Goal: Transaction & Acquisition: Purchase product/service

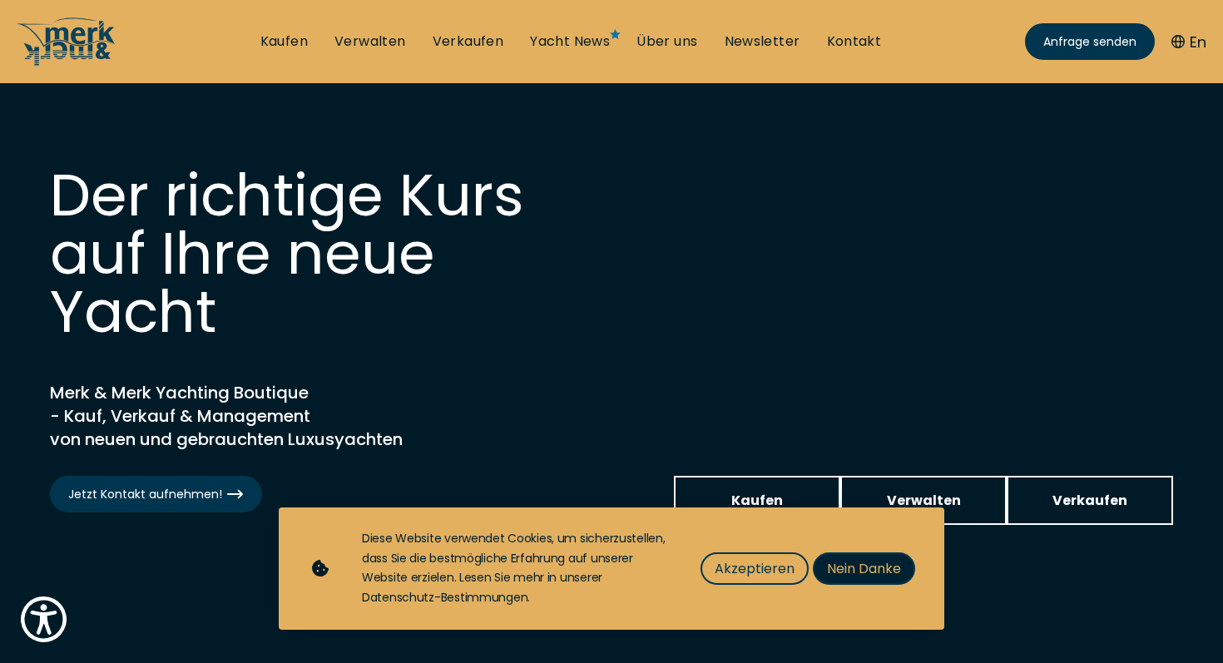
click at [846, 573] on span "Nein Danke" at bounding box center [864, 568] width 74 height 21
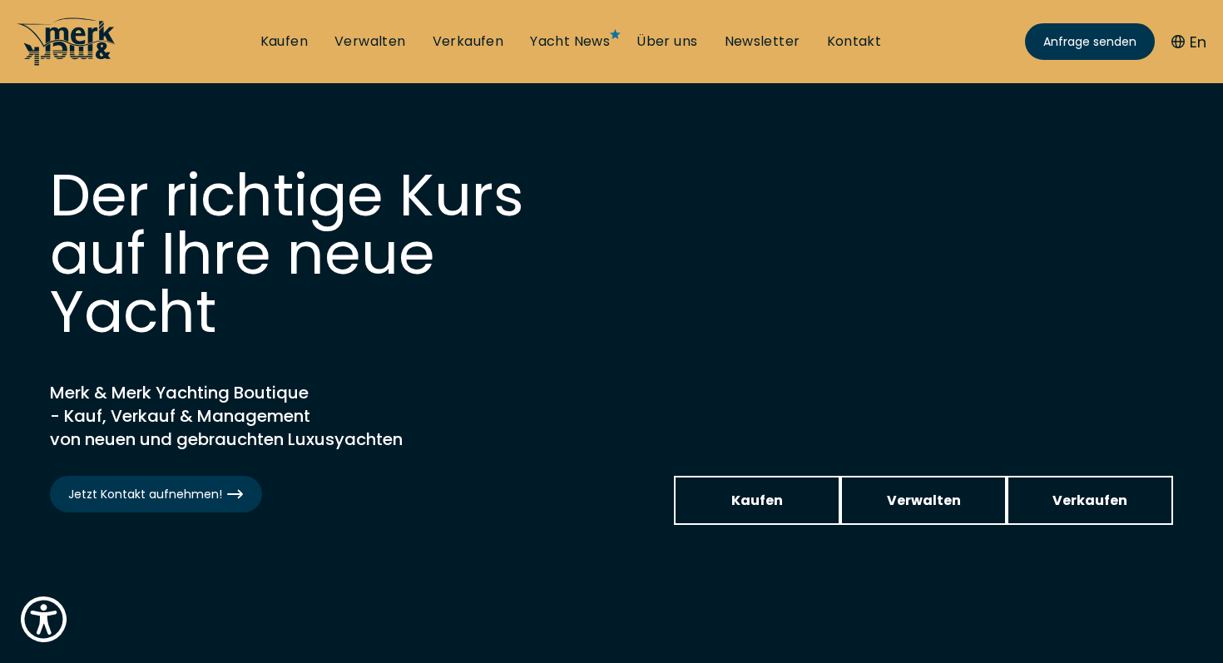
click at [75, 42] on icon at bounding box center [60, 40] width 73 height 47
click at [73, 37] on icon at bounding box center [60, 40] width 73 height 47
click at [147, 502] on span "Jetzt Kontakt aufnehmen!" at bounding box center [156, 494] width 176 height 17
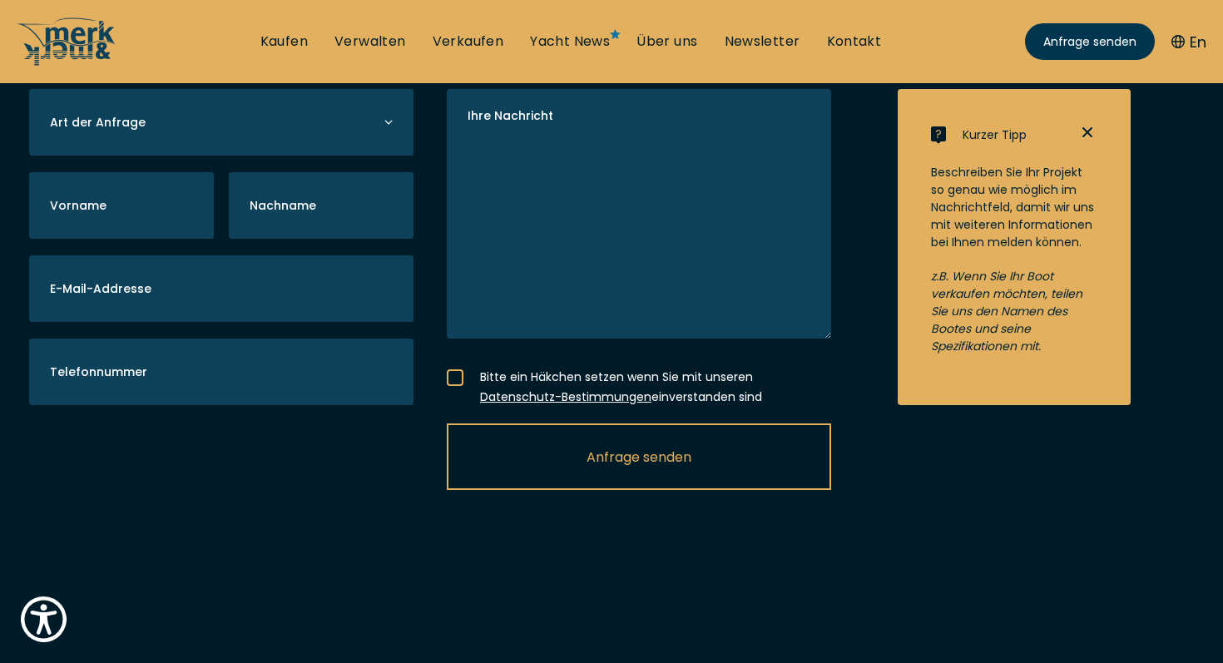
scroll to position [455, 0]
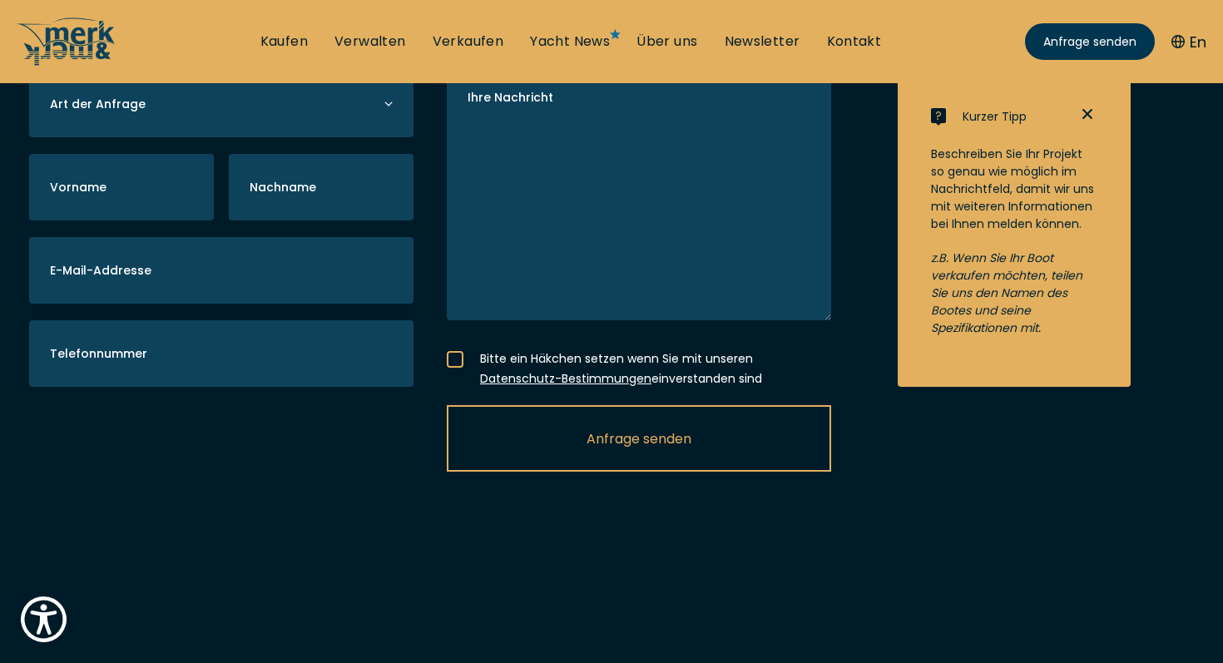
click at [1084, 124] on icon "button" at bounding box center [1088, 114] width 20 height 20
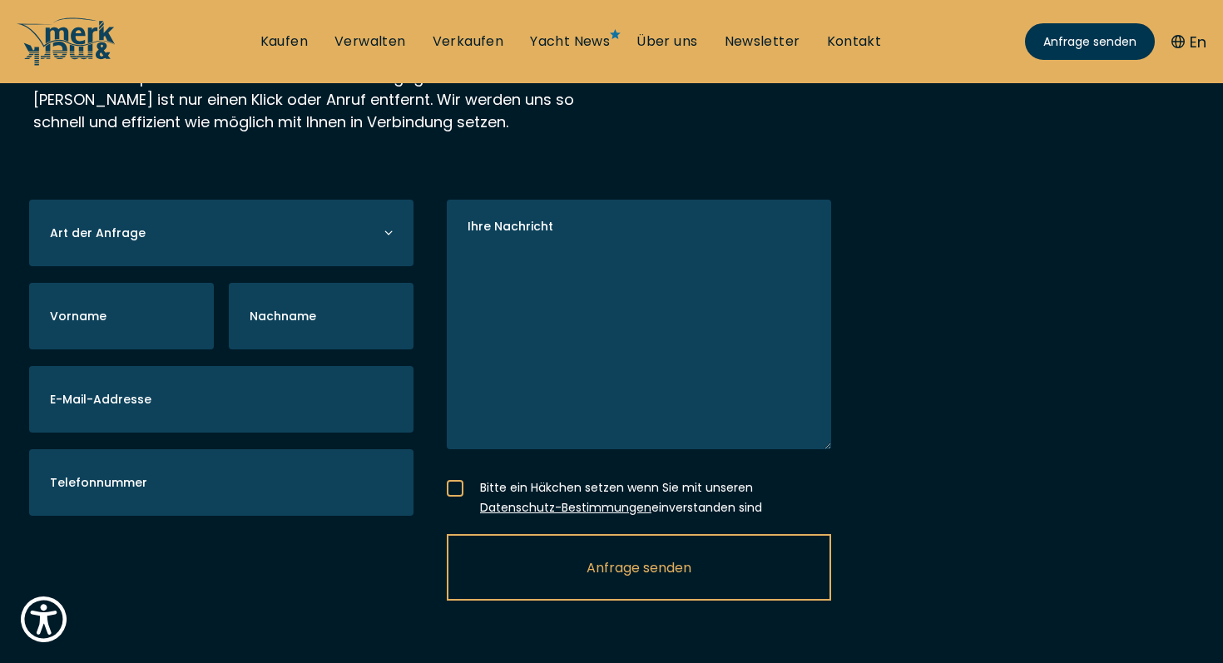
scroll to position [336, 0]
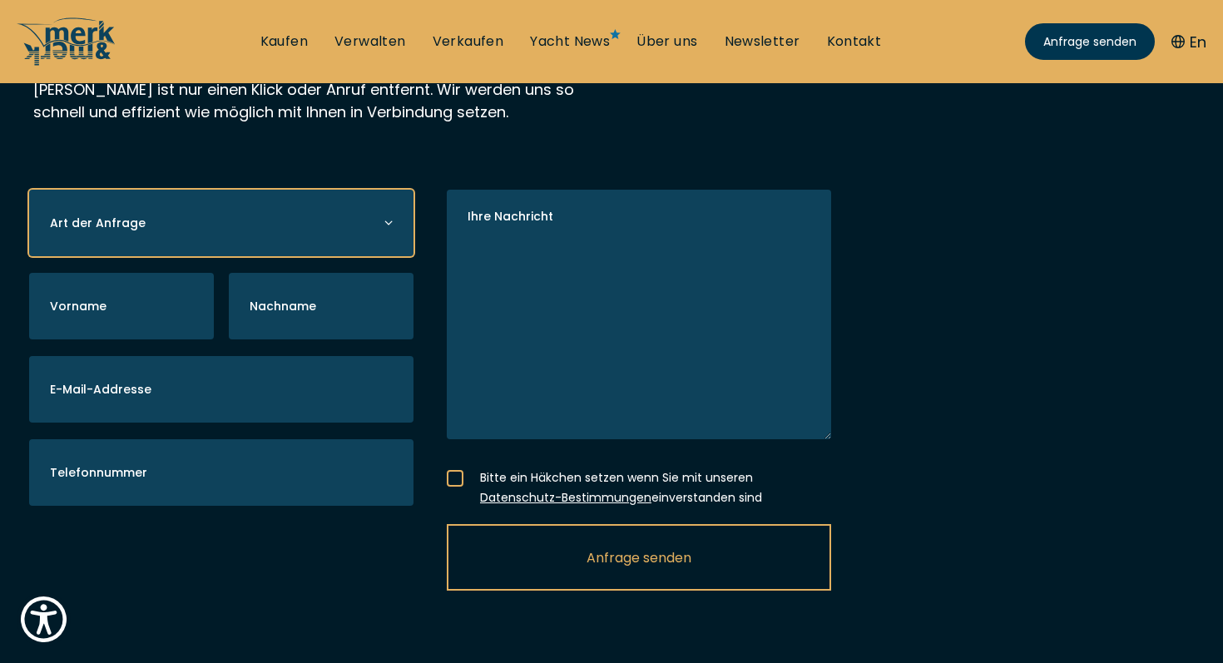
click at [356, 246] on select "Yacht kaufen Yacht verkaufen Yacht verwalten" at bounding box center [221, 223] width 384 height 67
click at [231, 249] on select "Yacht kaufen Yacht verkaufen Yacht verwalten" at bounding box center [221, 223] width 384 height 67
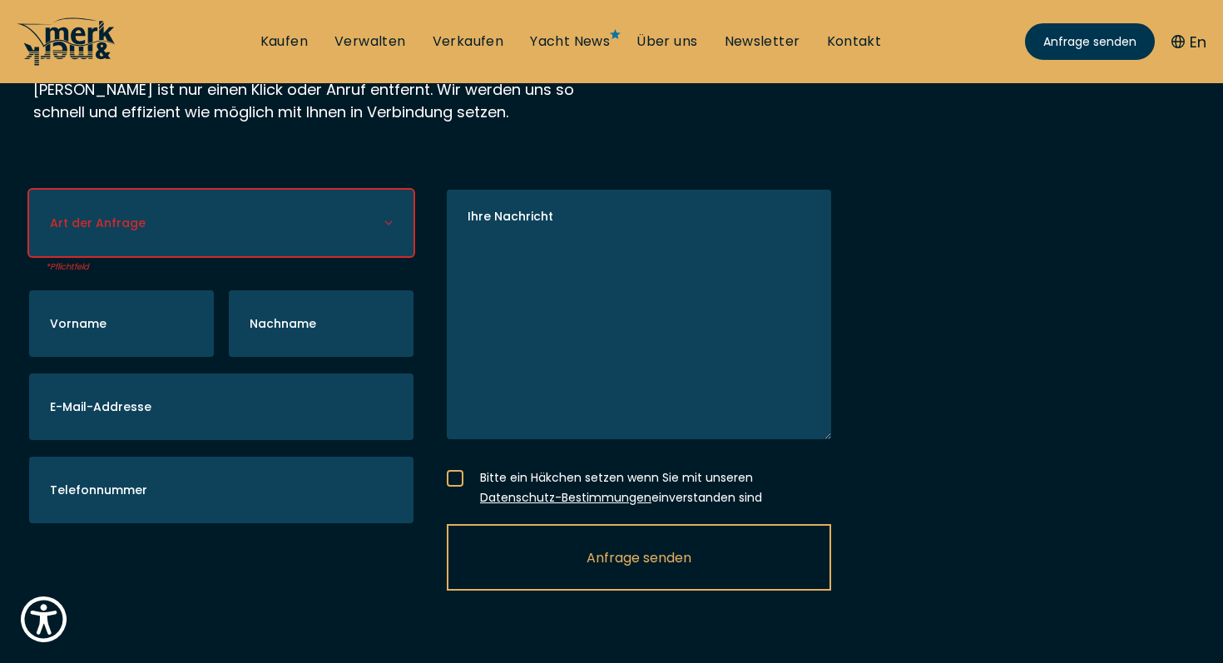
click at [73, 42] on icon at bounding box center [60, 40] width 73 height 47
click at [90, 30] on icon at bounding box center [80, 42] width 69 height 33
click at [72, 71] on link at bounding box center [67, 61] width 100 height 19
click at [79, 29] on icon at bounding box center [60, 40] width 73 height 47
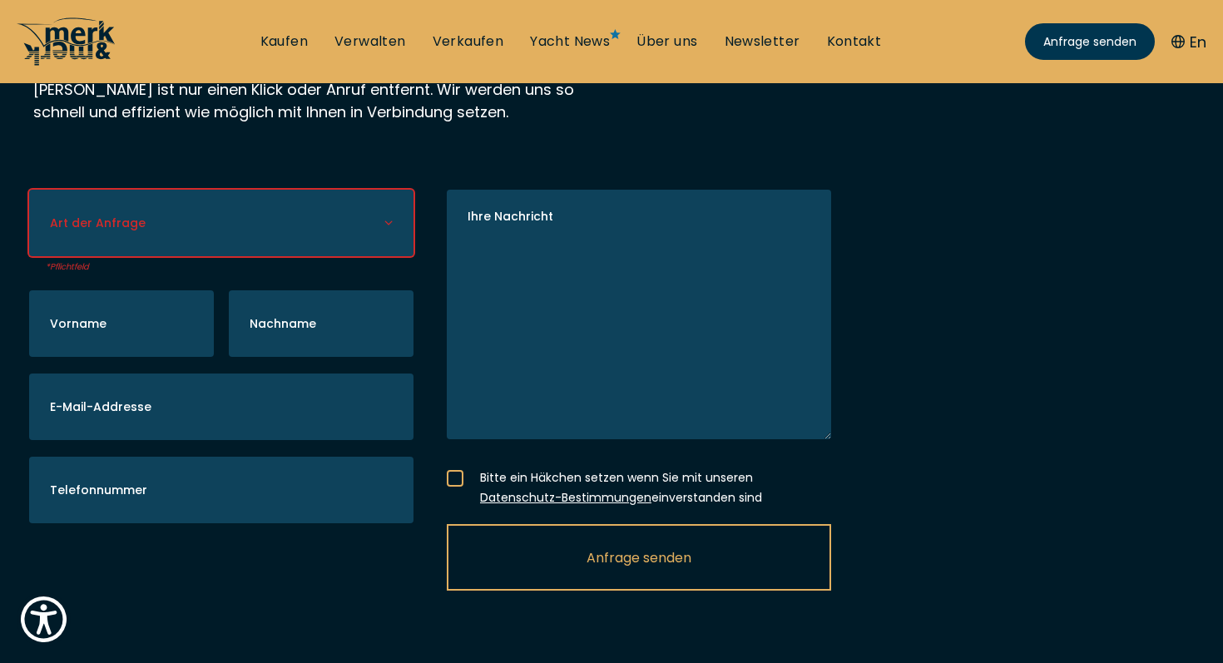
click at [79, 29] on icon at bounding box center [60, 40] width 73 height 47
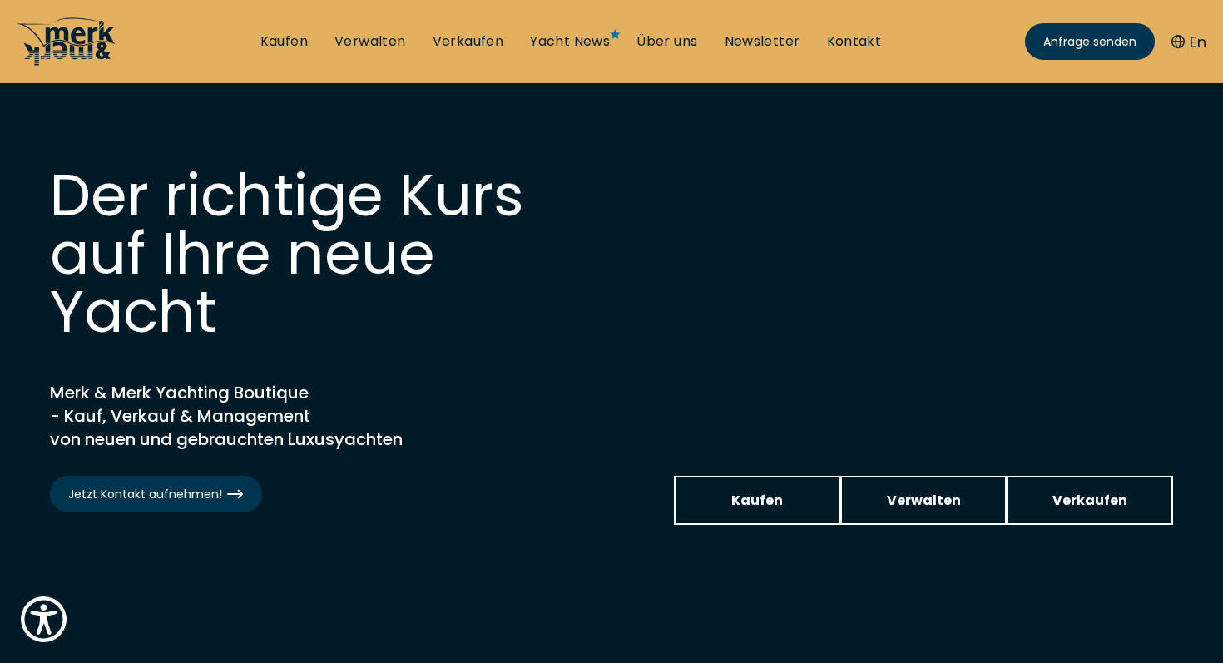
click at [86, 23] on icon at bounding box center [67, 42] width 100 height 50
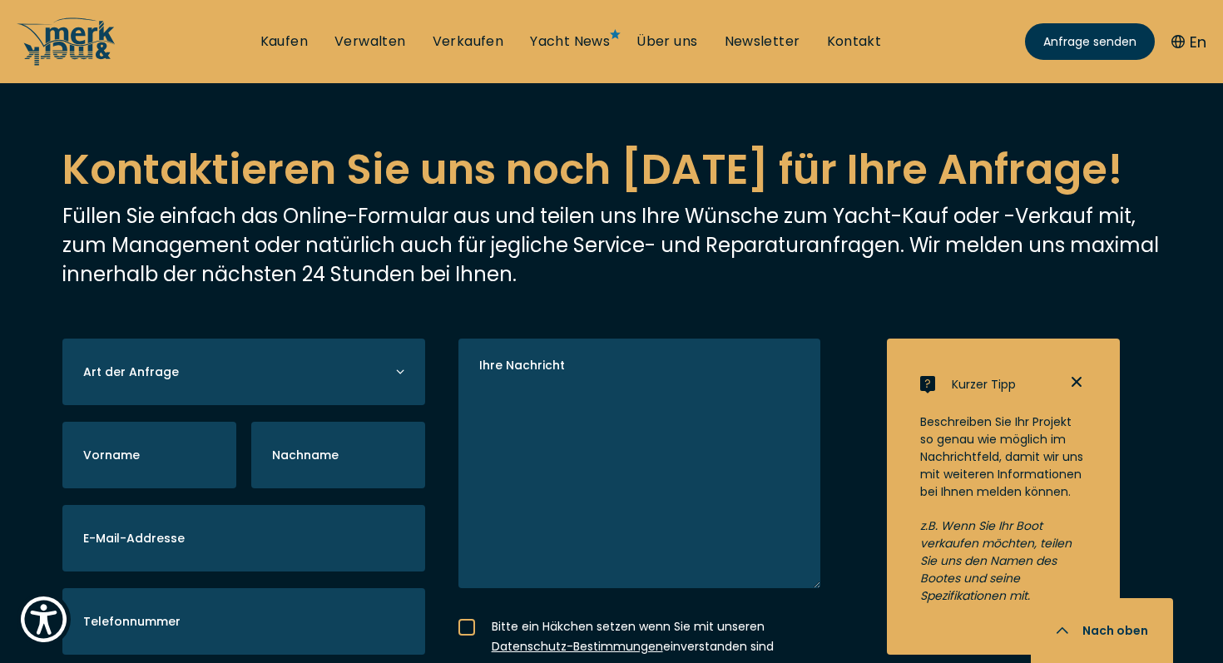
scroll to position [4976, 0]
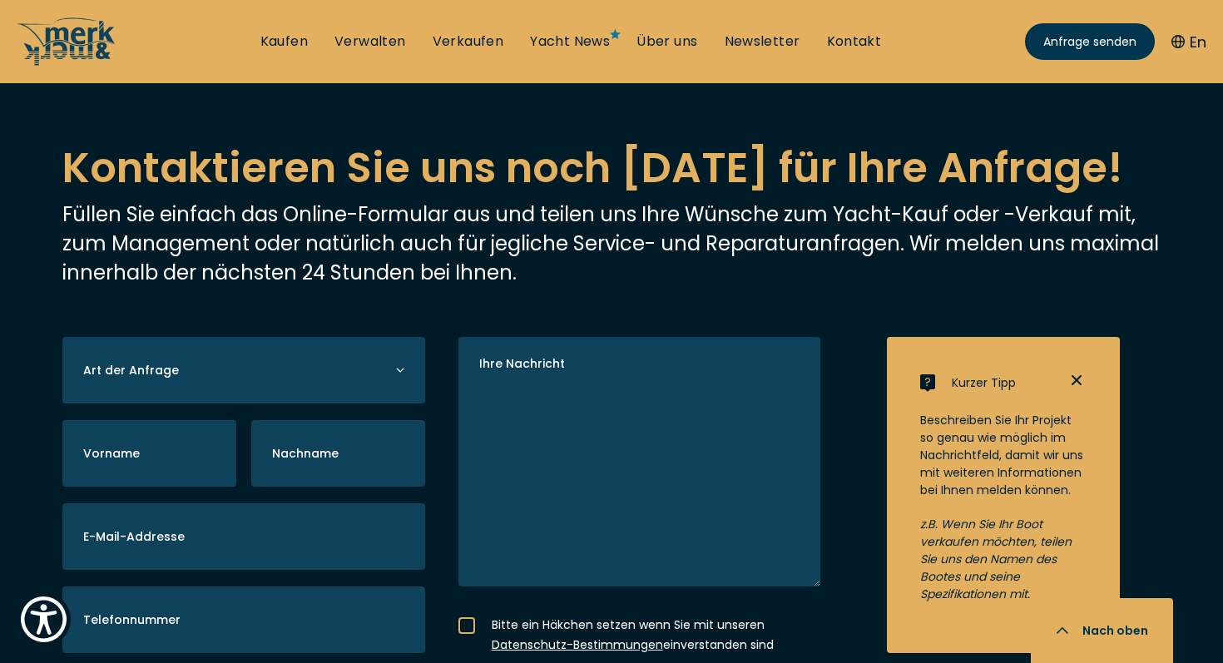
click at [1075, 375] on icon "button" at bounding box center [1077, 380] width 10 height 10
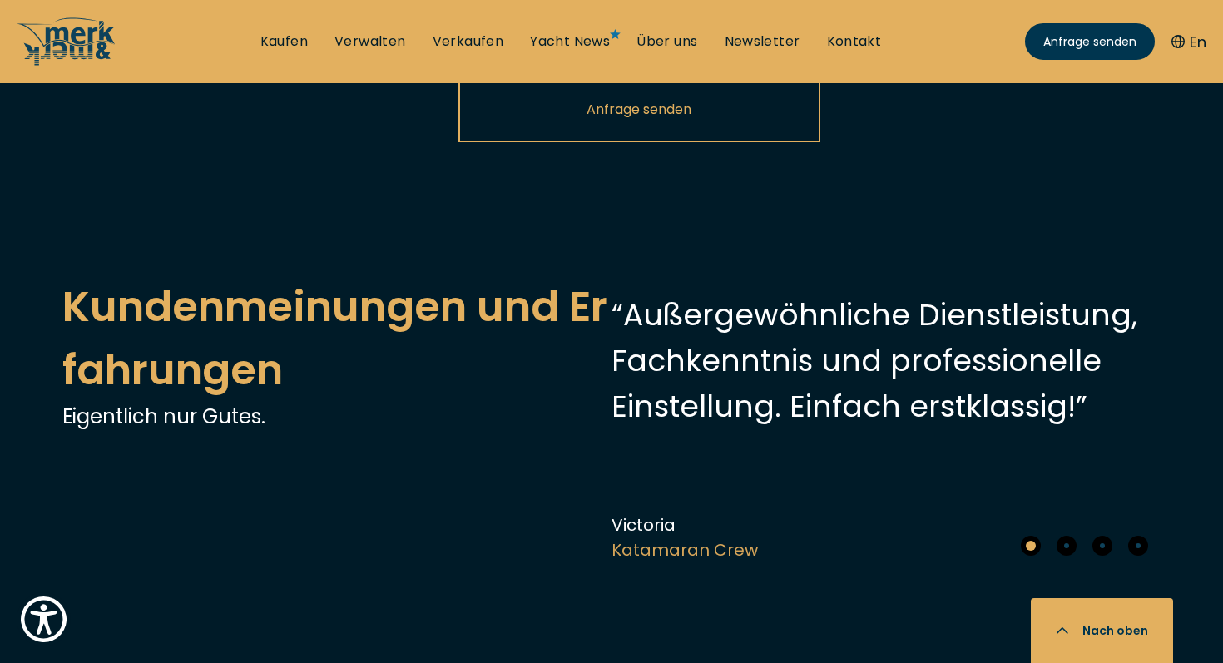
scroll to position [5497, 0]
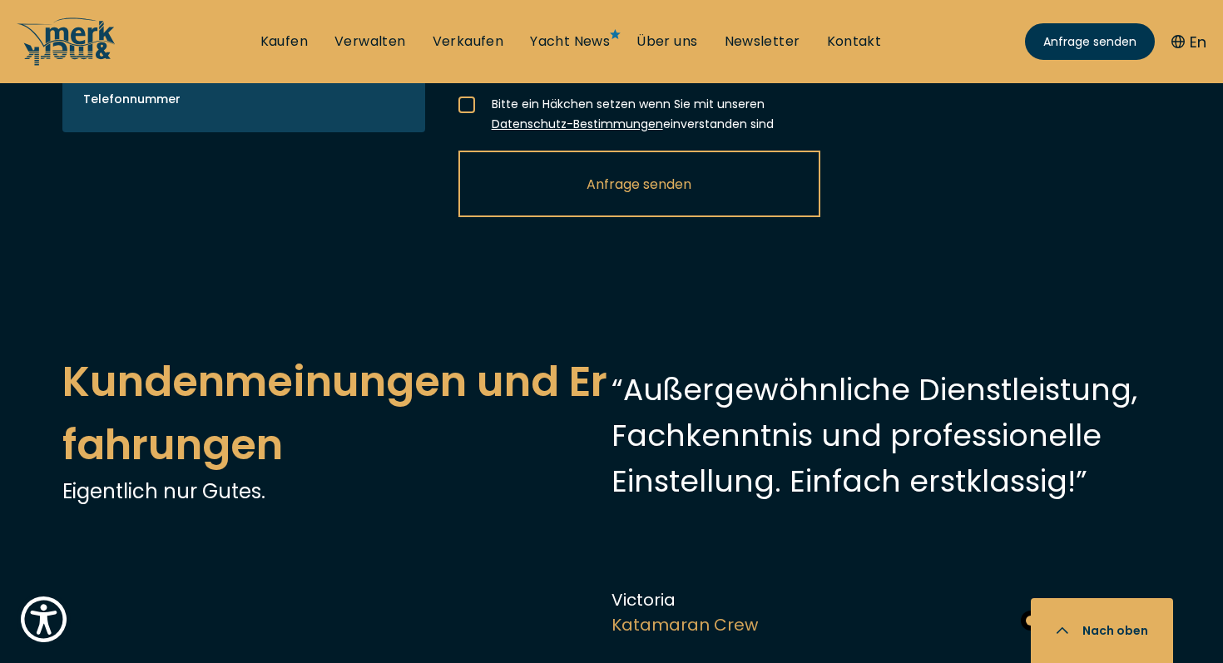
click at [1063, 611] on span "Go to slide 2" at bounding box center [1067, 621] width 20 height 20
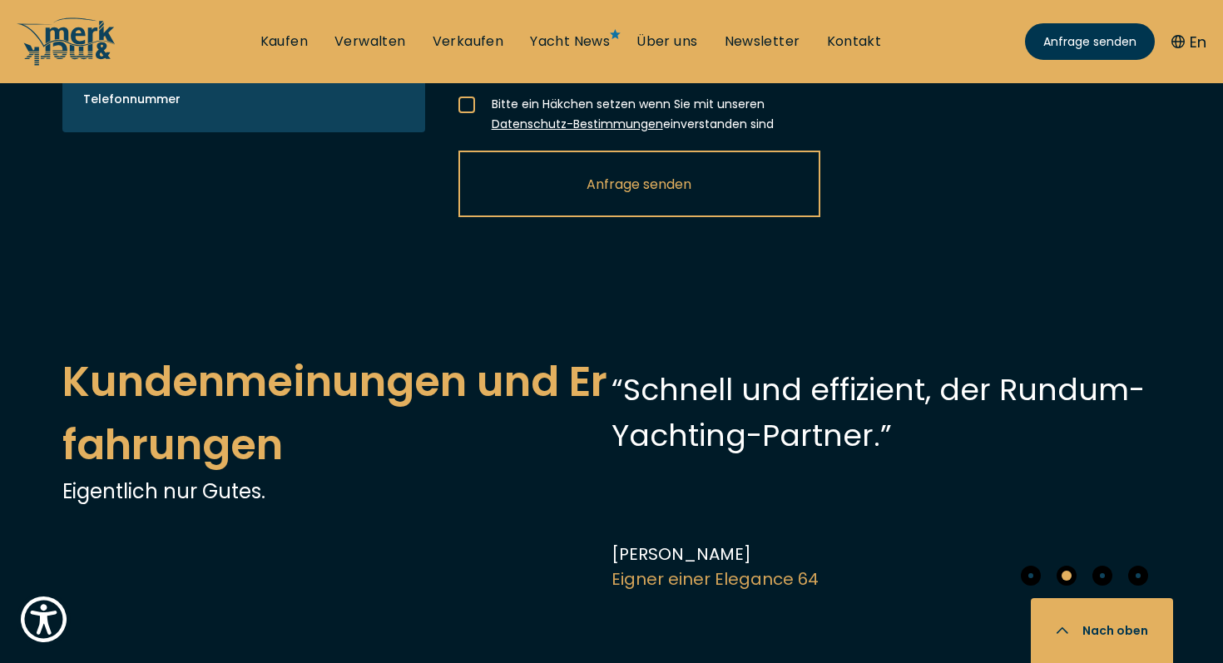
click at [1094, 566] on span "Go to slide 3" at bounding box center [1103, 576] width 20 height 20
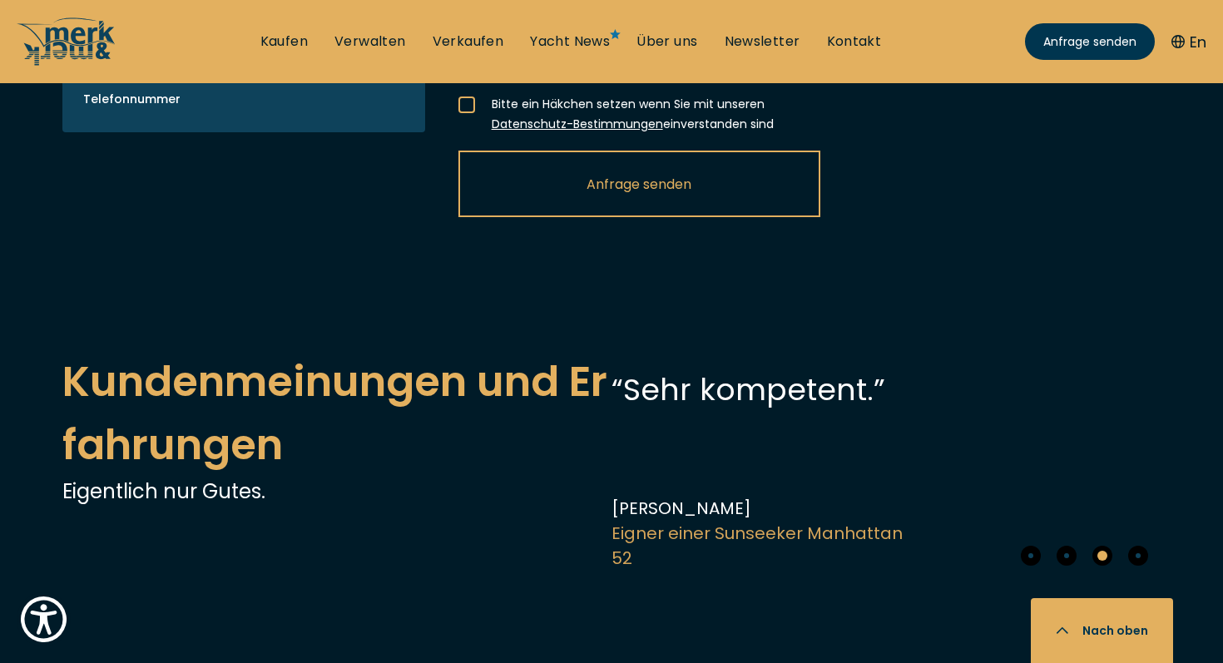
click at [1135, 546] on span "Go to slide 4" at bounding box center [1139, 556] width 20 height 20
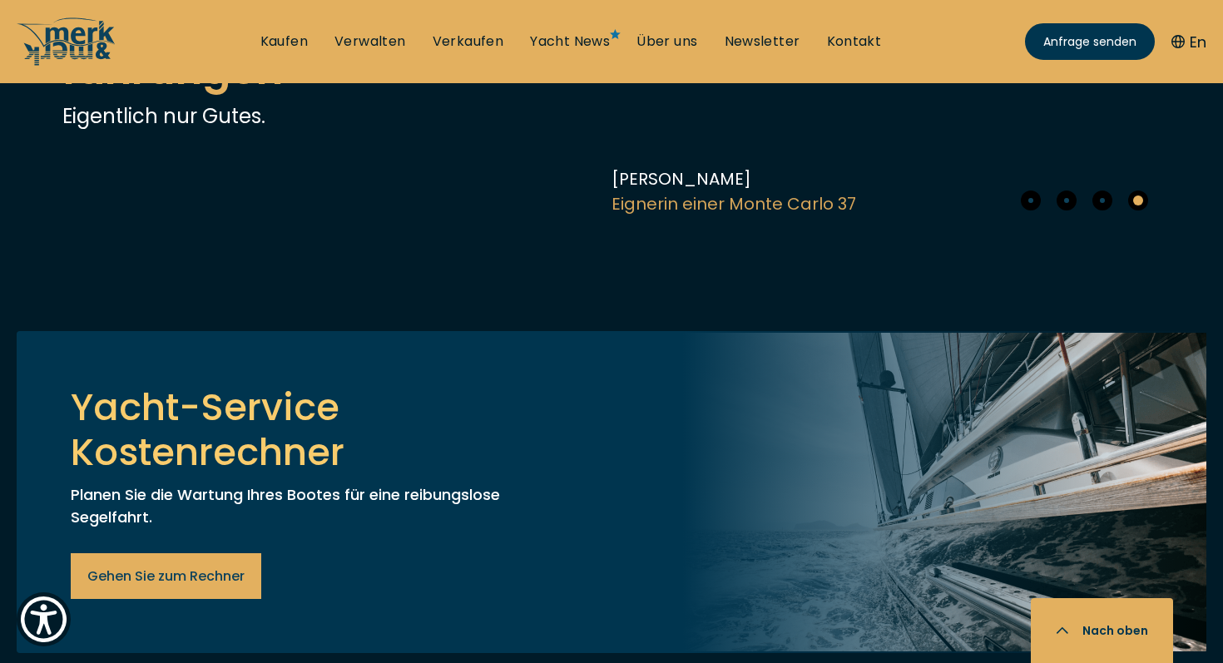
scroll to position [5871, 0]
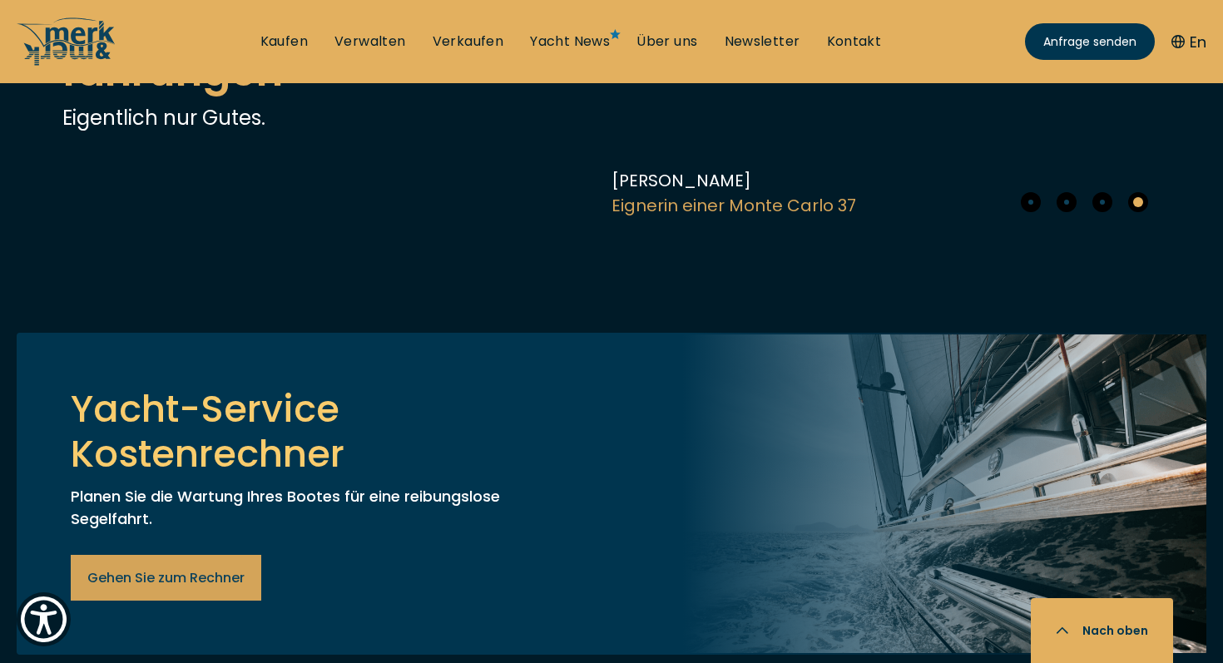
click at [204, 568] on span "Gehen Sie zum Rechner" at bounding box center [165, 578] width 157 height 21
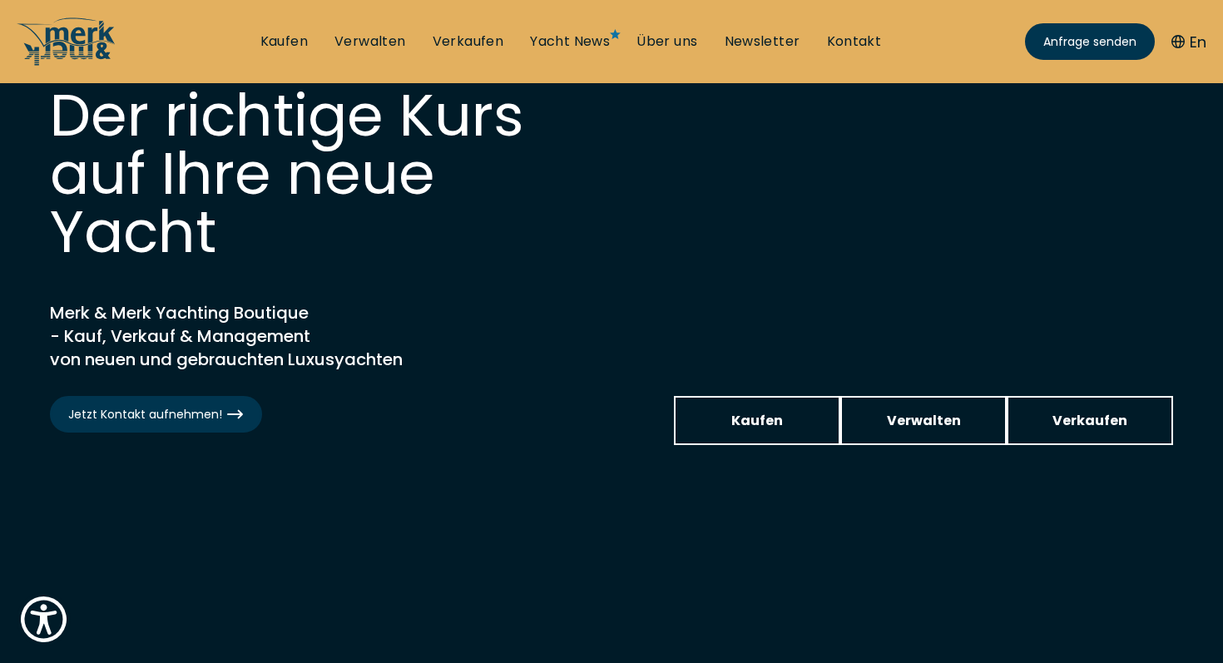
scroll to position [0, 0]
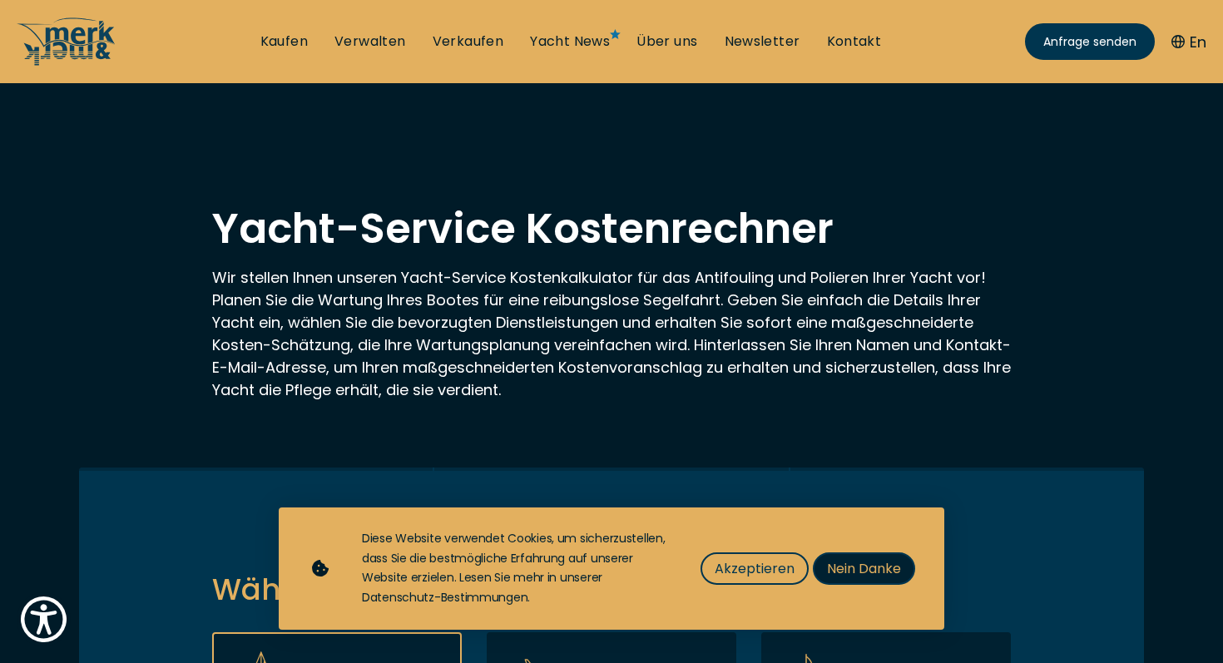
click at [859, 574] on span "Nein Danke" at bounding box center [864, 568] width 74 height 21
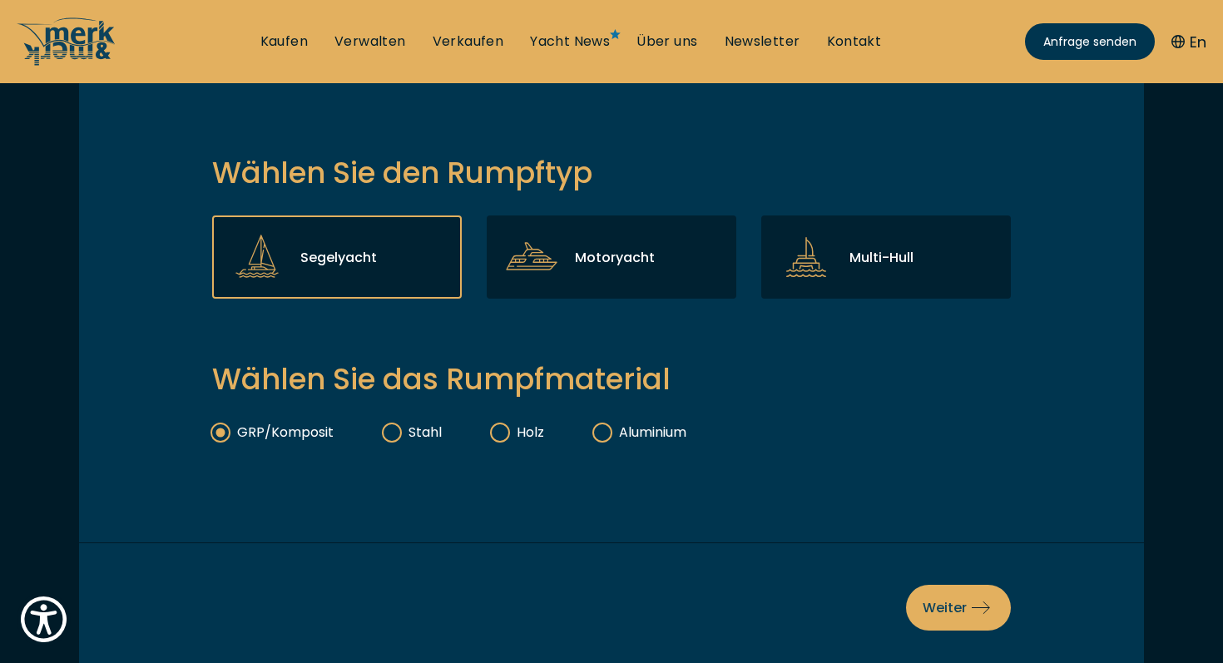
scroll to position [418, 0]
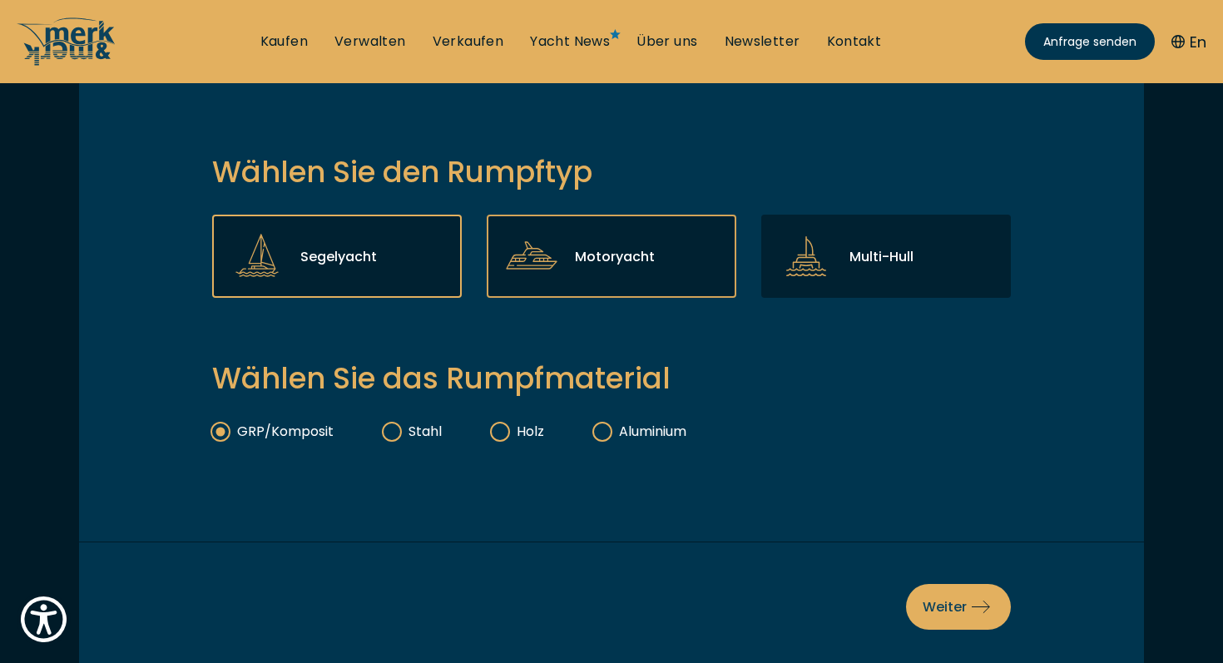
click at [661, 272] on div "Motoryacht" at bounding box center [612, 256] width 250 height 83
click at [0, 0] on input "Motoryacht" at bounding box center [0, 0] width 0 height 0
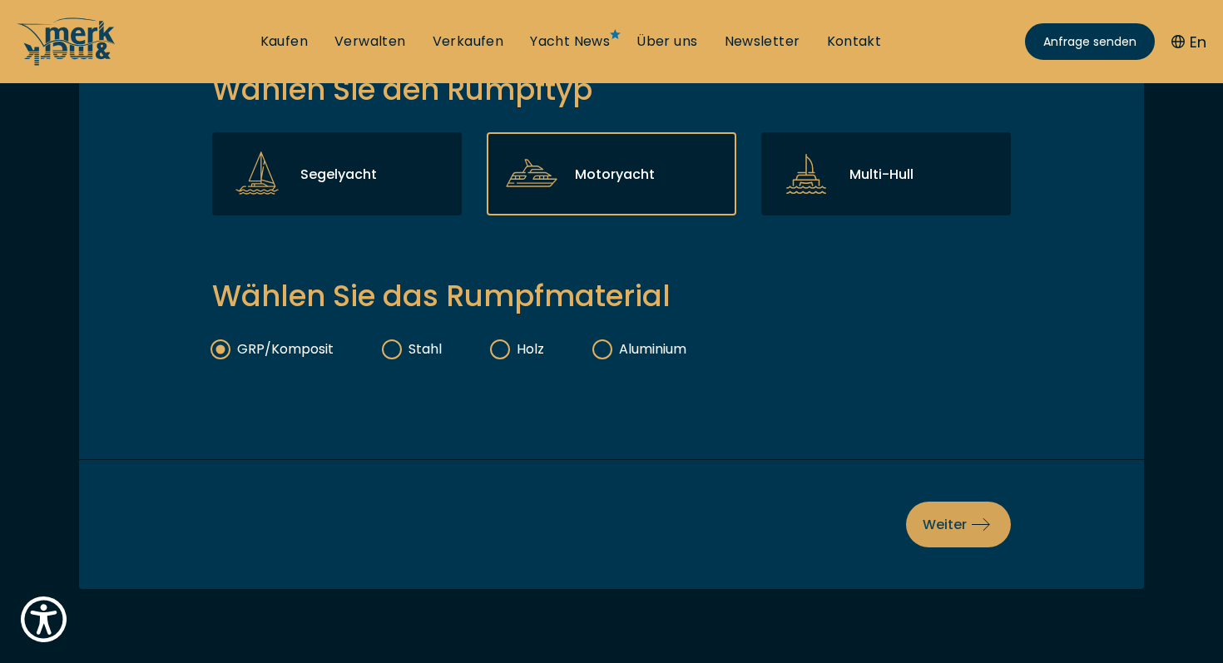
click at [954, 522] on span "Weiter" at bounding box center [959, 524] width 72 height 21
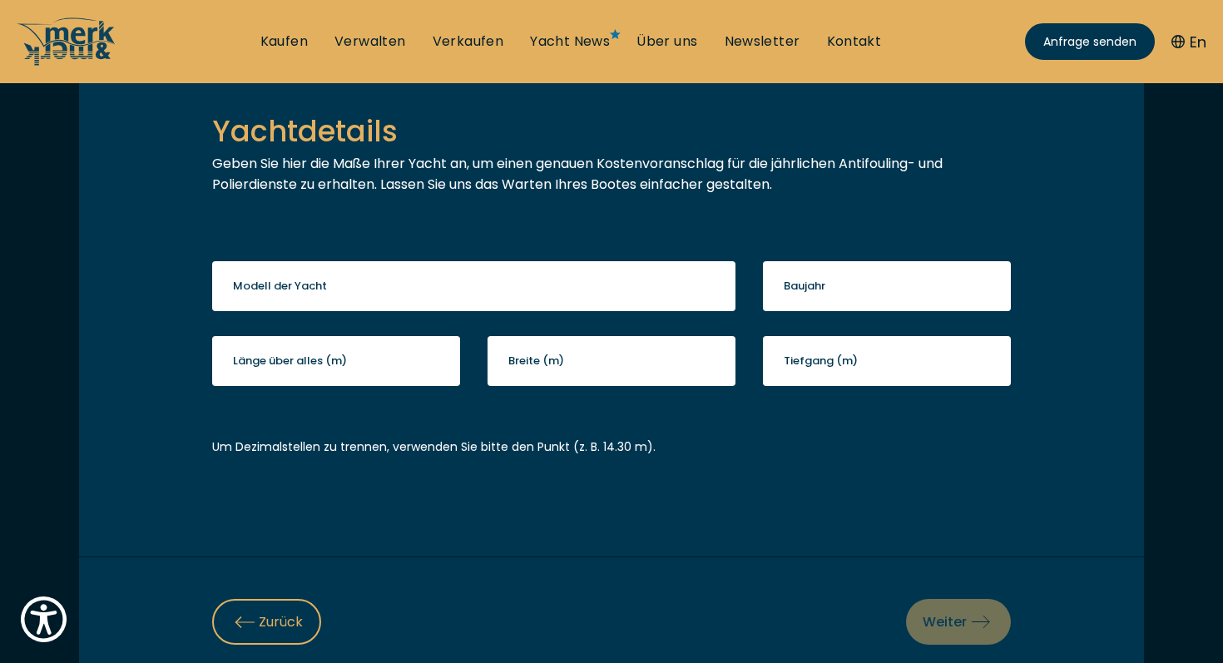
scroll to position [456, 0]
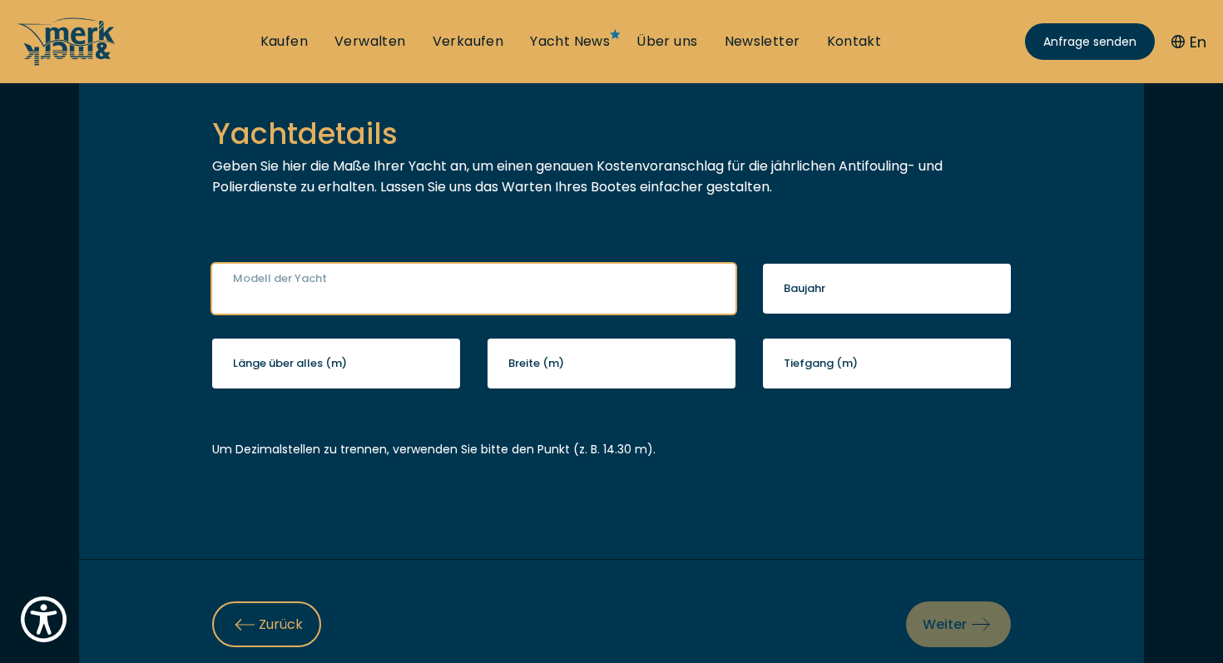
click at [550, 274] on input "Modell der Yacht" at bounding box center [473, 289] width 523 height 50
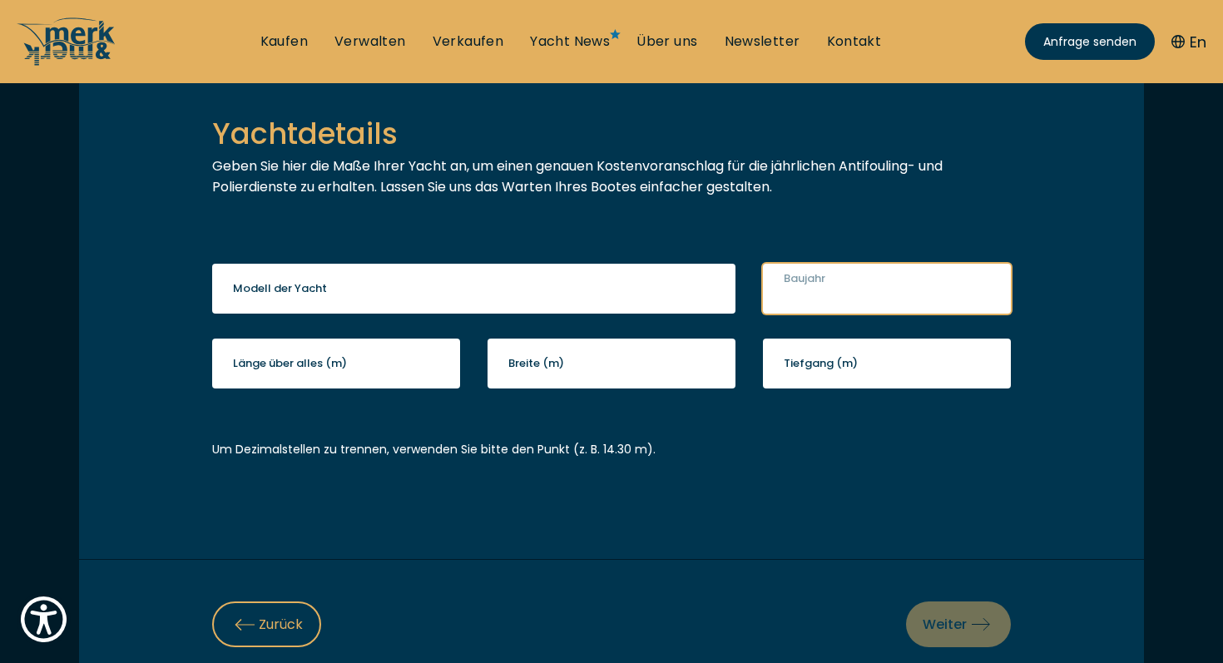
click at [866, 292] on input "Baujahr" at bounding box center [887, 289] width 248 height 50
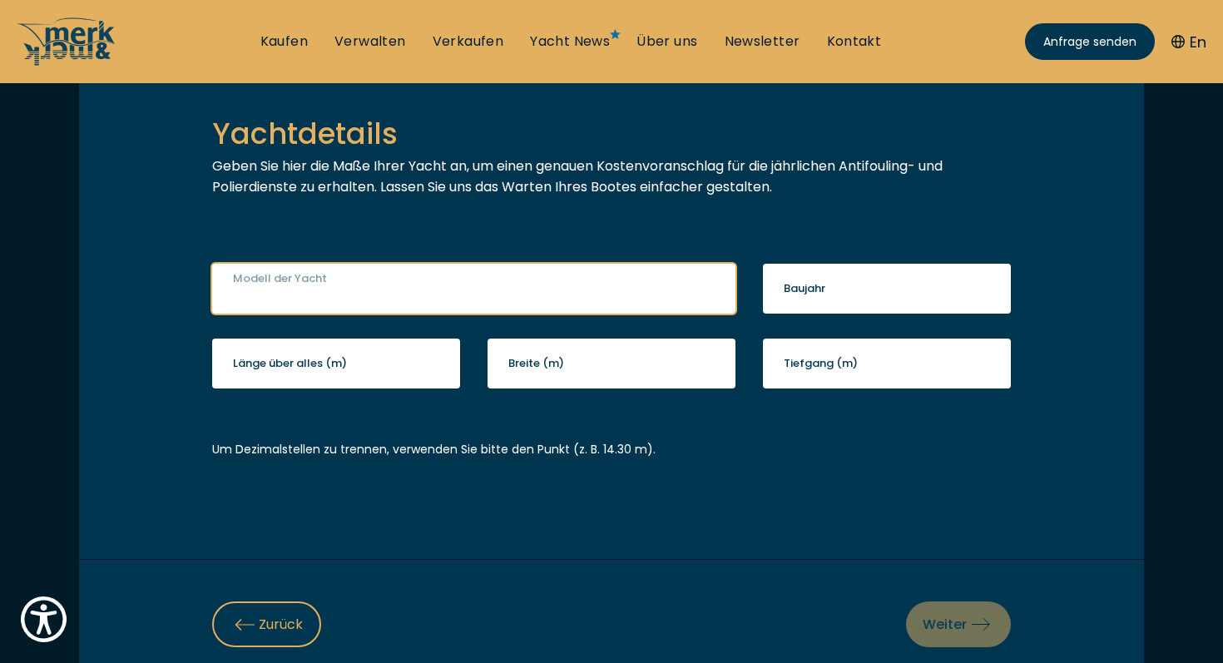
click at [332, 290] on input "Modell der Yacht" at bounding box center [473, 289] width 523 height 50
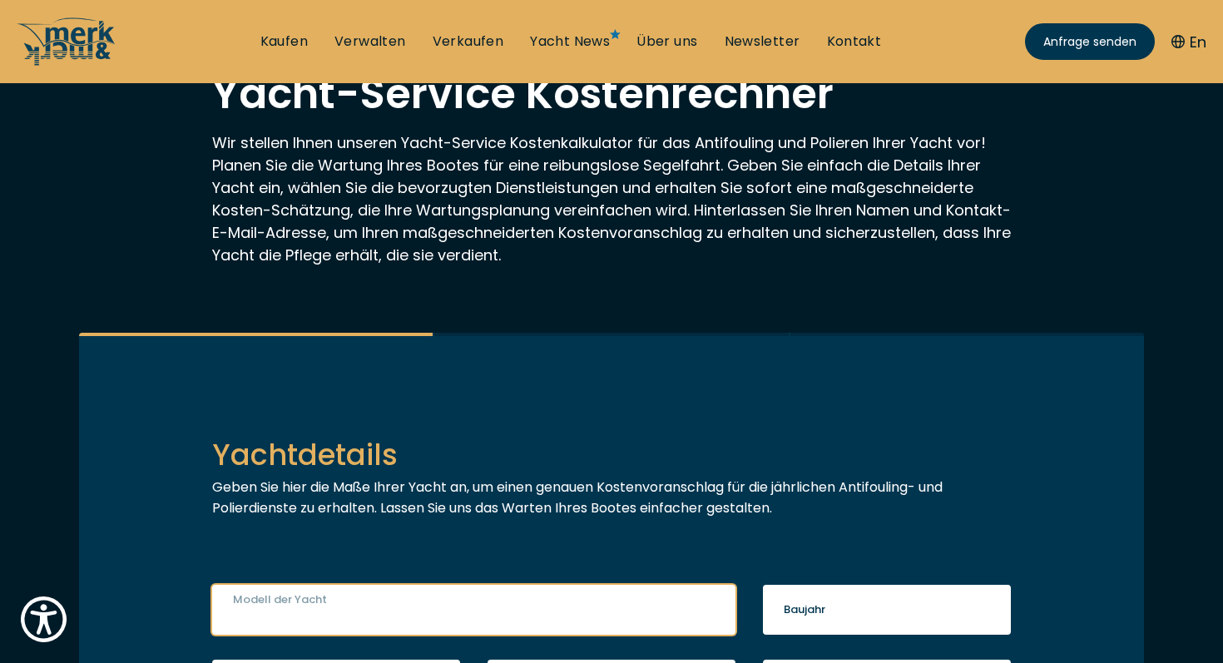
scroll to position [0, 0]
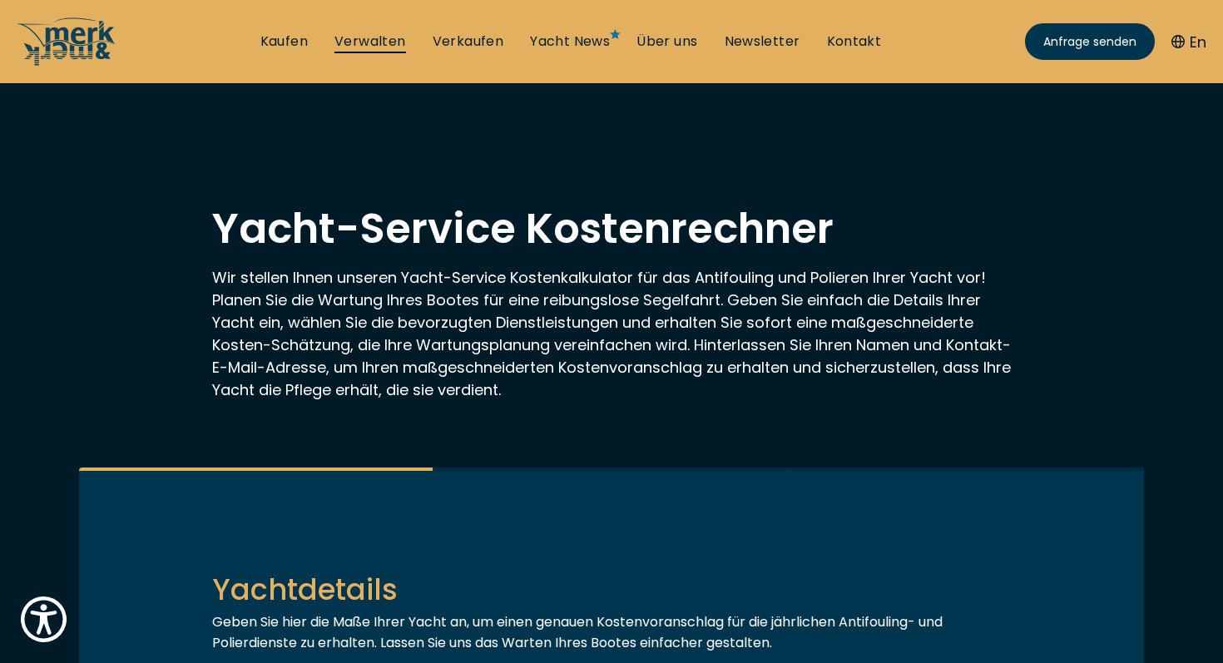
click at [370, 45] on link "Verwalten" at bounding box center [371, 41] width 72 height 18
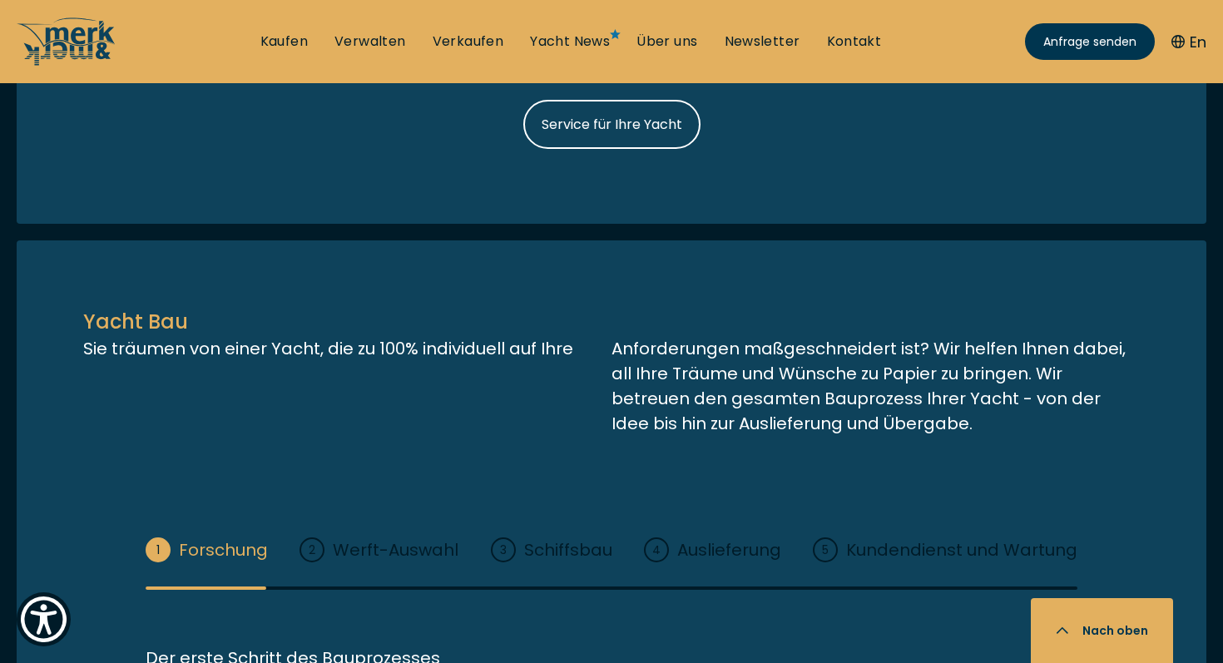
scroll to position [1884, 0]
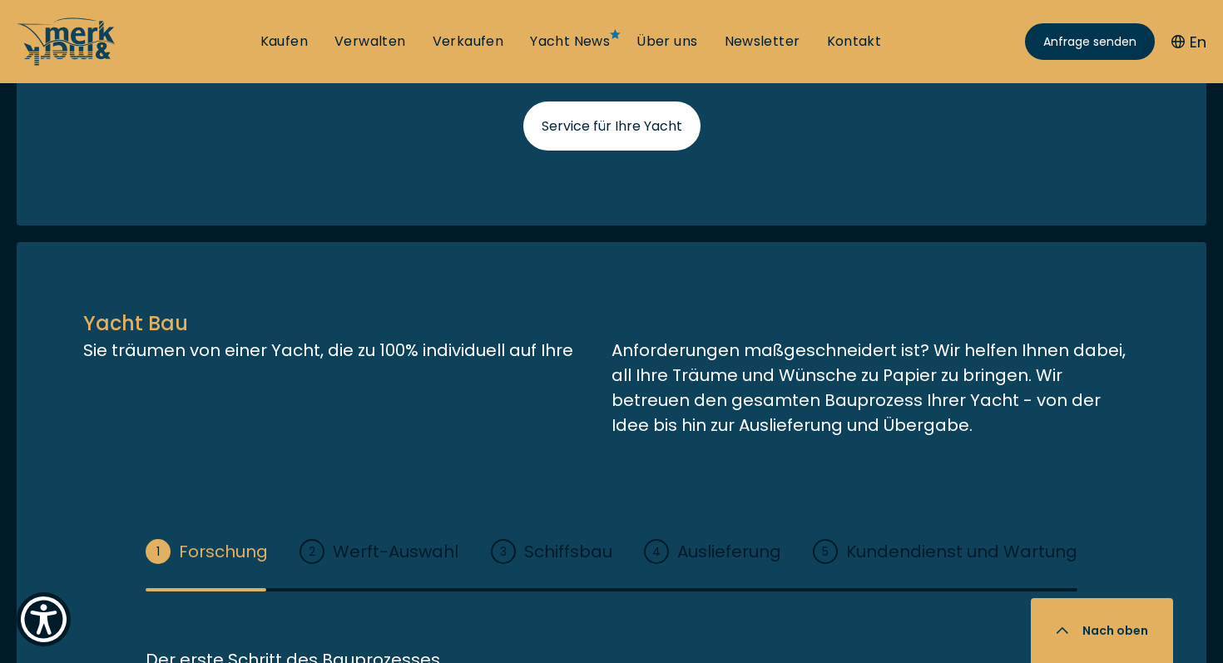
click at [577, 136] on span "Service für Ihre Yacht" at bounding box center [612, 126] width 141 height 21
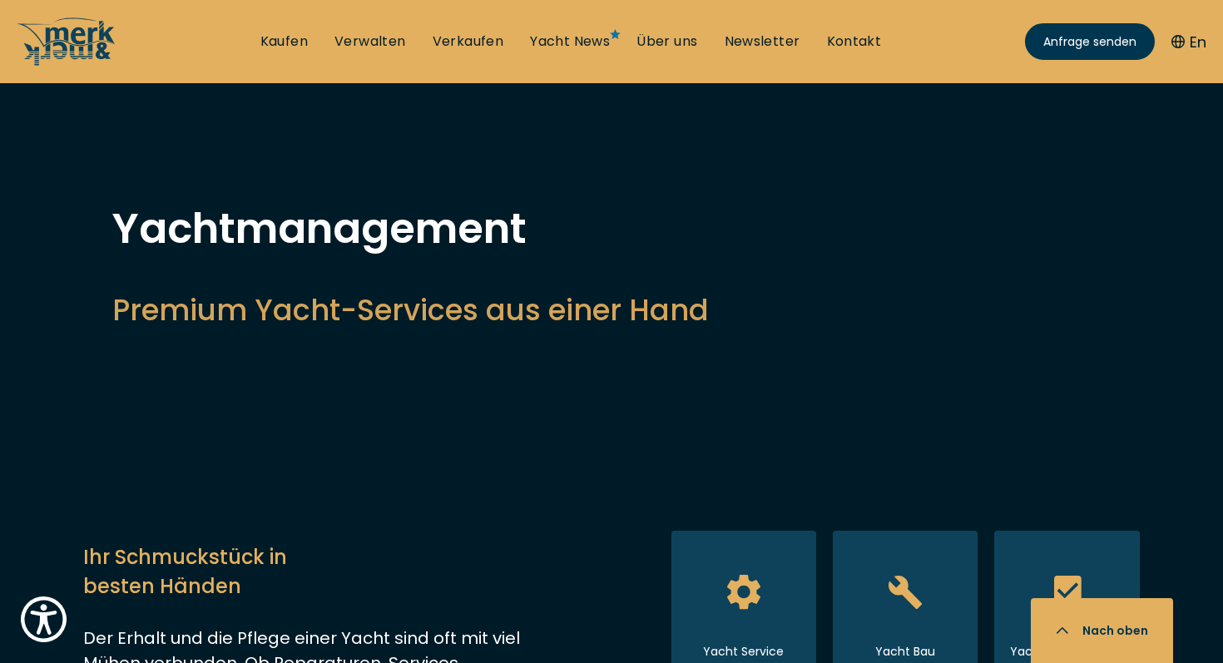
select select "manage"
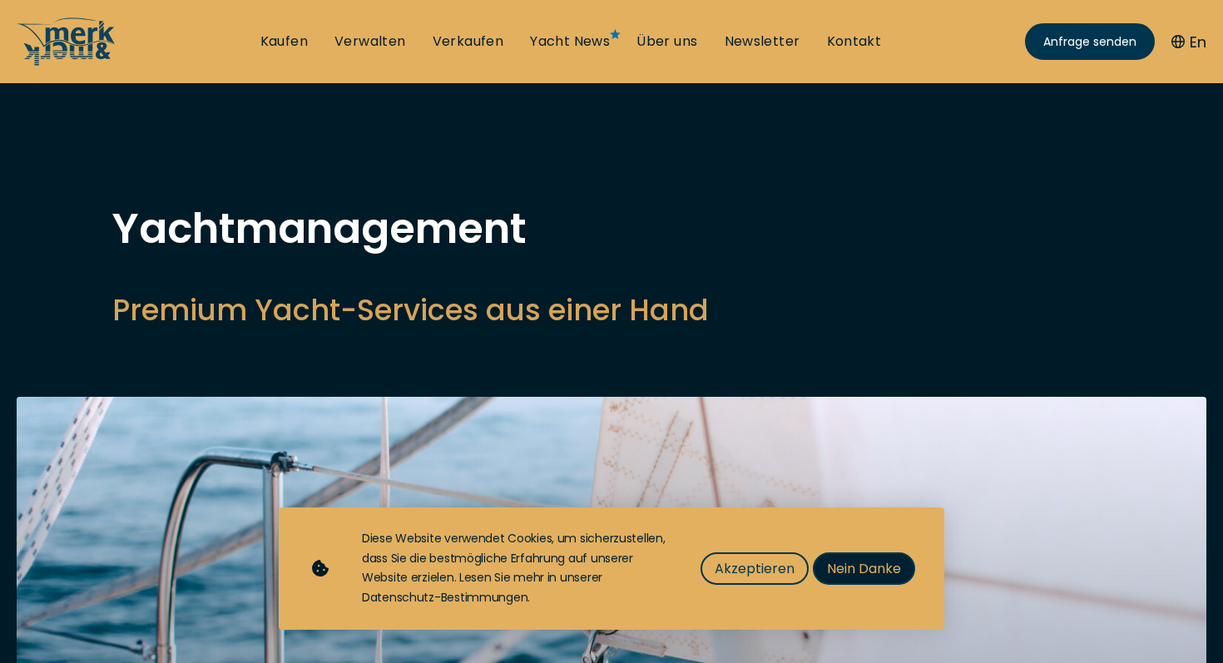
click at [865, 576] on span "Nein Danke" at bounding box center [864, 568] width 74 height 21
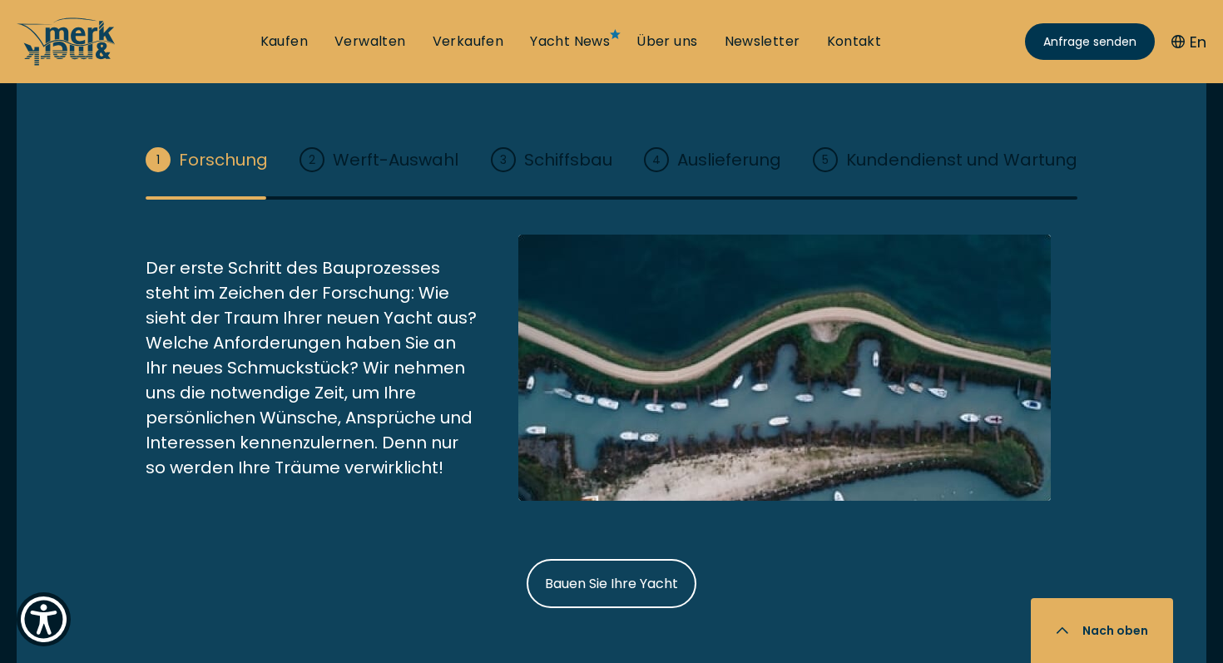
scroll to position [2739, 0]
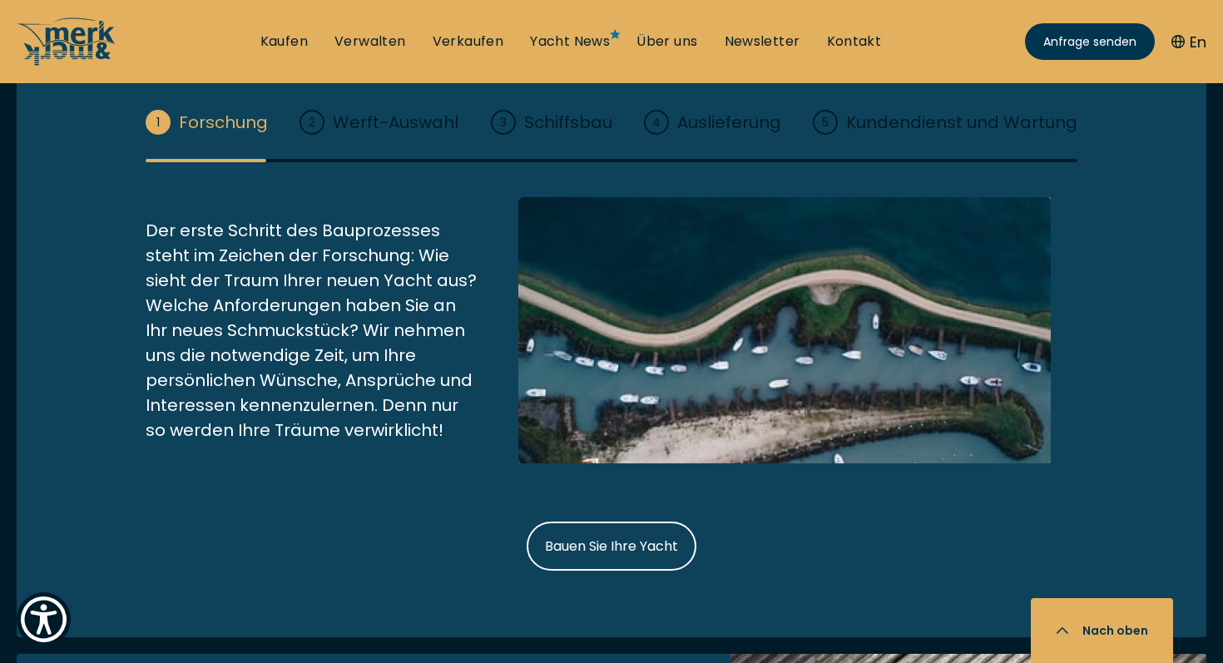
click at [416, 140] on div "1 Forschung 2 Werft-Auswahl 3 Schiffsbau 4 Auslieferung 5 Kundendienst und Wart…" at bounding box center [612, 295] width 932 height 370
click at [387, 125] on span "Werft-Auswahl" at bounding box center [379, 122] width 159 height 25
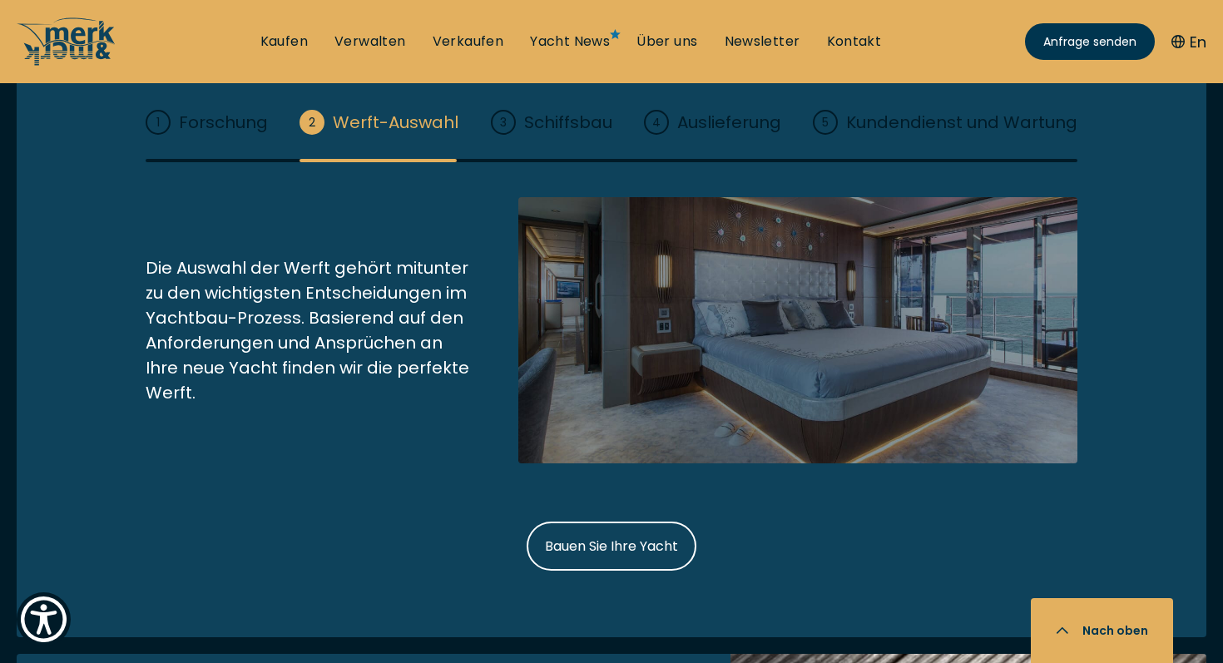
click at [571, 126] on span "Schiffsbau" at bounding box center [552, 122] width 122 height 25
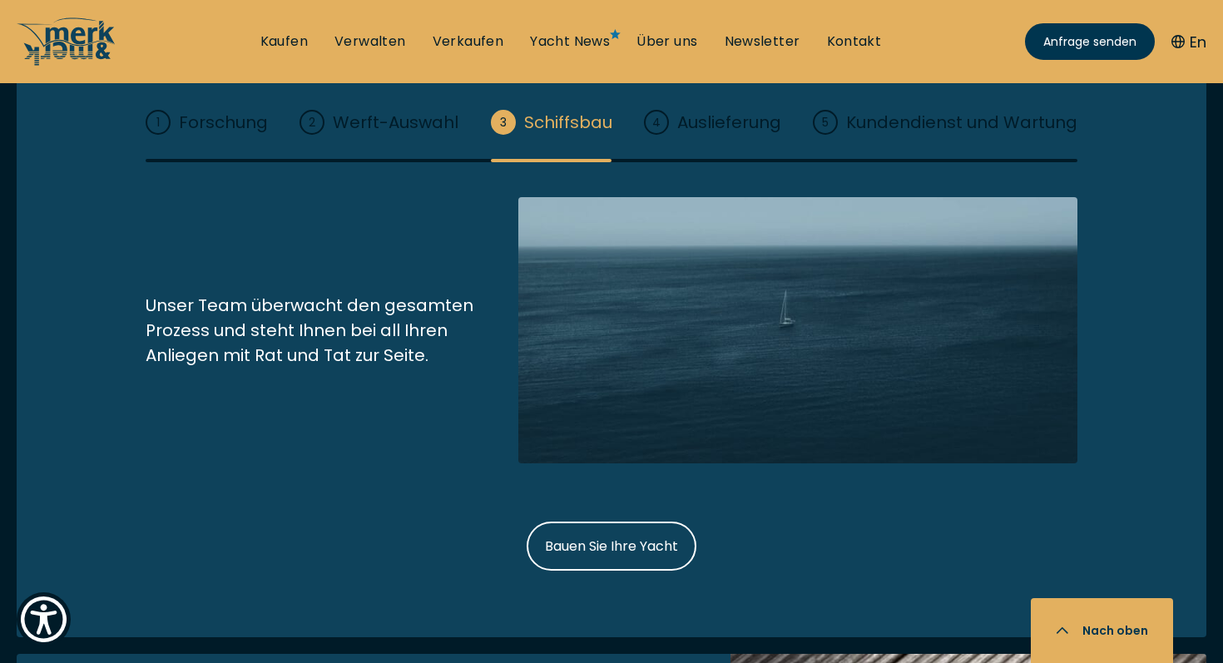
click at [710, 124] on span "Auslieferung" at bounding box center [712, 122] width 137 height 25
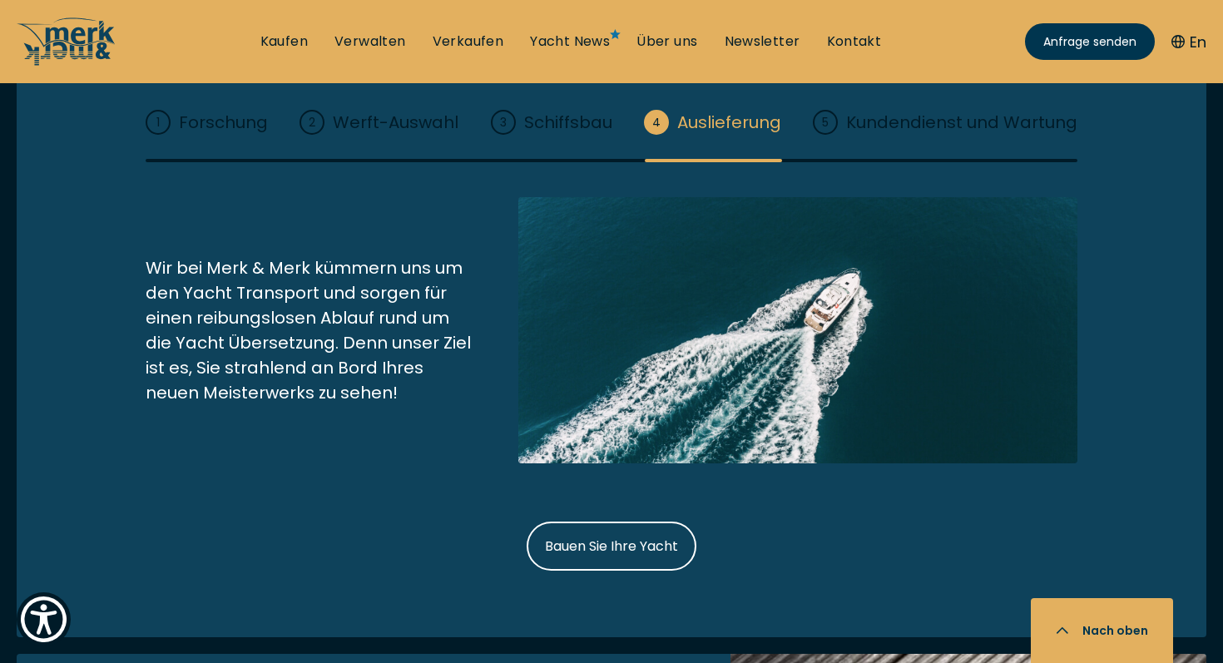
click at [881, 126] on span "Kundendienst und Wartung" at bounding box center [945, 122] width 265 height 25
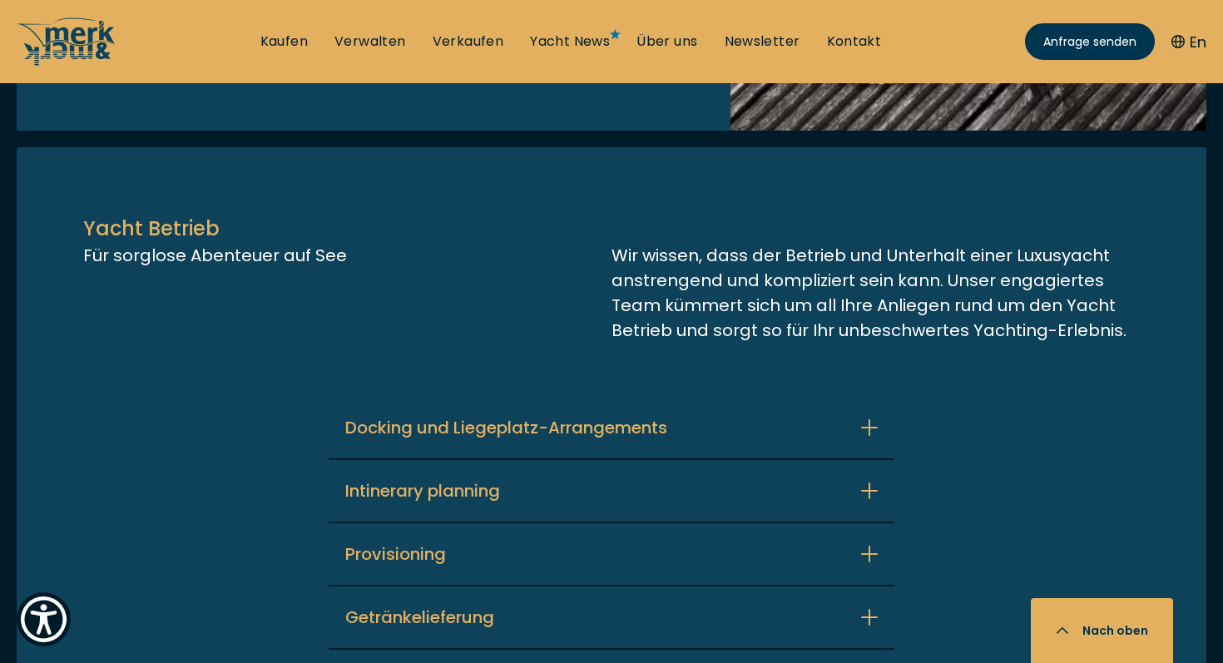
scroll to position [3956, 0]
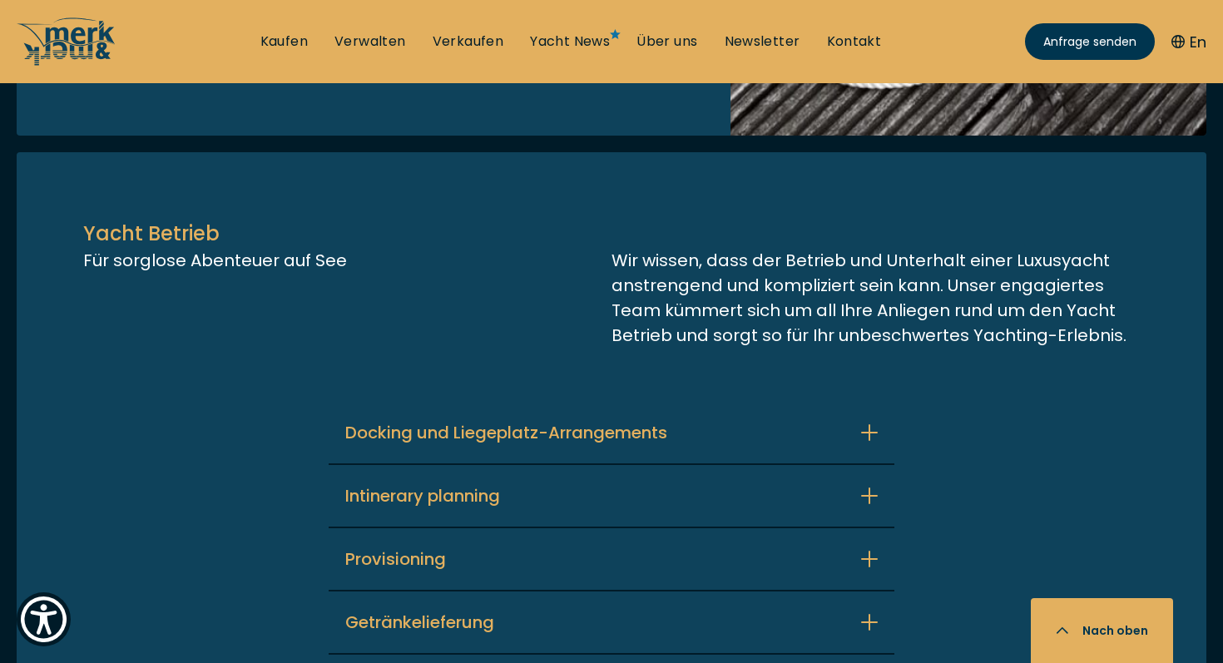
click at [682, 403] on button "Docking und Liegeplatz-Arrangements" at bounding box center [612, 433] width 566 height 62
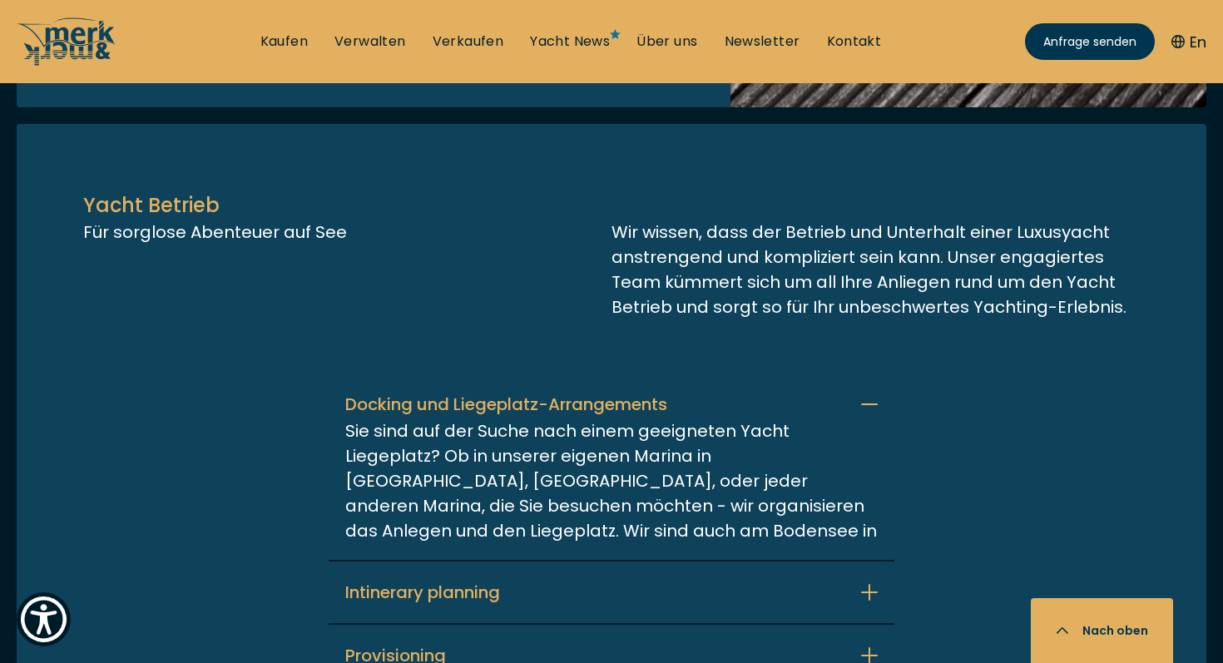
scroll to position [3982, 0]
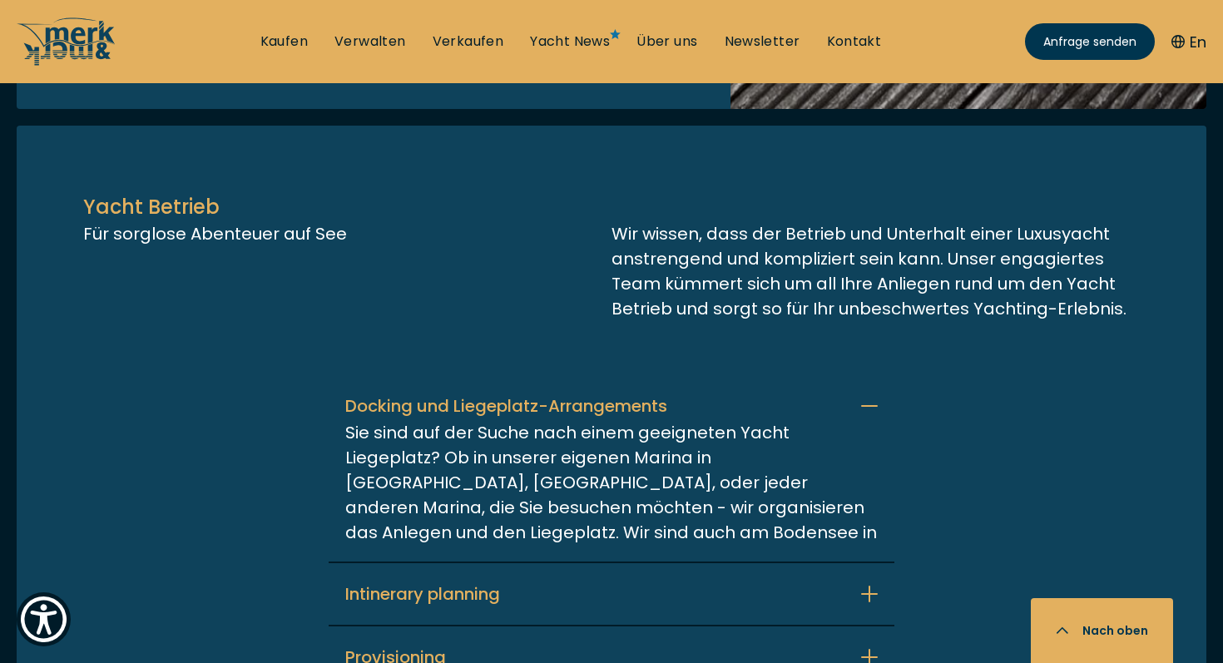
click at [500, 394] on p "Docking und Liegeplatz-Arrangements" at bounding box center [506, 406] width 322 height 25
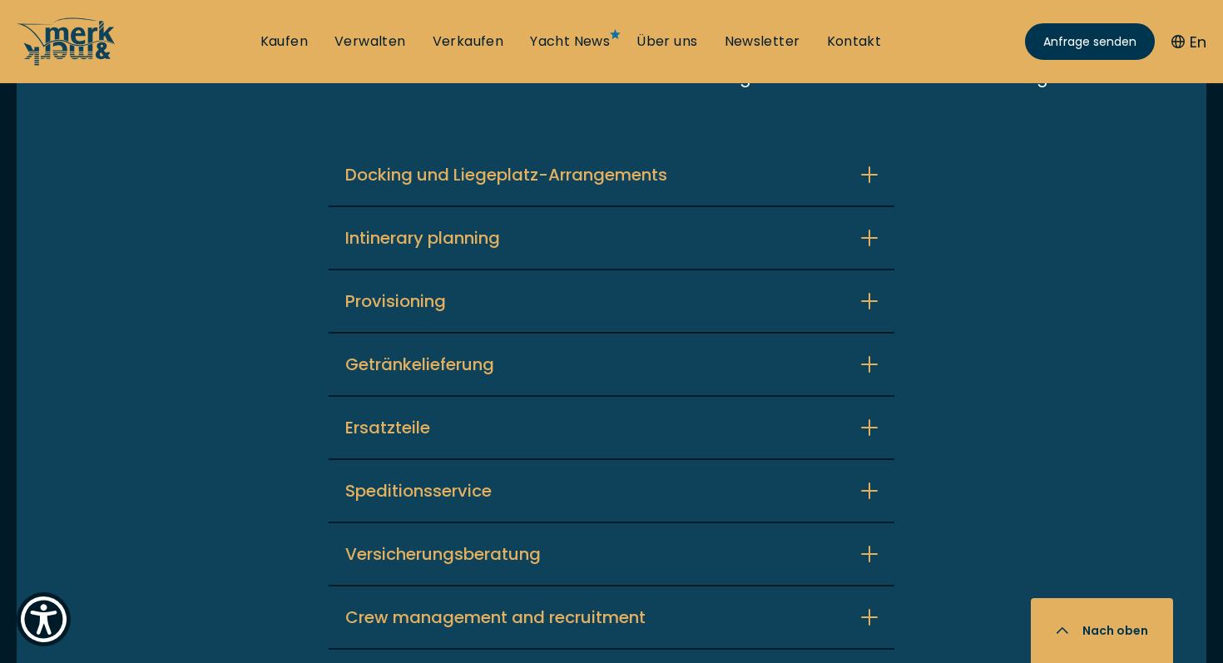
scroll to position [4210, 0]
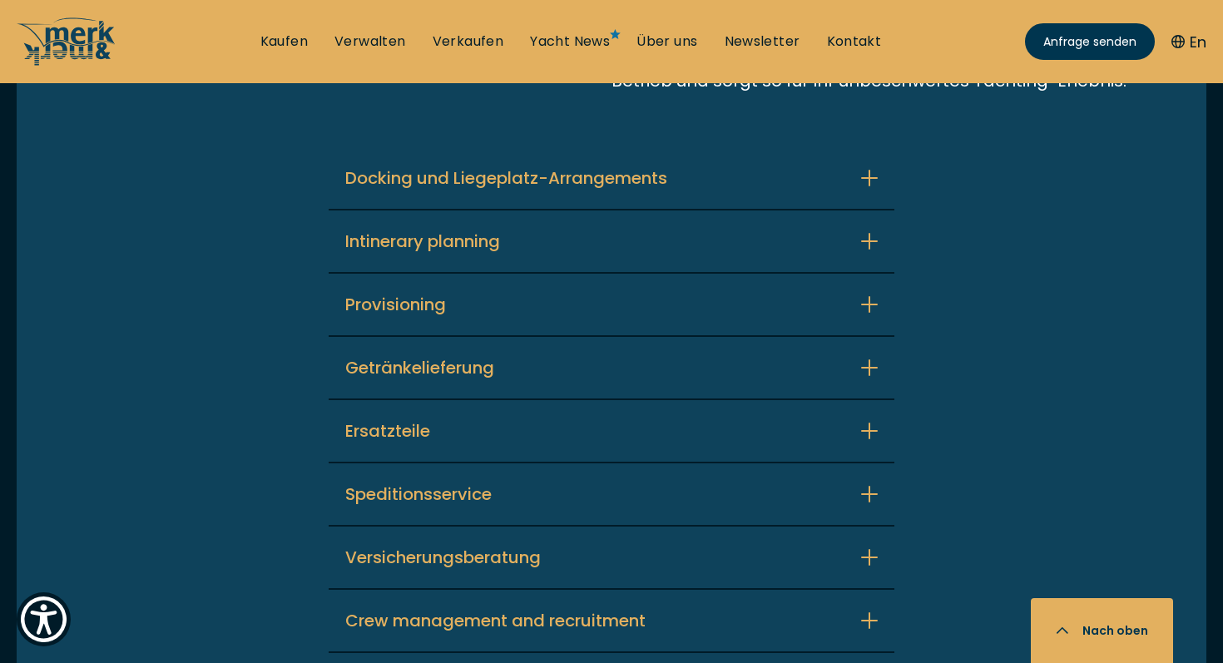
click at [582, 214] on button "Intinerary planning" at bounding box center [612, 242] width 566 height 62
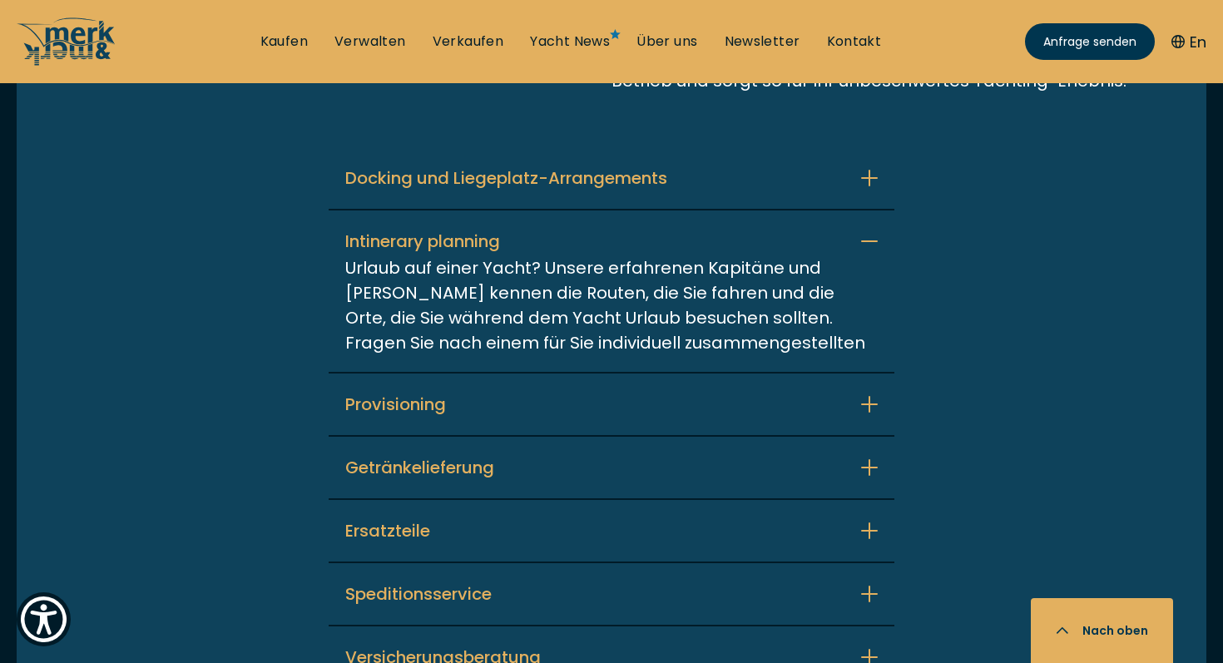
click at [462, 229] on p "Intinerary planning" at bounding box center [422, 241] width 155 height 25
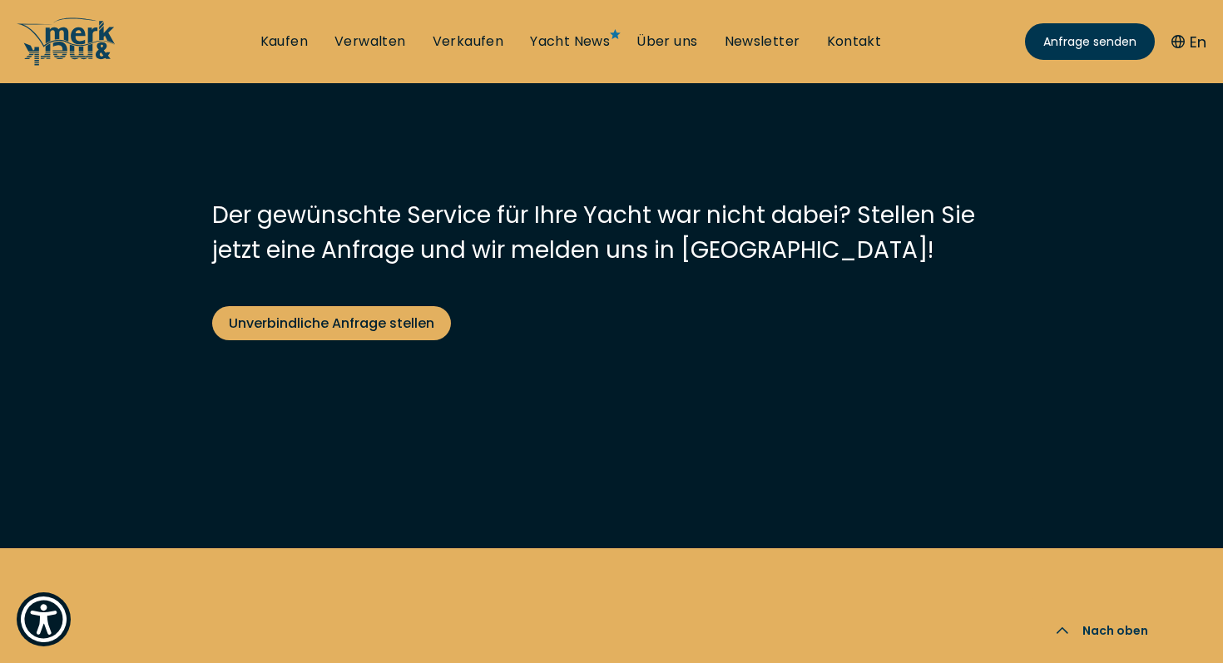
scroll to position [6118, 0]
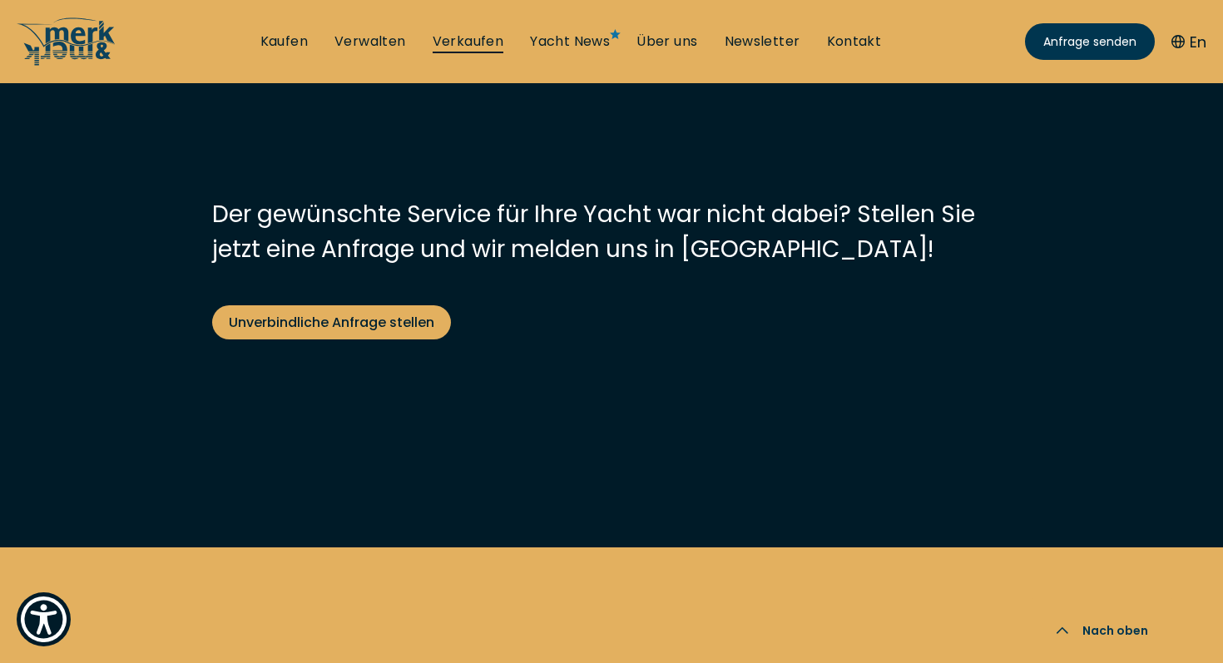
click at [454, 45] on link "Verkaufen" at bounding box center [469, 41] width 72 height 18
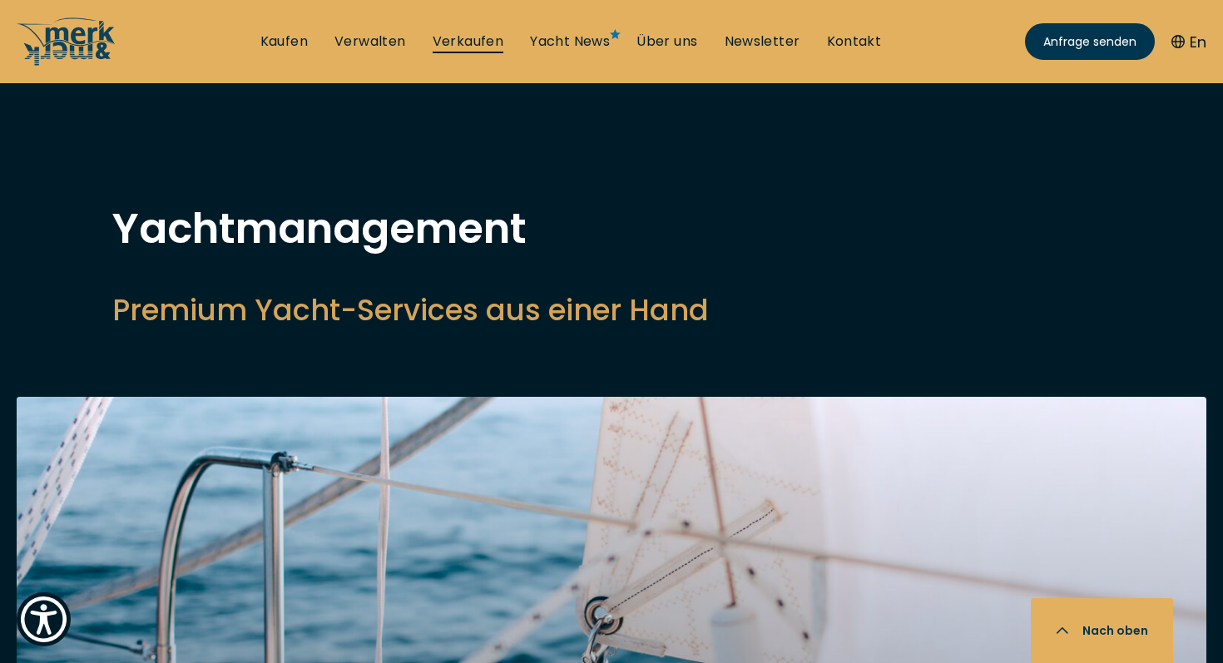
select select "sell"
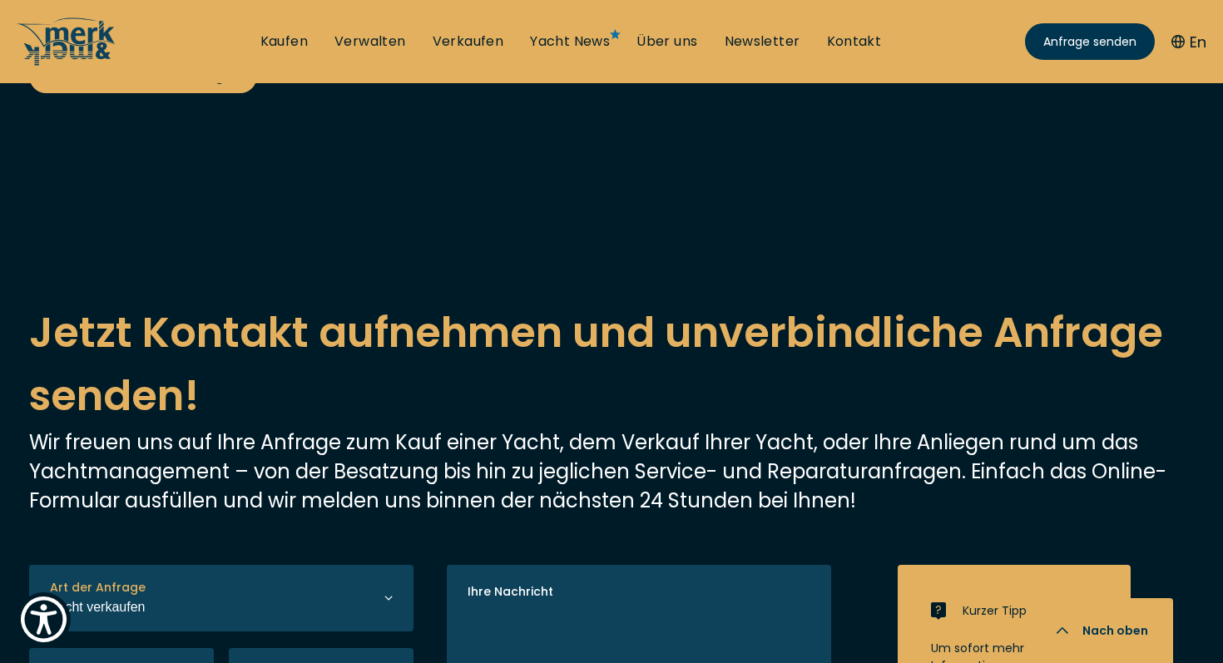
scroll to position [2994, 0]
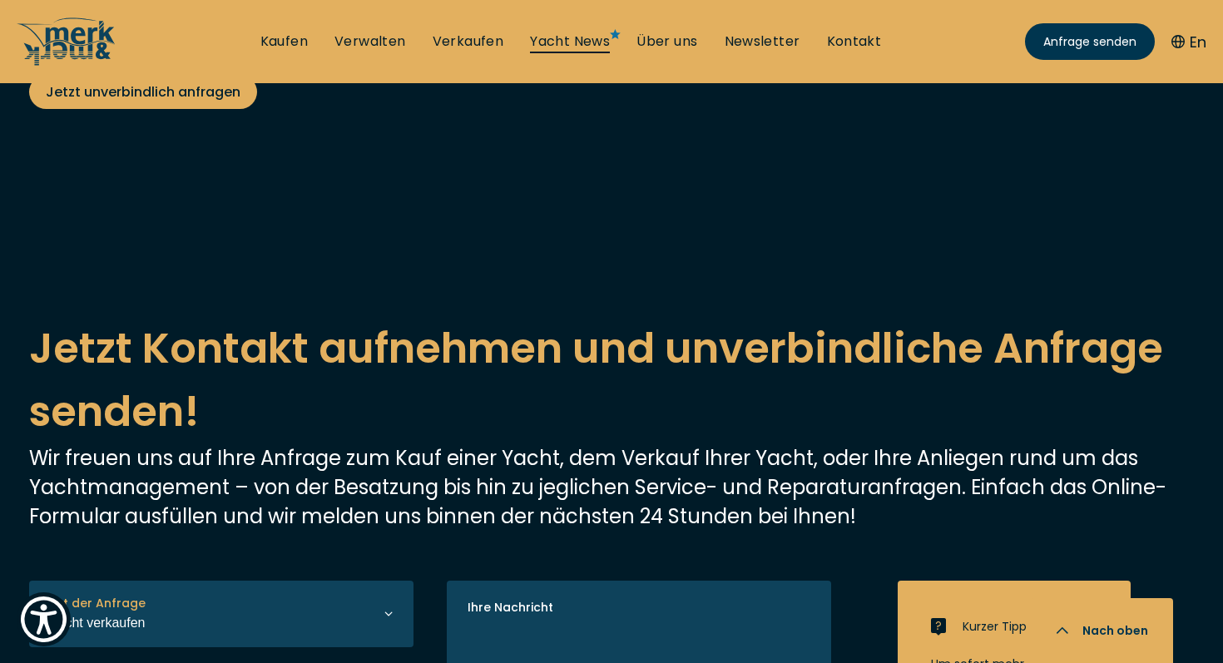
click at [568, 44] on link "Yacht News" at bounding box center [570, 41] width 80 height 18
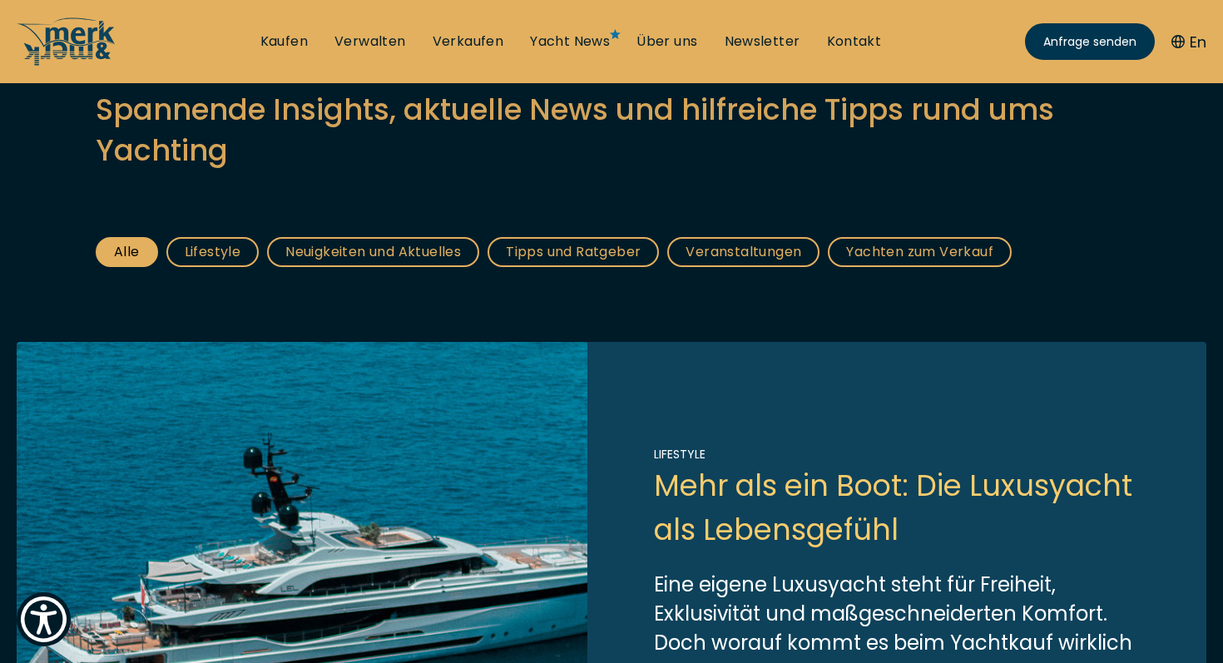
scroll to position [199, 0]
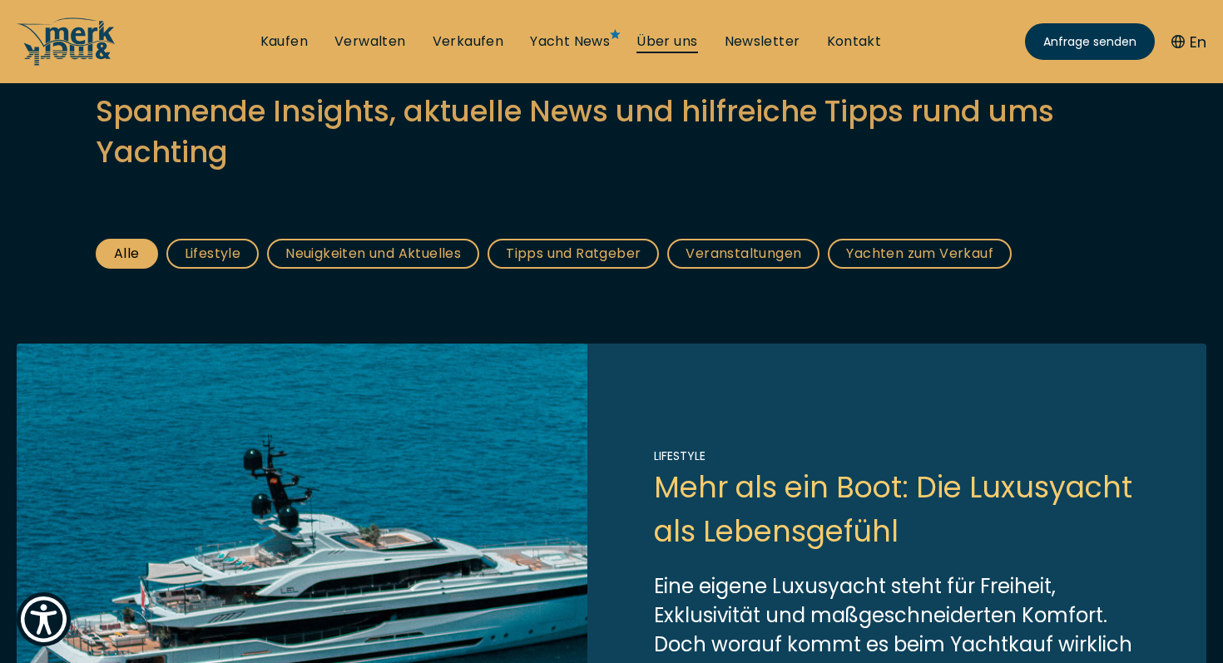
click at [682, 33] on link "Über uns" at bounding box center [667, 41] width 61 height 18
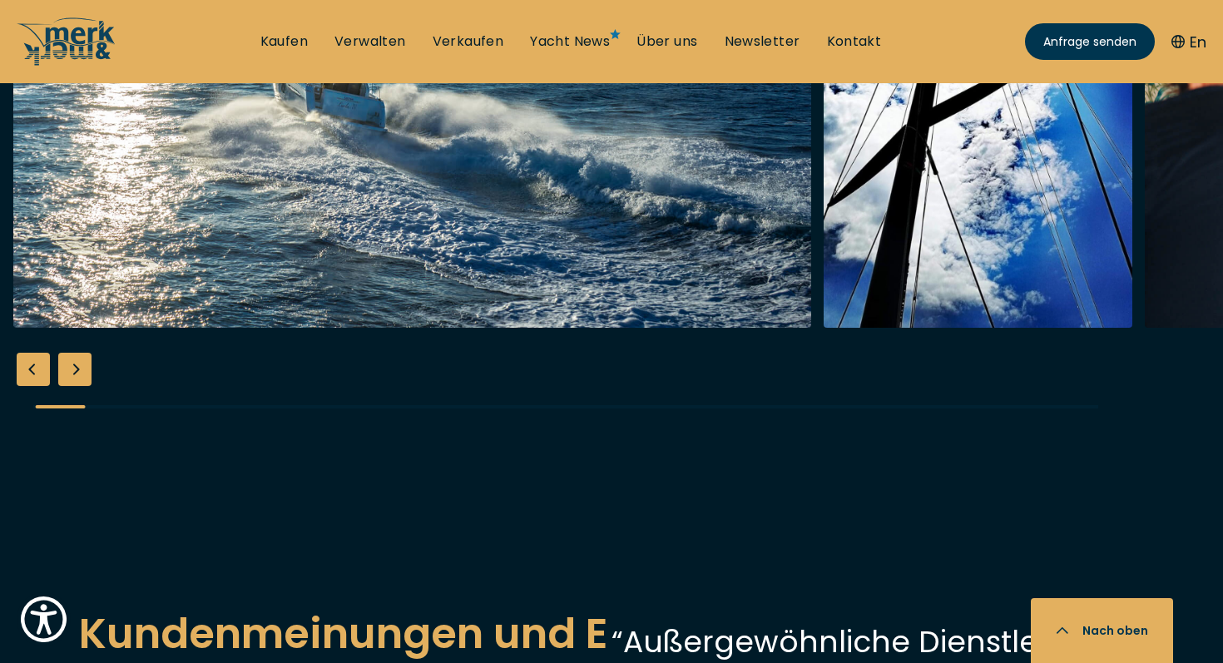
scroll to position [3274, 0]
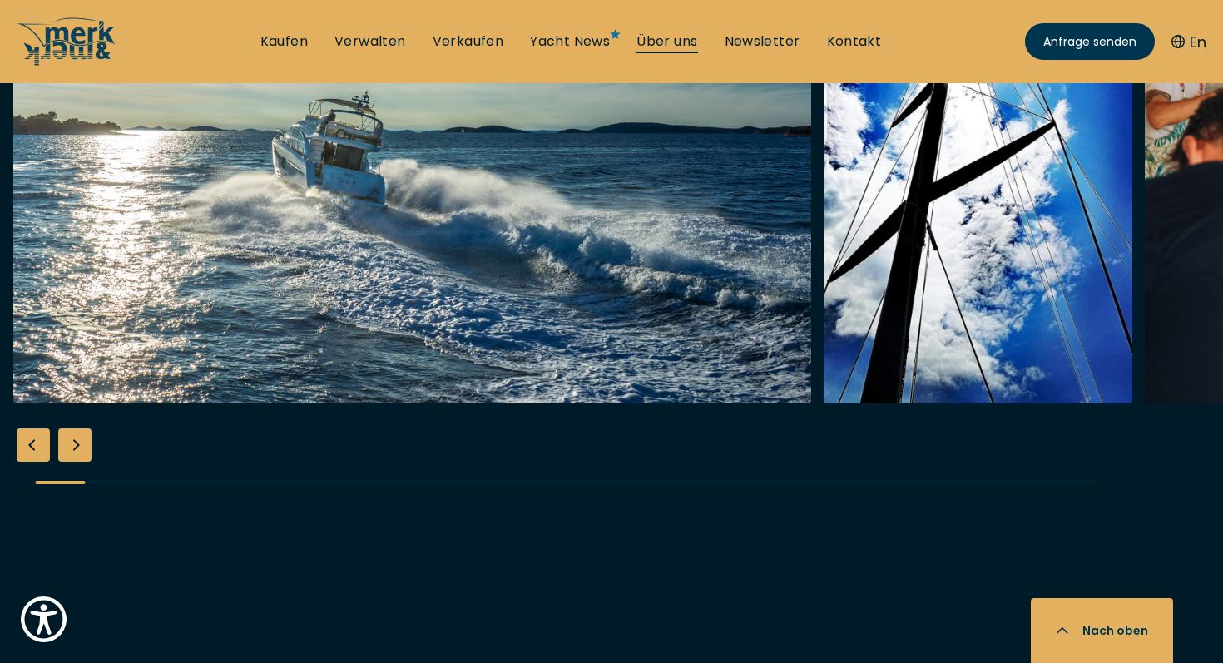
click at [667, 40] on link "Über uns" at bounding box center [667, 41] width 61 height 18
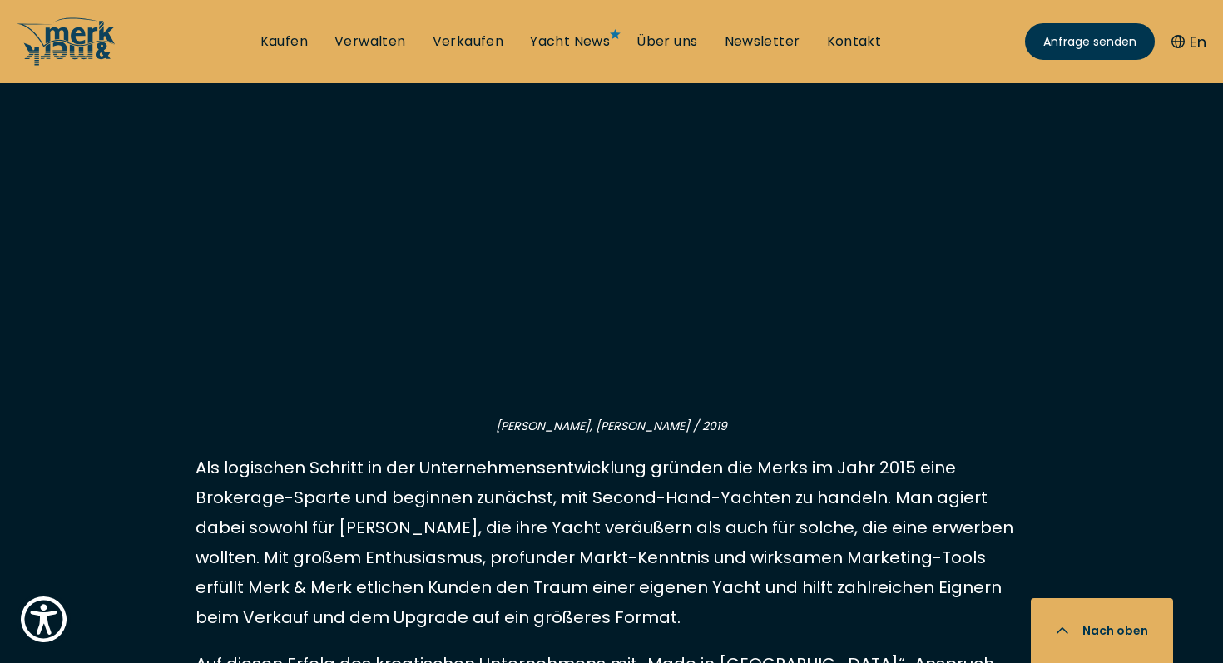
scroll to position [1066, 0]
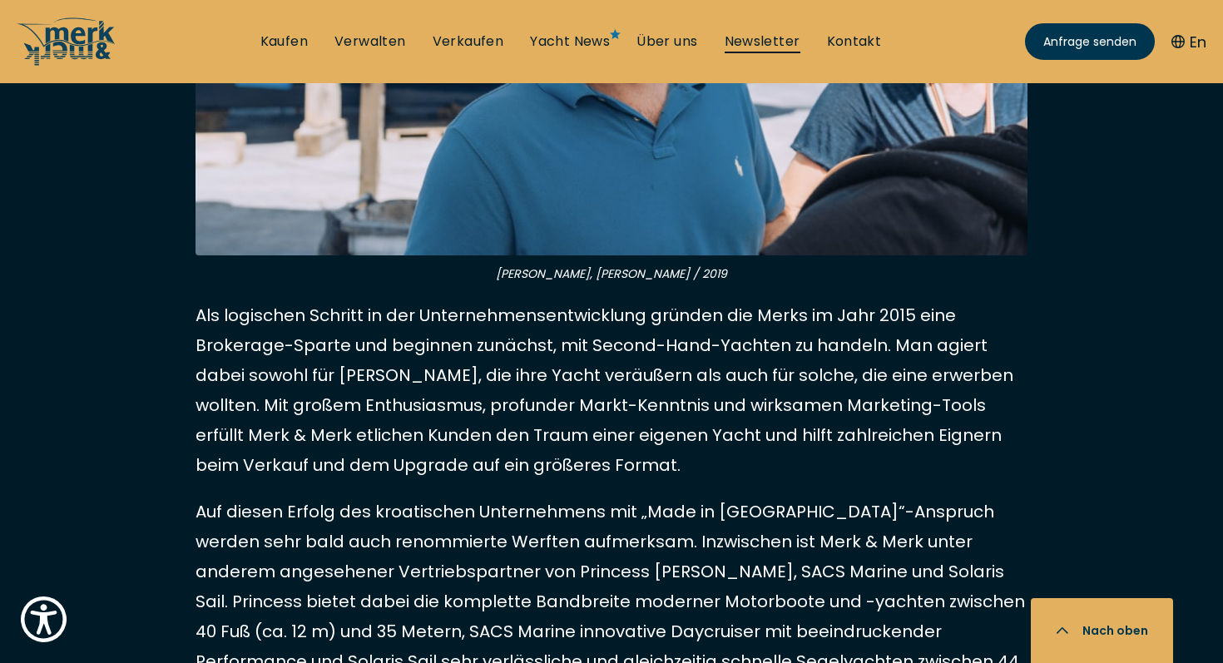
click at [752, 42] on link "Newsletter" at bounding box center [763, 41] width 76 height 18
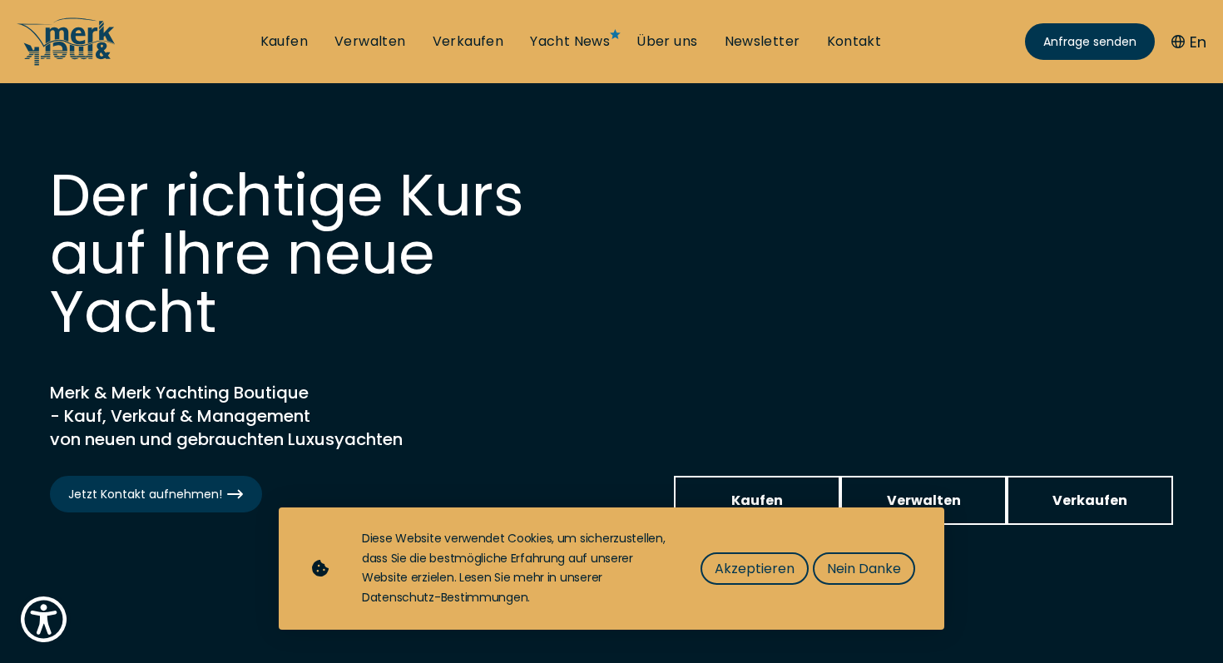
click at [867, 588] on div "Diese Website verwendet Cookies, um sicherzustellen, dass Sie die bestmögliche …" at bounding box center [641, 568] width 558 height 79
click at [867, 577] on span "Nein Danke" at bounding box center [864, 568] width 74 height 21
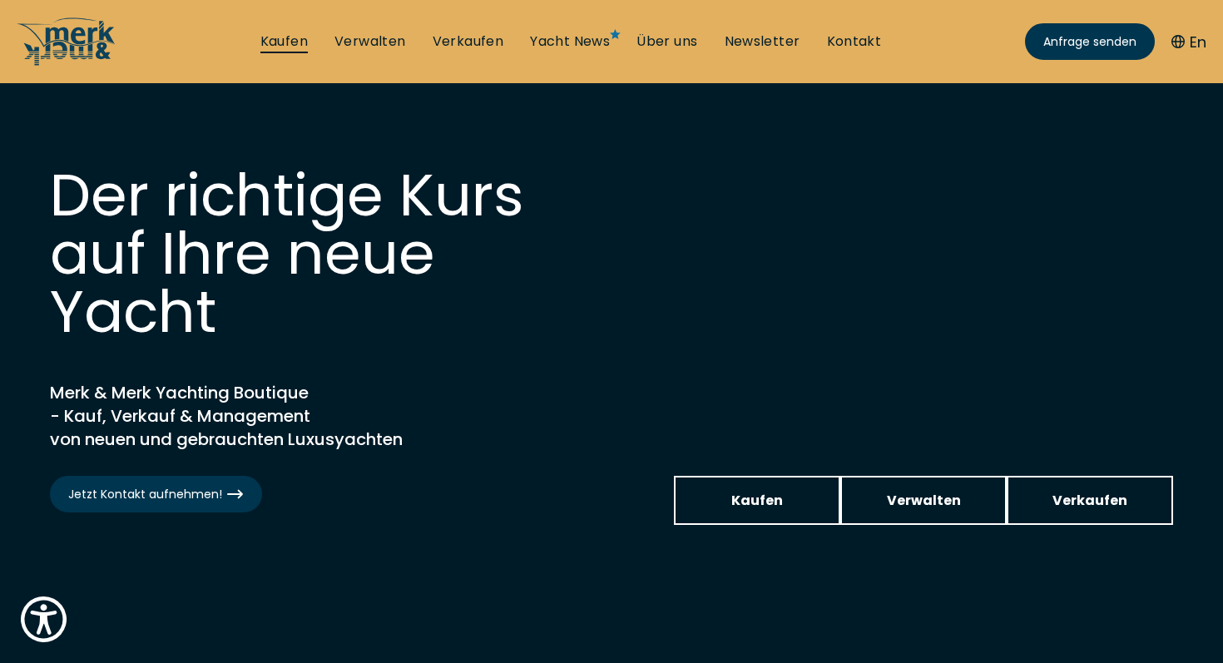
click at [288, 48] on link "Kaufen" at bounding box center [283, 41] width 47 height 18
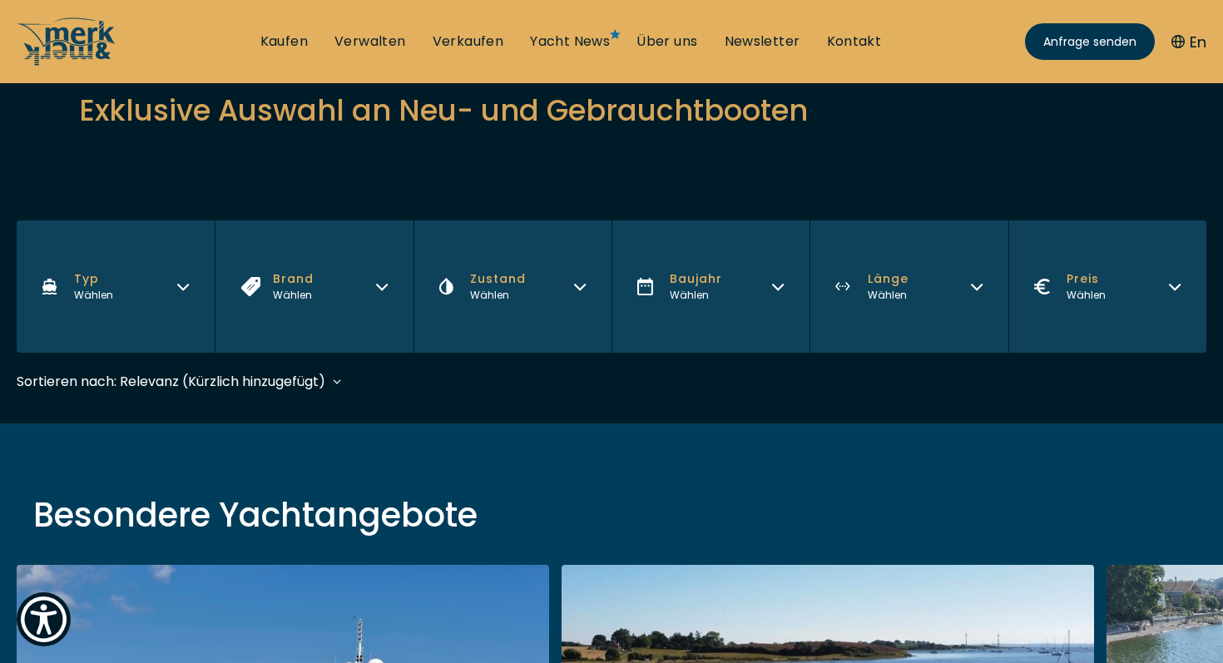
scroll to position [191, 0]
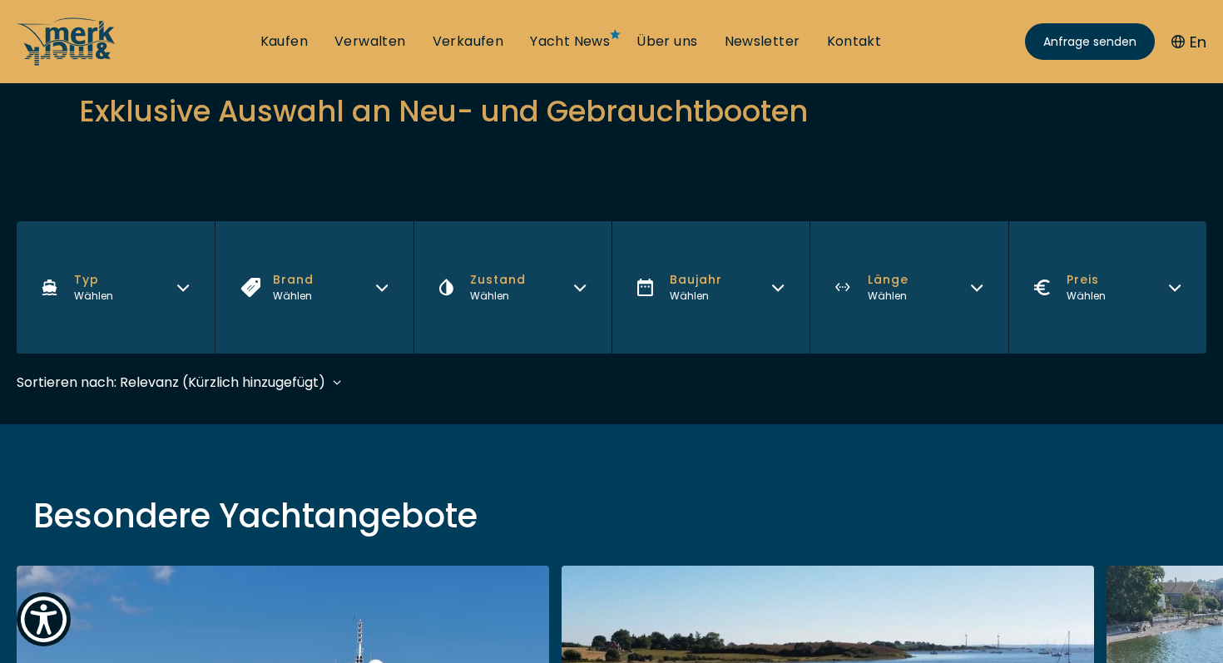
click at [196, 283] on button "Typ Wählen" at bounding box center [116, 287] width 198 height 132
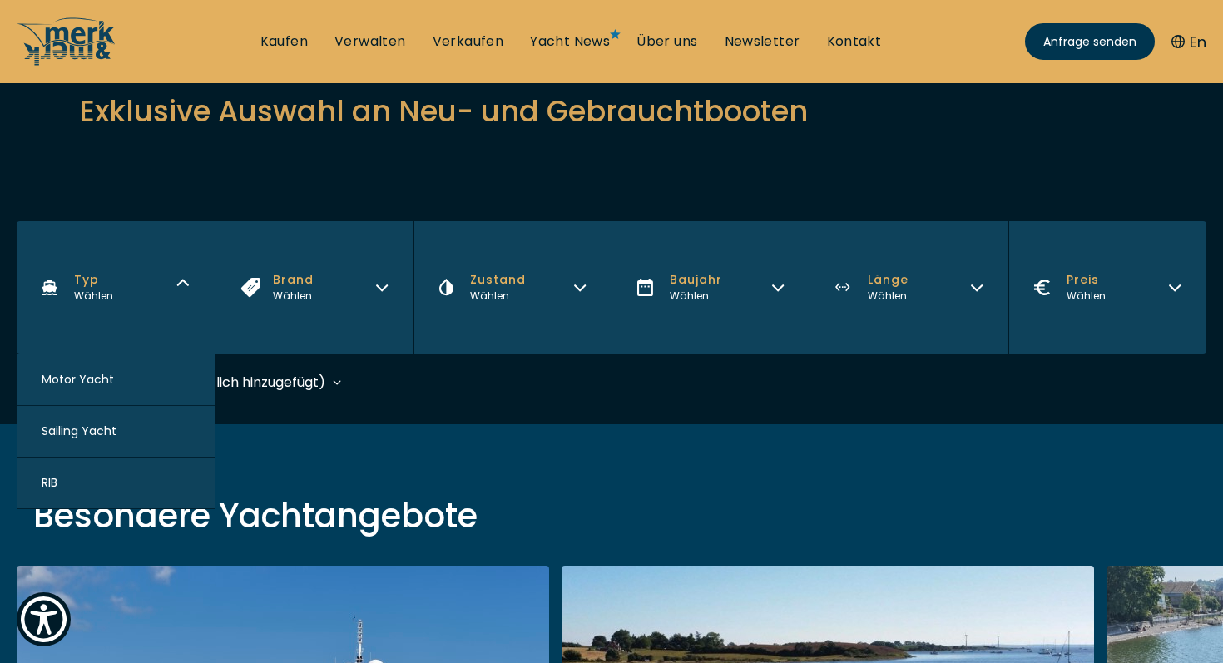
click at [350, 289] on button "Brand Wählen" at bounding box center [314, 287] width 198 height 132
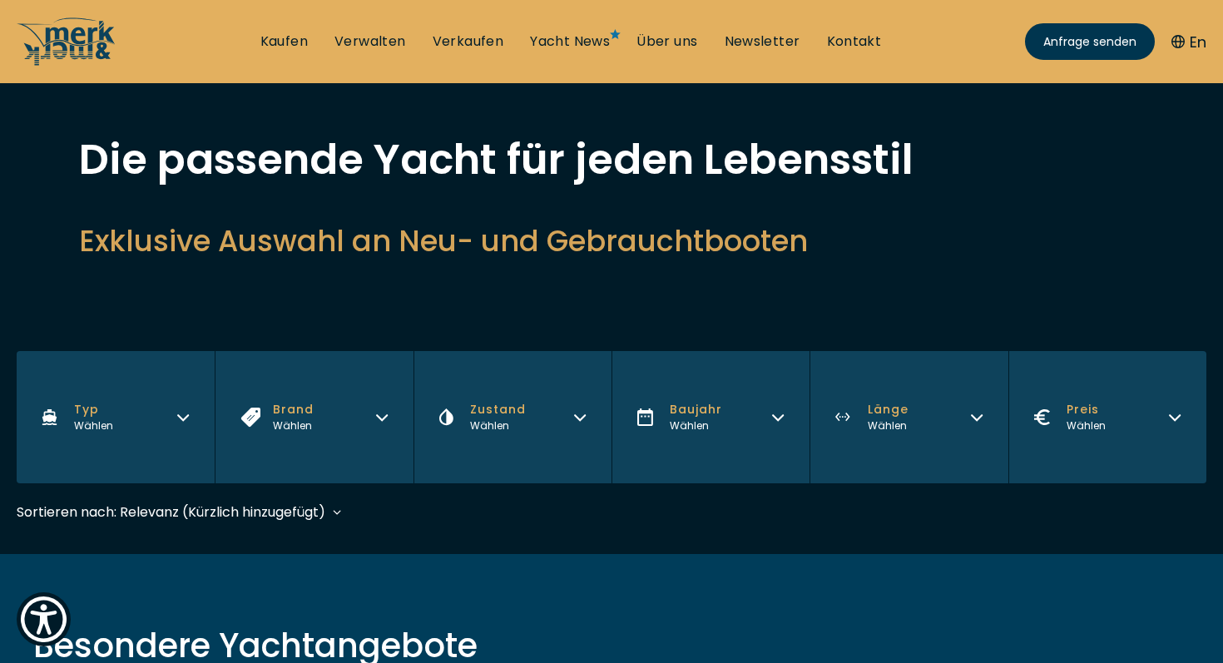
scroll to position [0, 0]
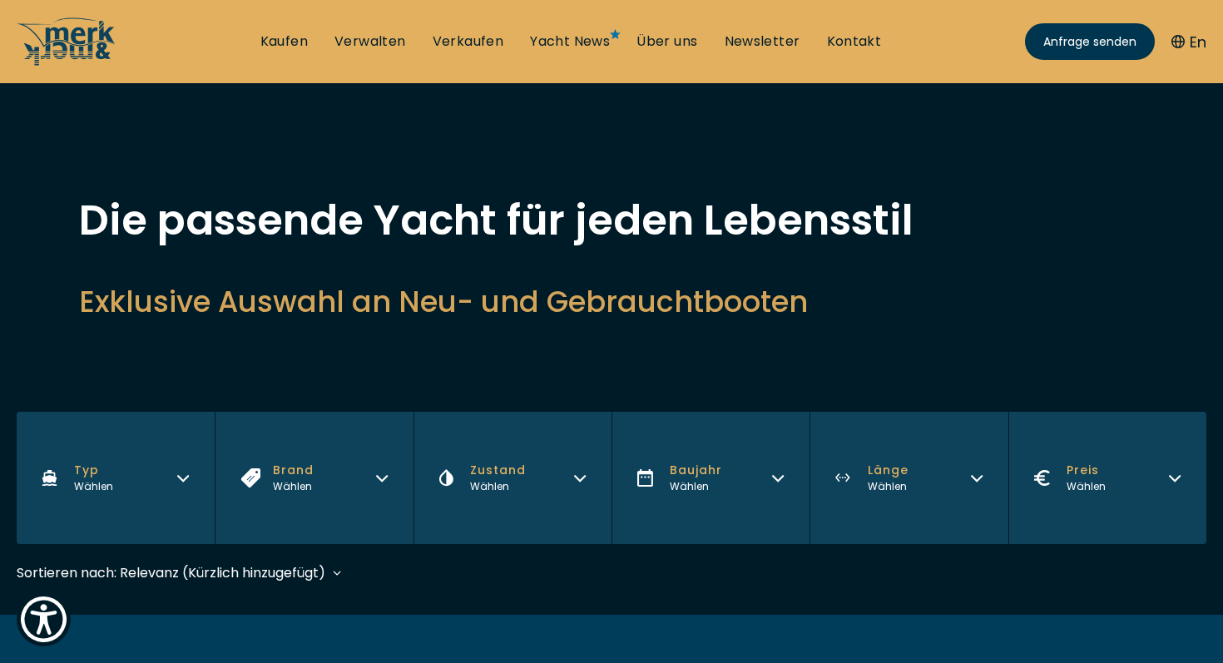
click at [494, 561] on div "Filters Typ Wählen Brand Wählen Zustand Wählen Baujahr Wählen Länge Wählen Prei…" at bounding box center [611, 506] width 1223 height 188
click at [568, 469] on button "Zustand Wählen" at bounding box center [513, 478] width 198 height 132
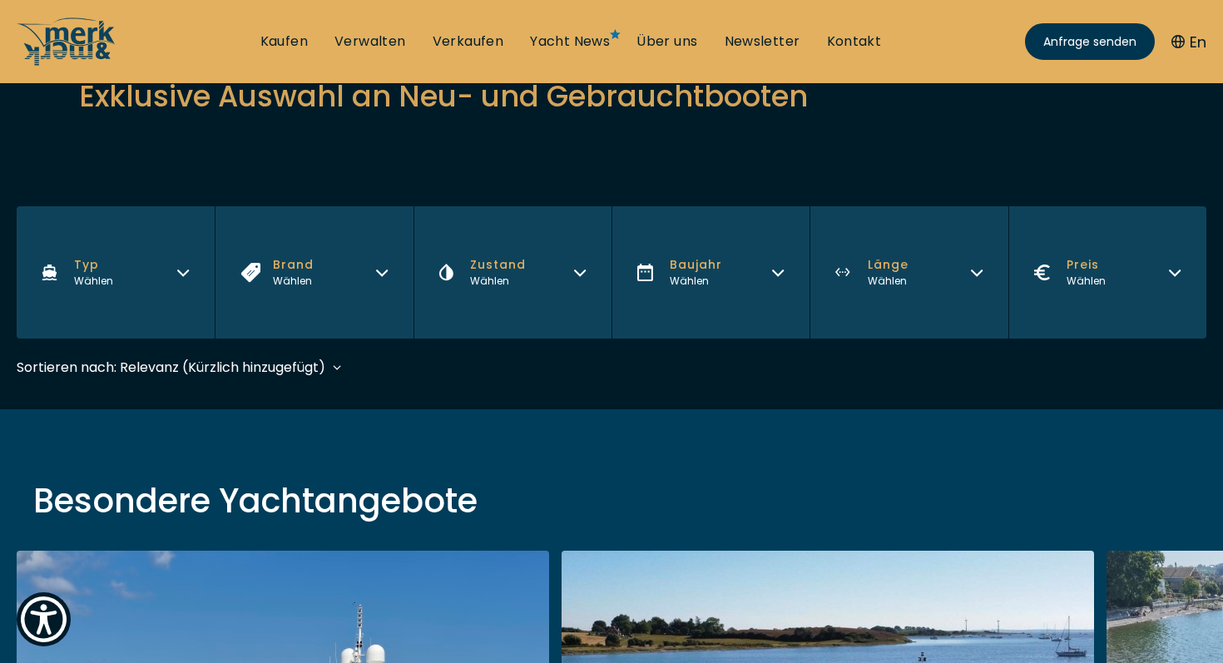
scroll to position [207, 0]
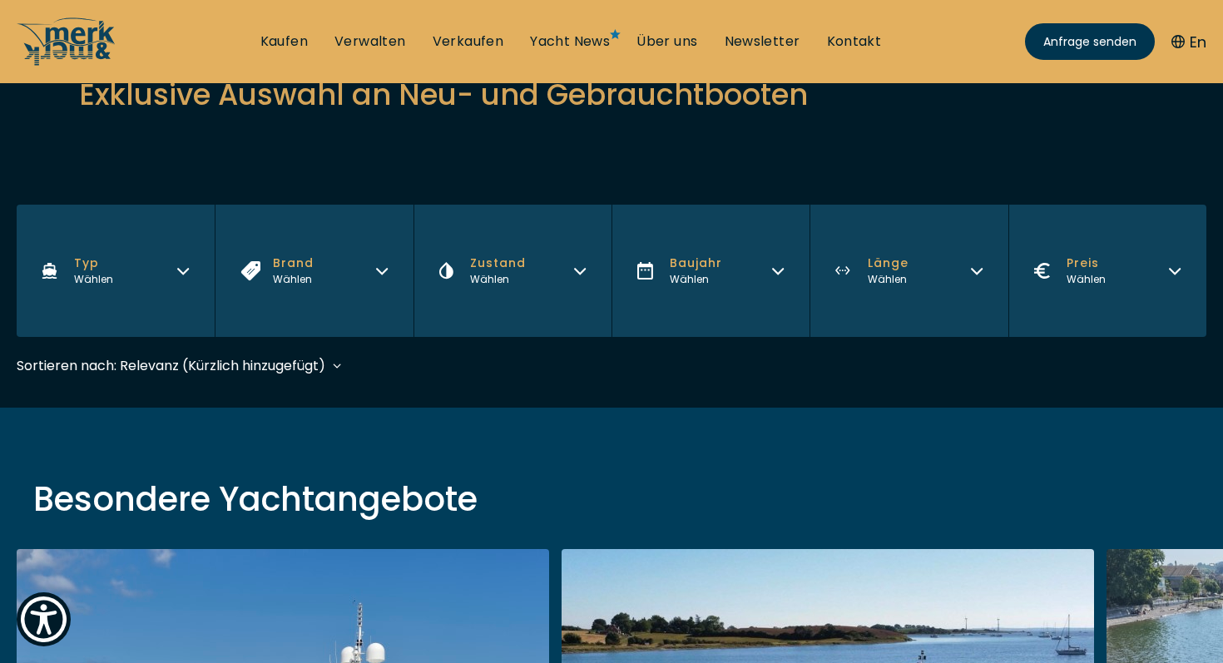
click at [591, 305] on button "Zustand Wählen" at bounding box center [513, 271] width 198 height 132
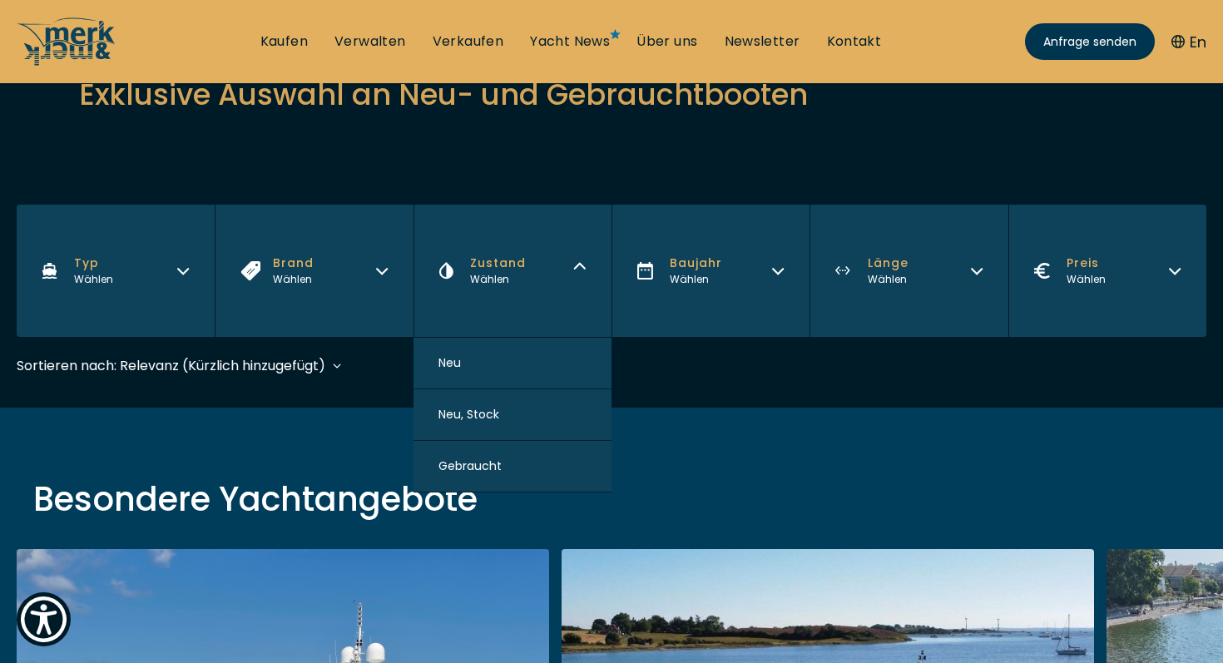
click at [737, 377] on div "Sortieren nach: Relevanz (Kürzlich hinzugefügt) Baujahr aufsteigend Preis abste…" at bounding box center [612, 373] width 1190 height 37
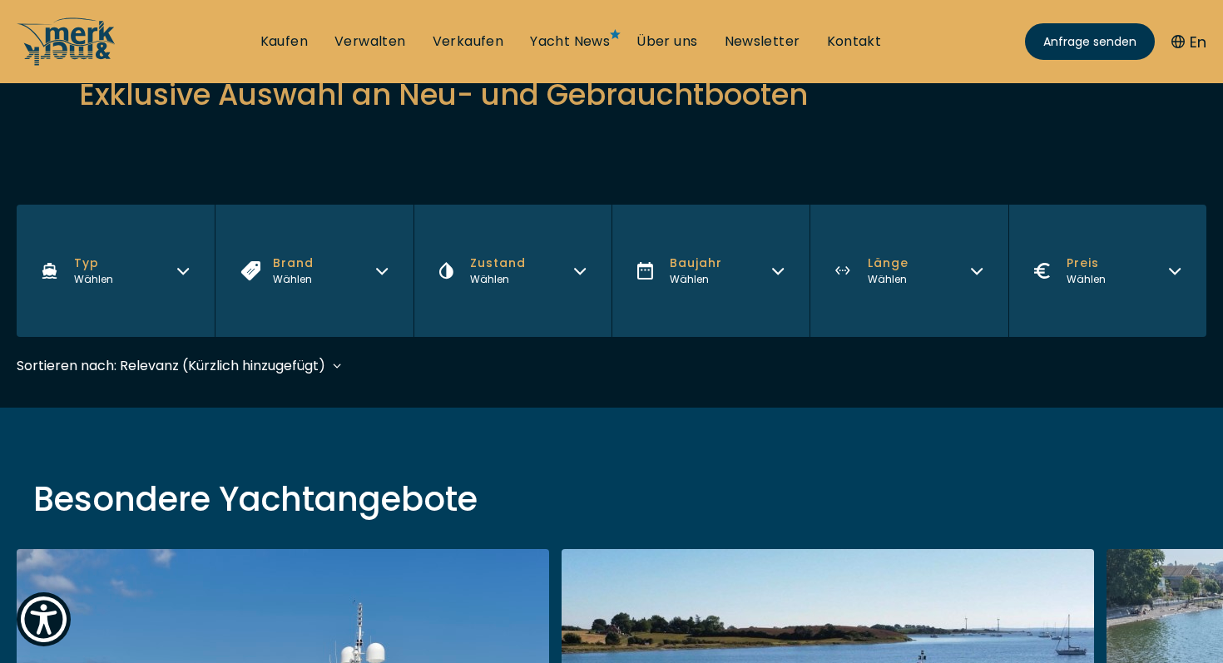
click at [776, 264] on icon "button" at bounding box center [777, 268] width 13 height 13
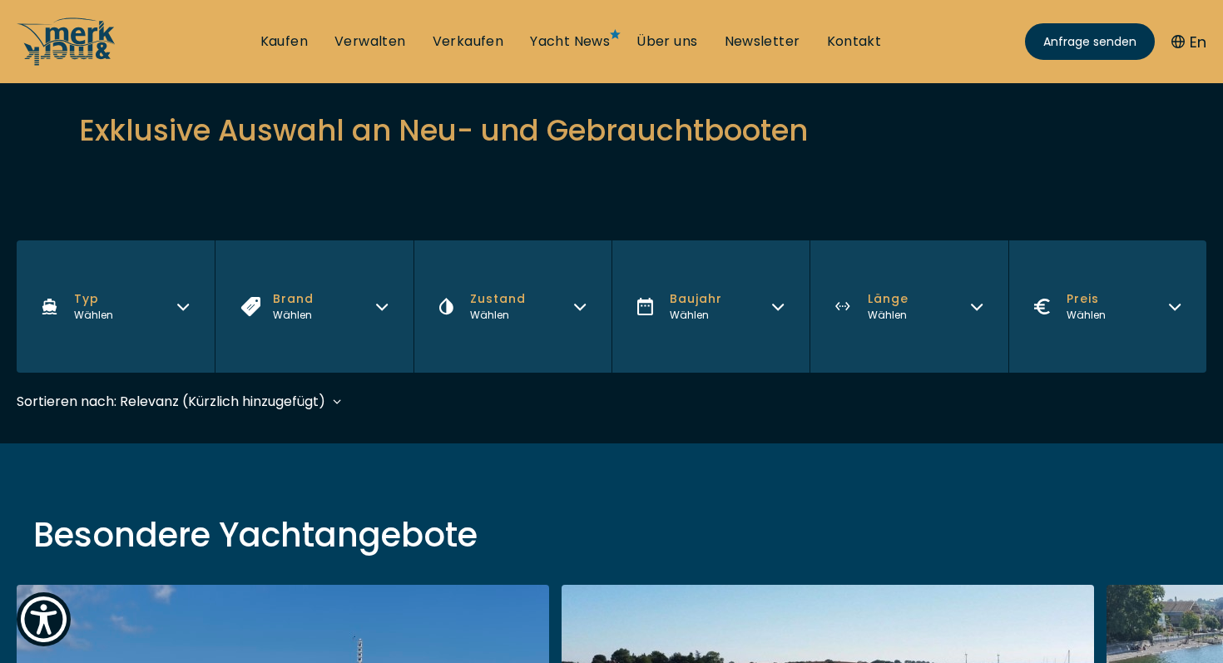
scroll to position [170, 0]
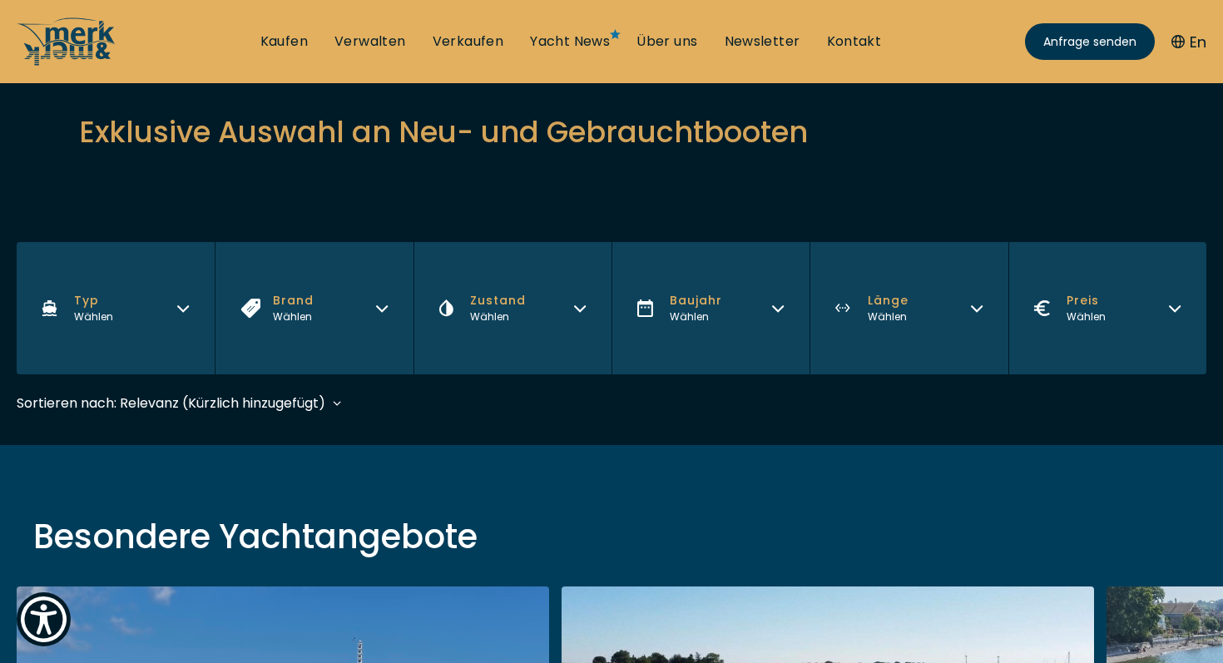
click at [917, 305] on button "Länge Wählen" at bounding box center [909, 308] width 198 height 132
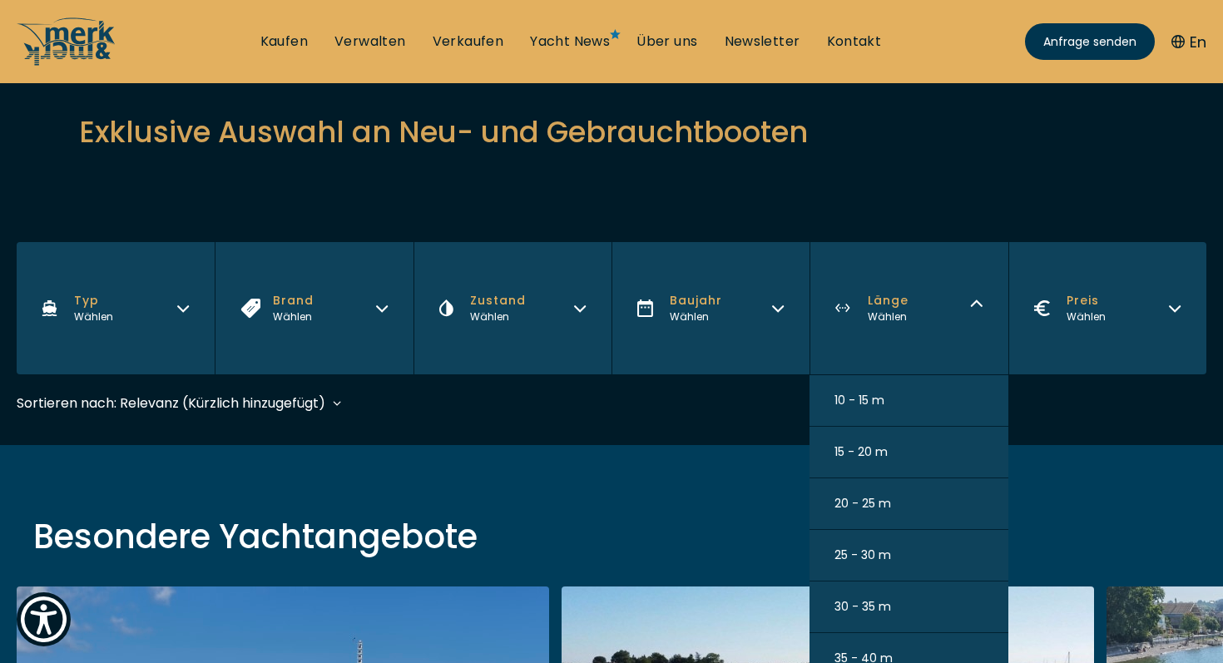
click at [1109, 310] on button "Preis Wählen" at bounding box center [1108, 308] width 198 height 132
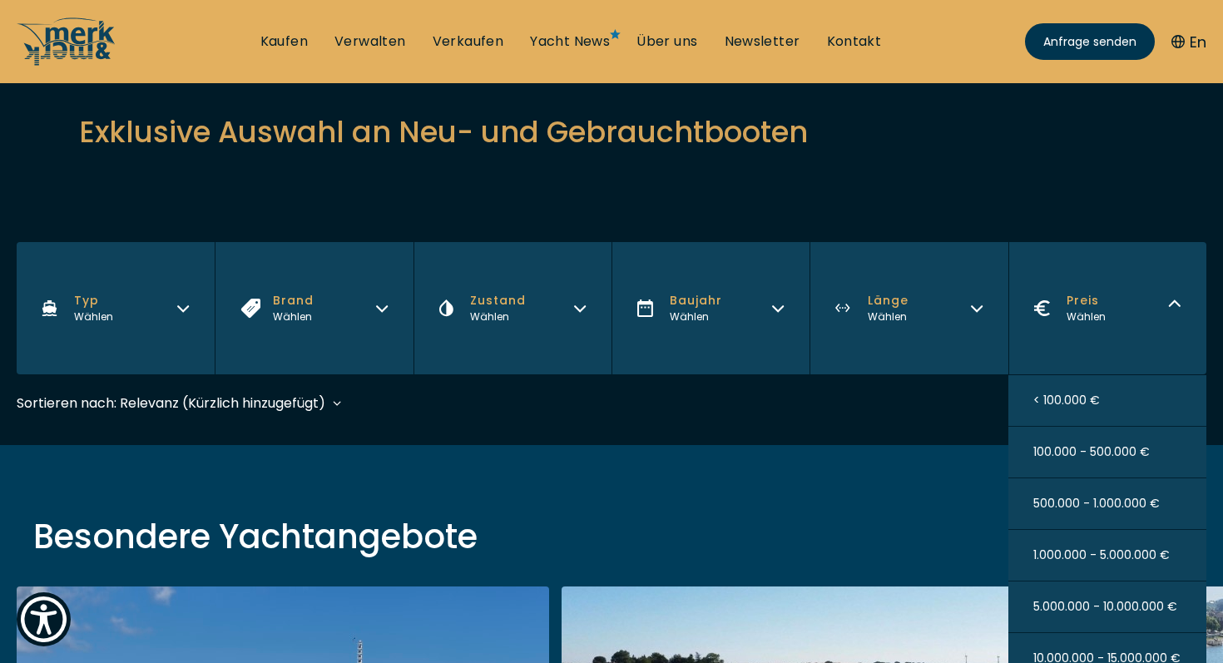
click at [536, 404] on div "Sortieren nach: Relevanz (Kürzlich hinzugefügt) Baujahr aufsteigend Preis abste…" at bounding box center [612, 411] width 1190 height 37
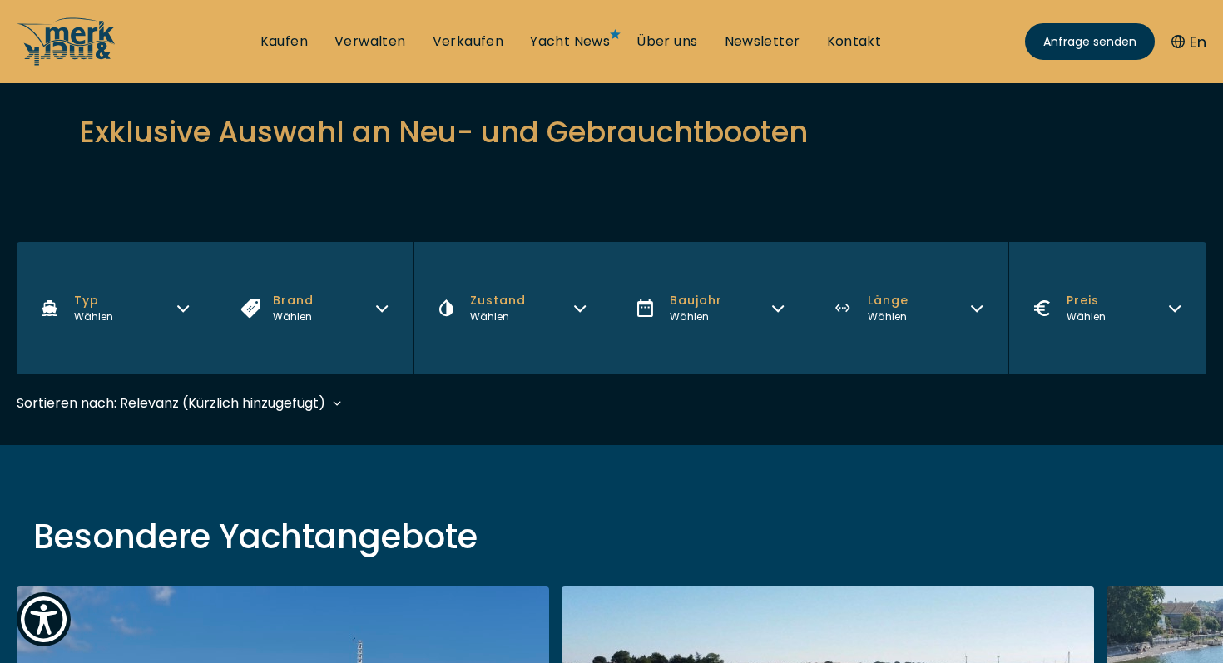
click at [288, 408] on div "Sortieren nach: Relevanz (Kürzlich hinzugefügt) Relevanz (Kürzlich hinzugefügt)…" at bounding box center [171, 403] width 309 height 21
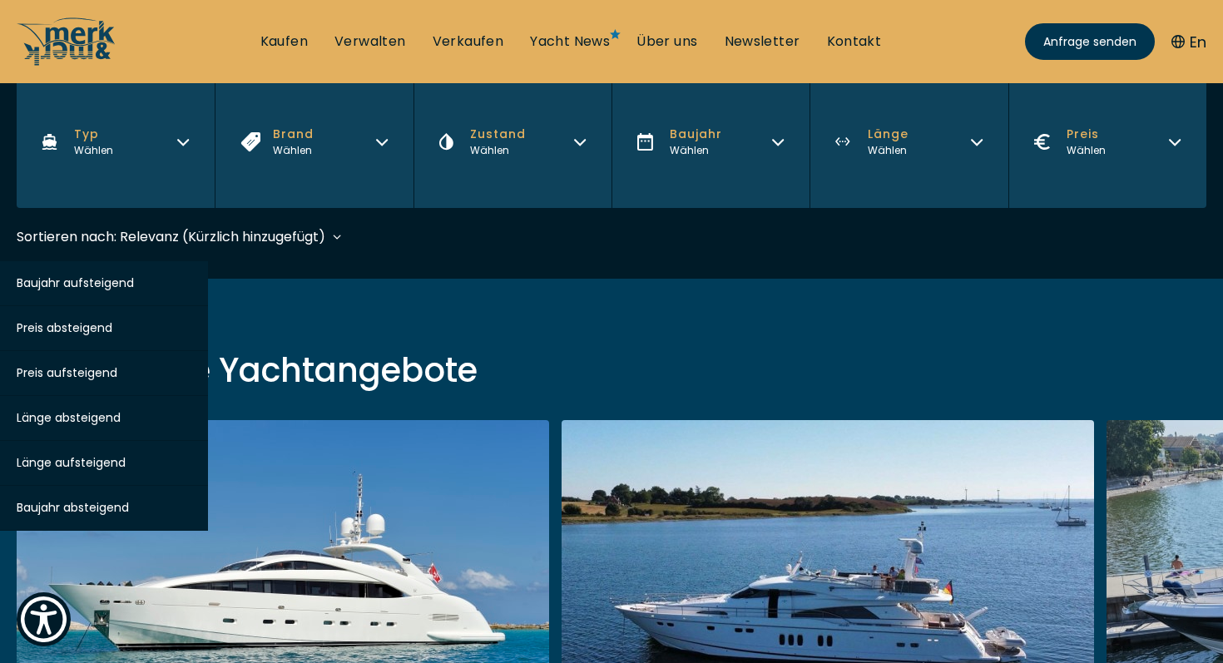
scroll to position [340, 0]
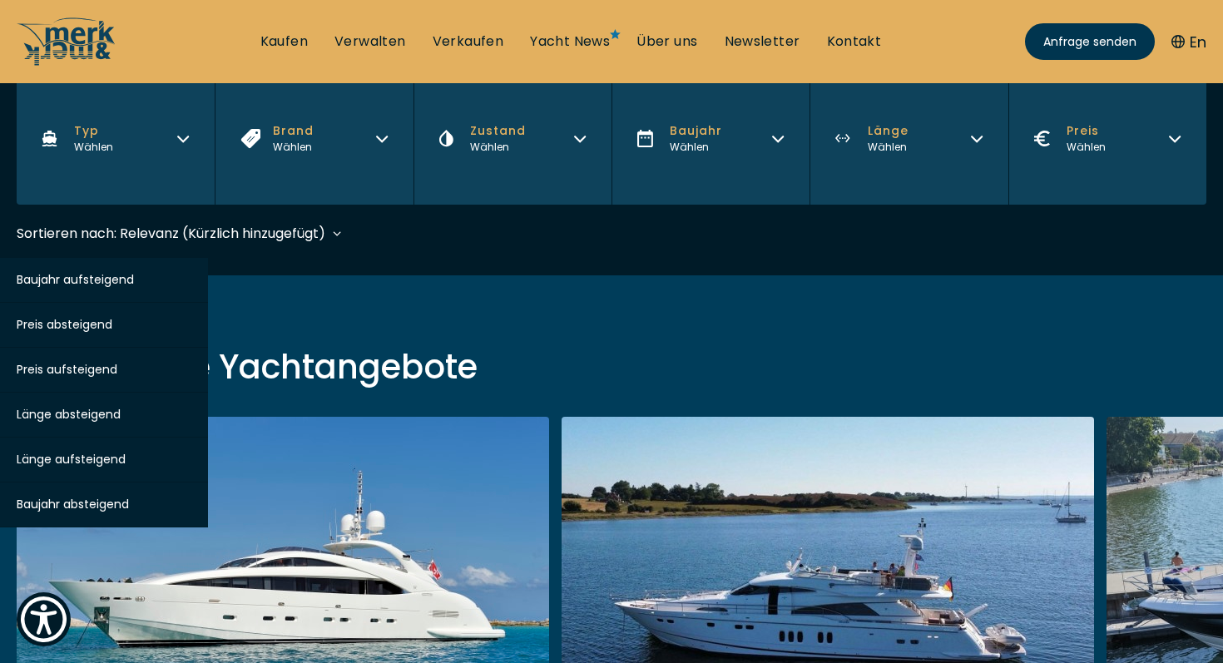
click at [90, 455] on span "Länge aufsteigend" at bounding box center [71, 459] width 109 height 17
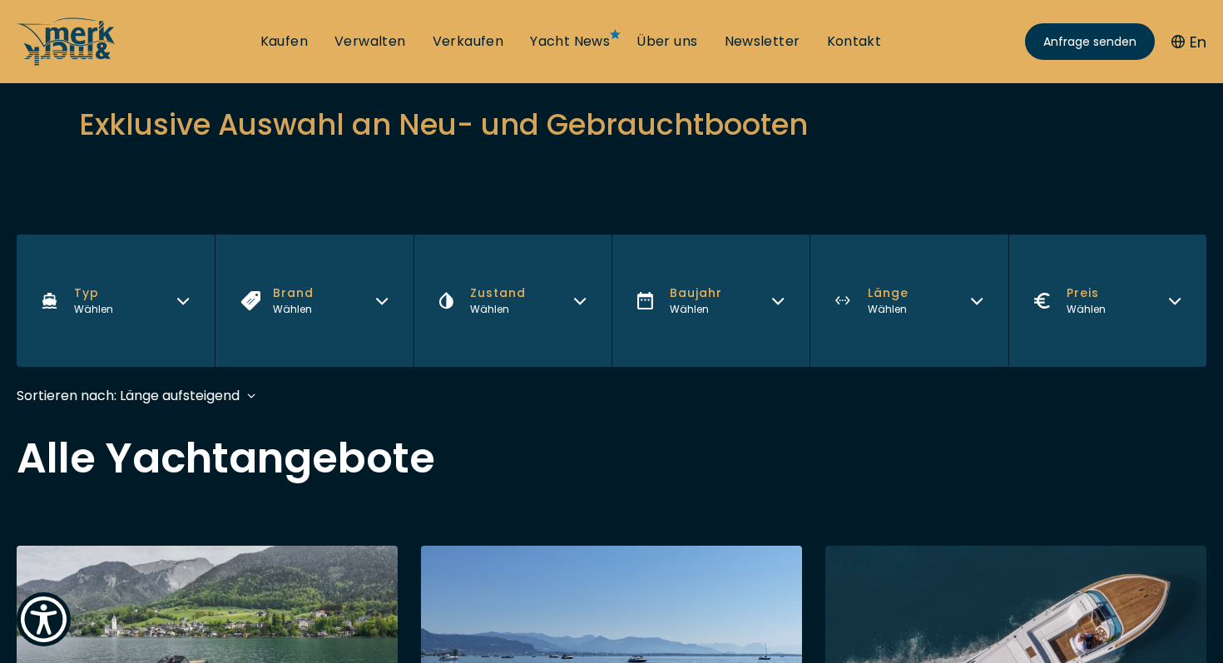
scroll to position [146, 0]
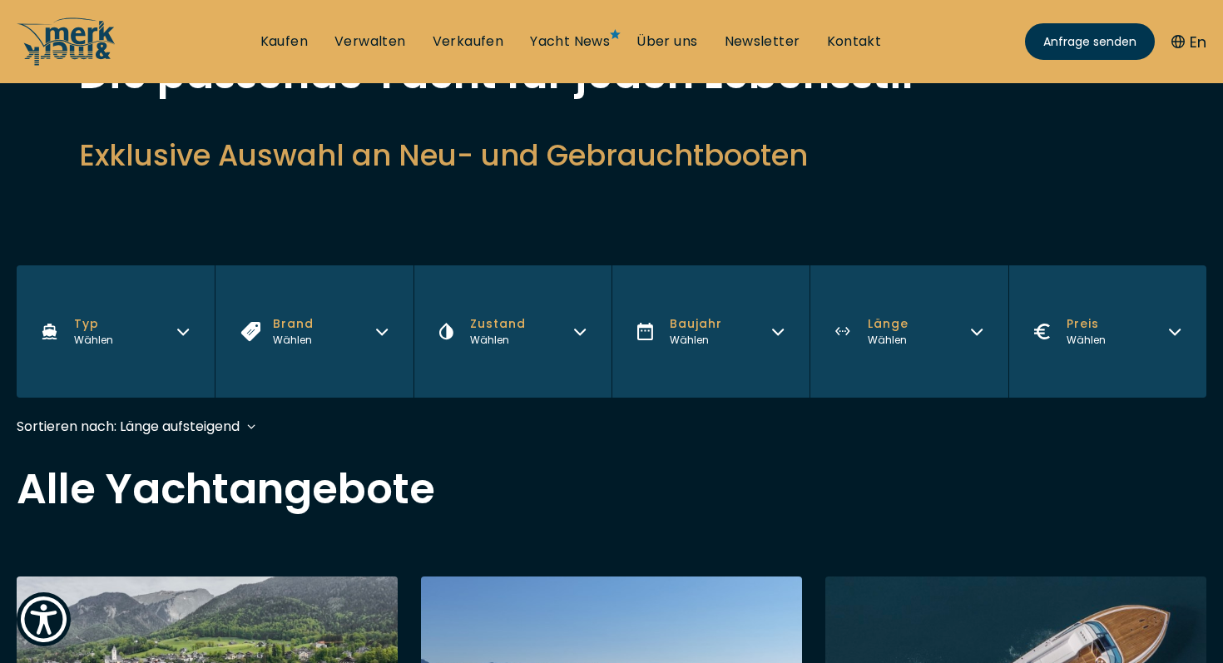
click at [178, 310] on button "Typ Wählen" at bounding box center [116, 331] width 198 height 132
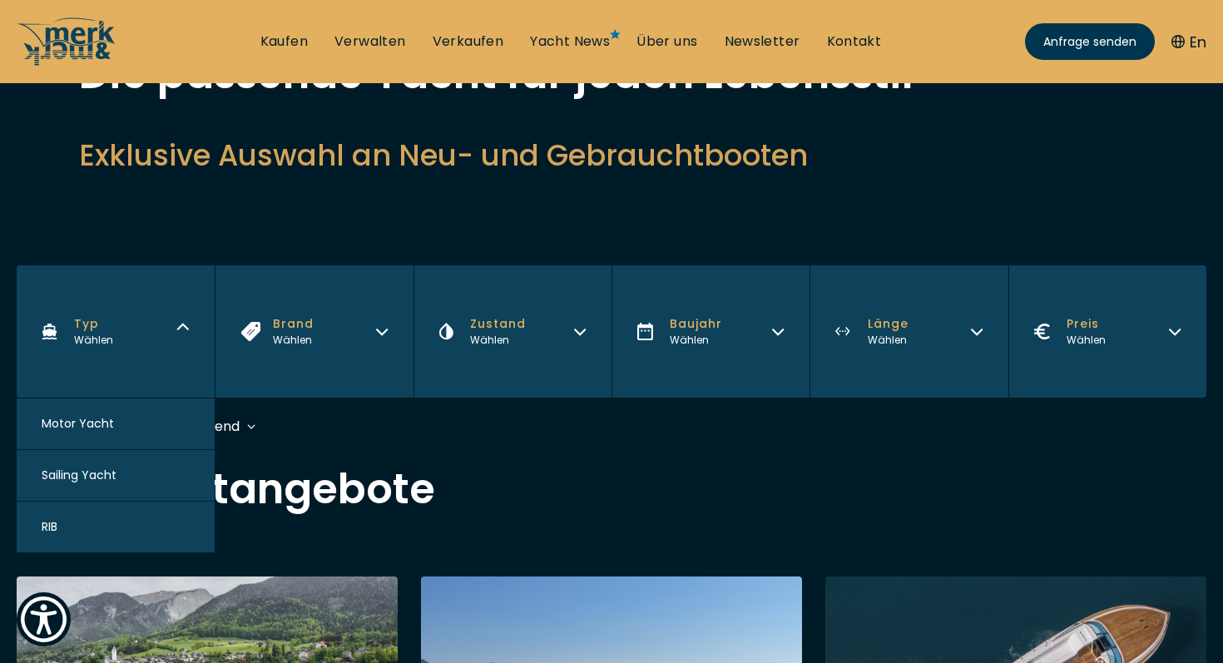
click at [550, 325] on button "Zustand Wählen" at bounding box center [513, 331] width 198 height 132
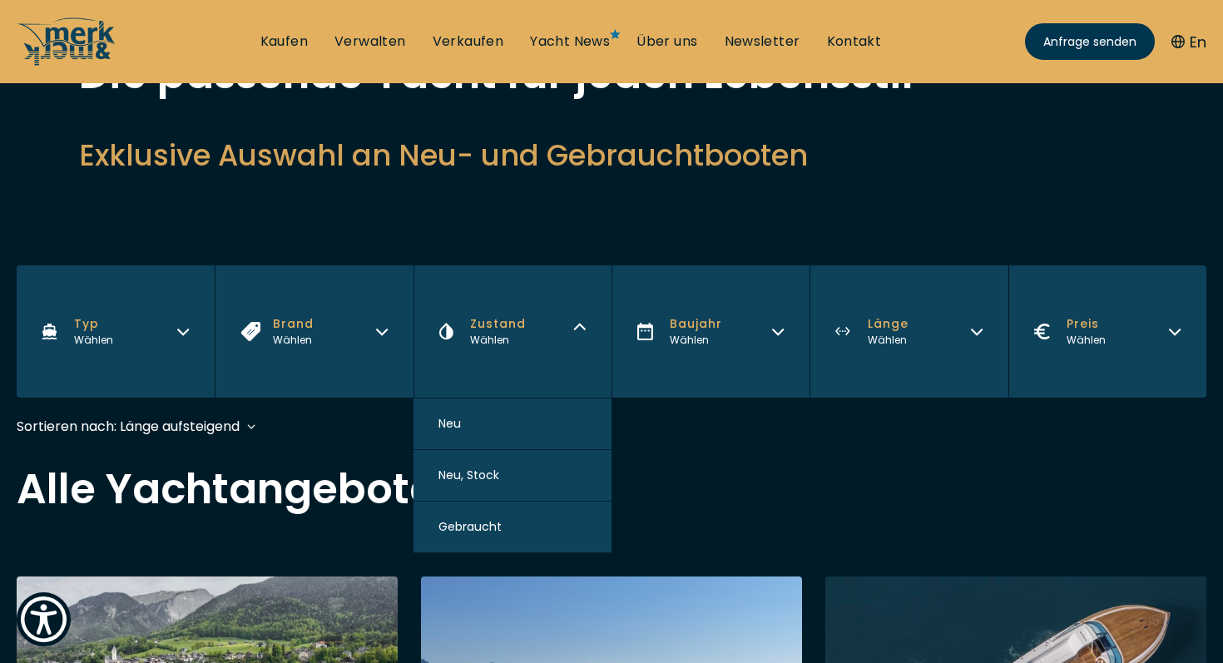
click at [1105, 323] on button "Preis Wählen" at bounding box center [1108, 331] width 198 height 132
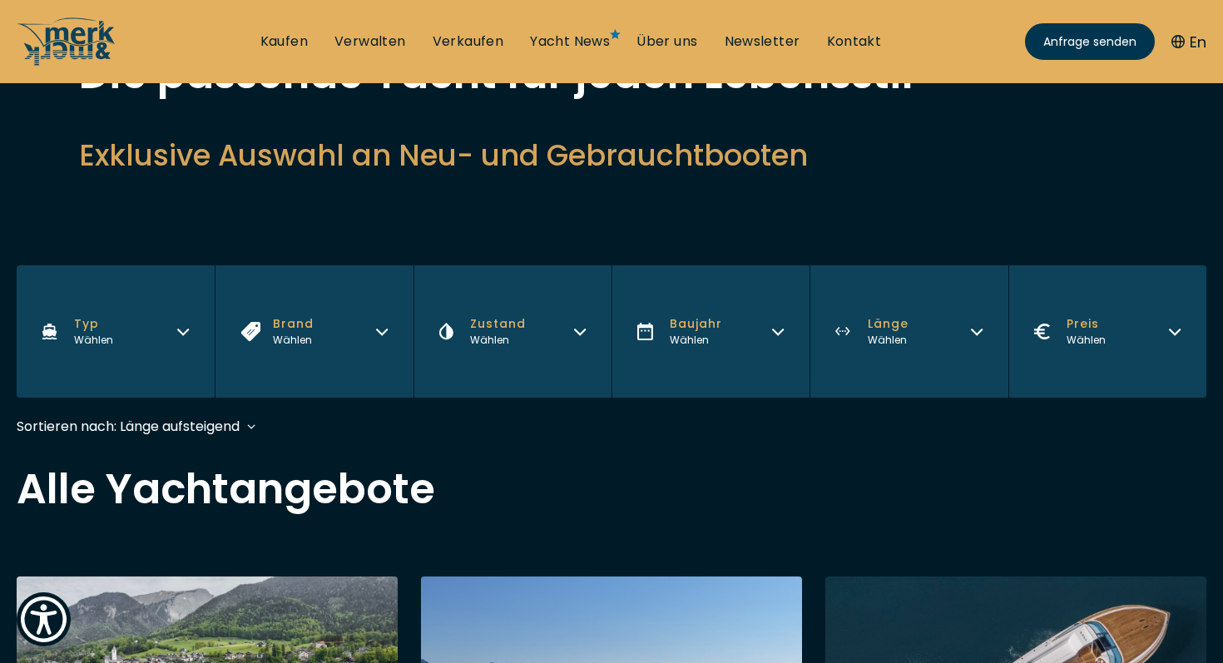
click at [123, 431] on div "Sortieren nach: Länge aufsteigend Relevanz (Kürzlich hinzugefügt) Baujahr aufst…" at bounding box center [128, 426] width 223 height 21
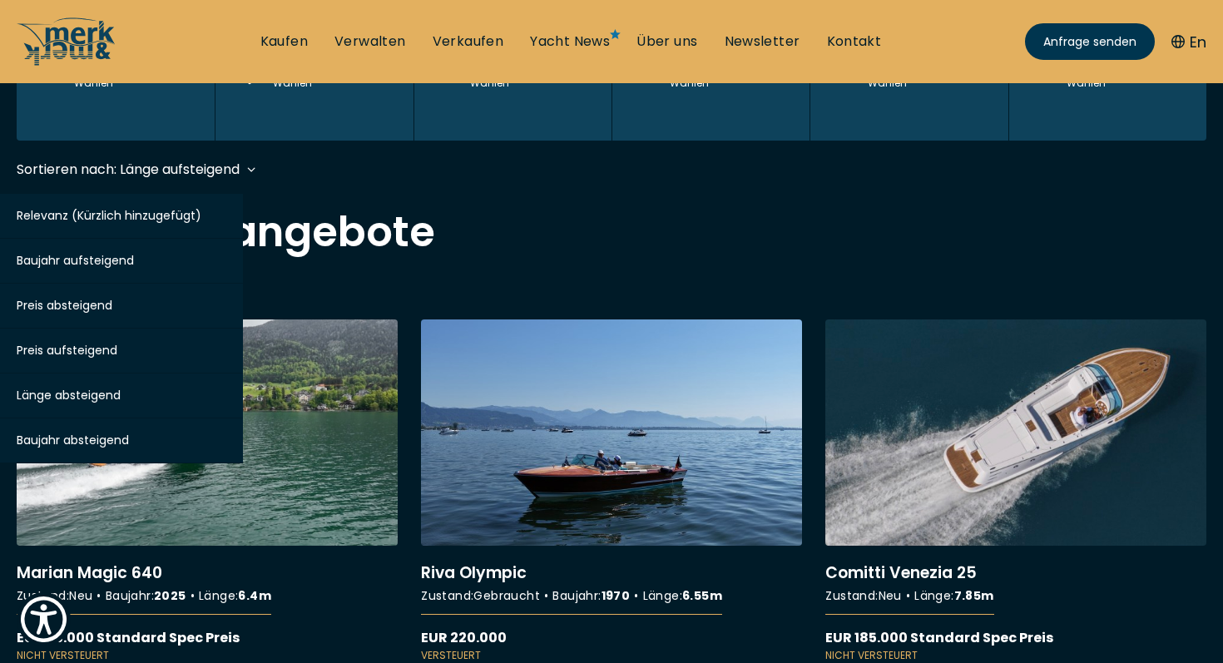
scroll to position [410, 0]
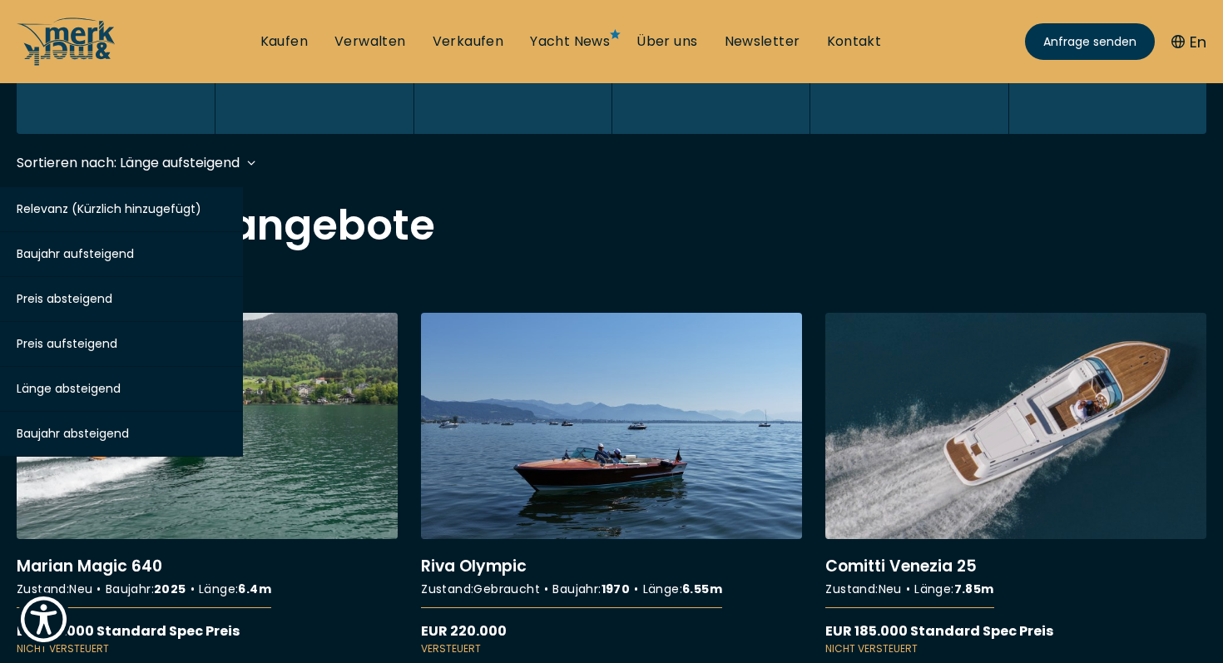
click at [108, 393] on span "Länge absteigend" at bounding box center [69, 388] width 104 height 17
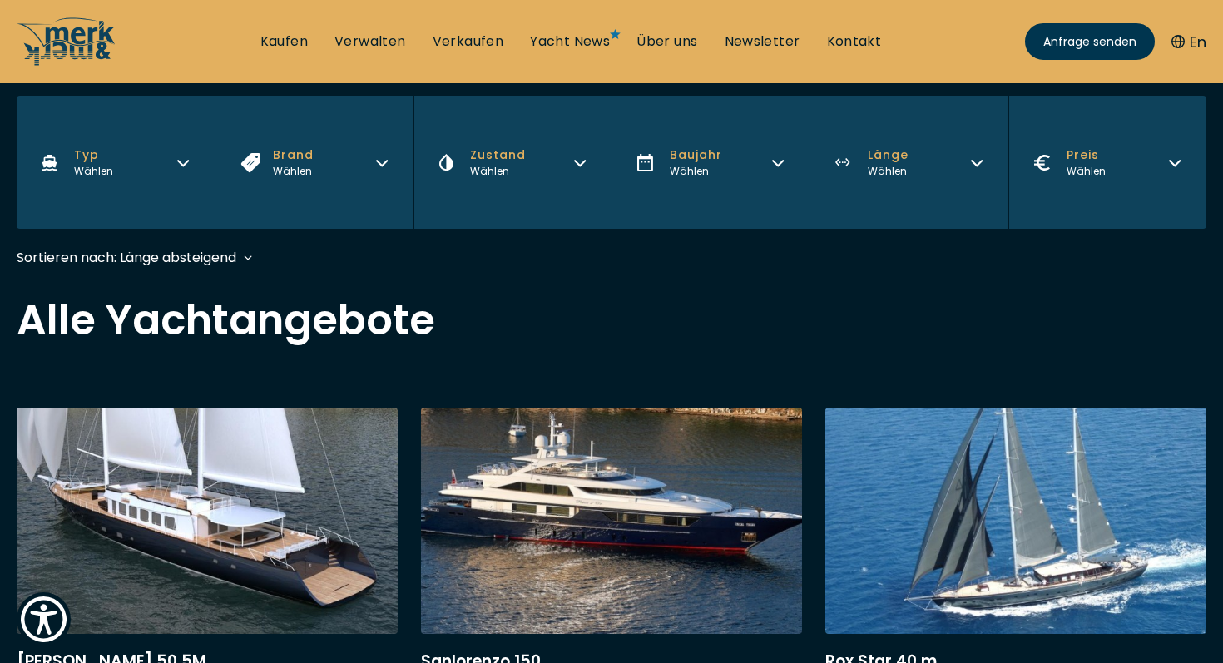
scroll to position [315, 0]
click at [168, 266] on div "Sortieren nach: Länge absteigend Relevanz (Kürzlich hinzugefügt) Baujahr aufste…" at bounding box center [127, 258] width 220 height 21
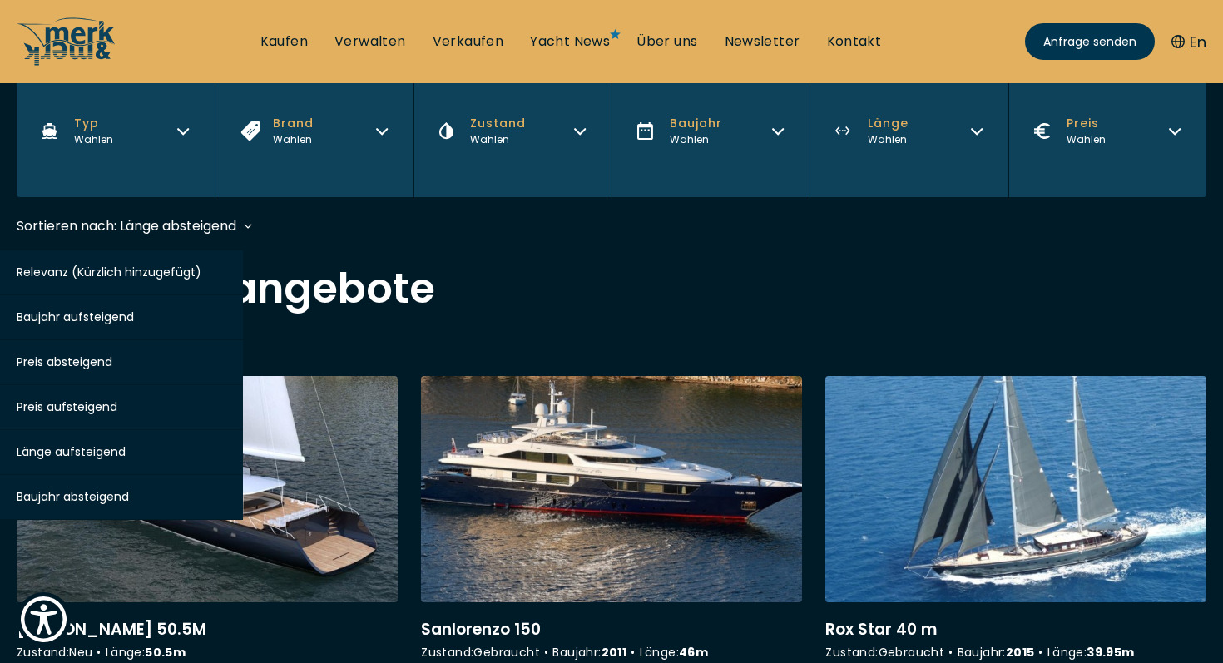
scroll to position [343, 0]
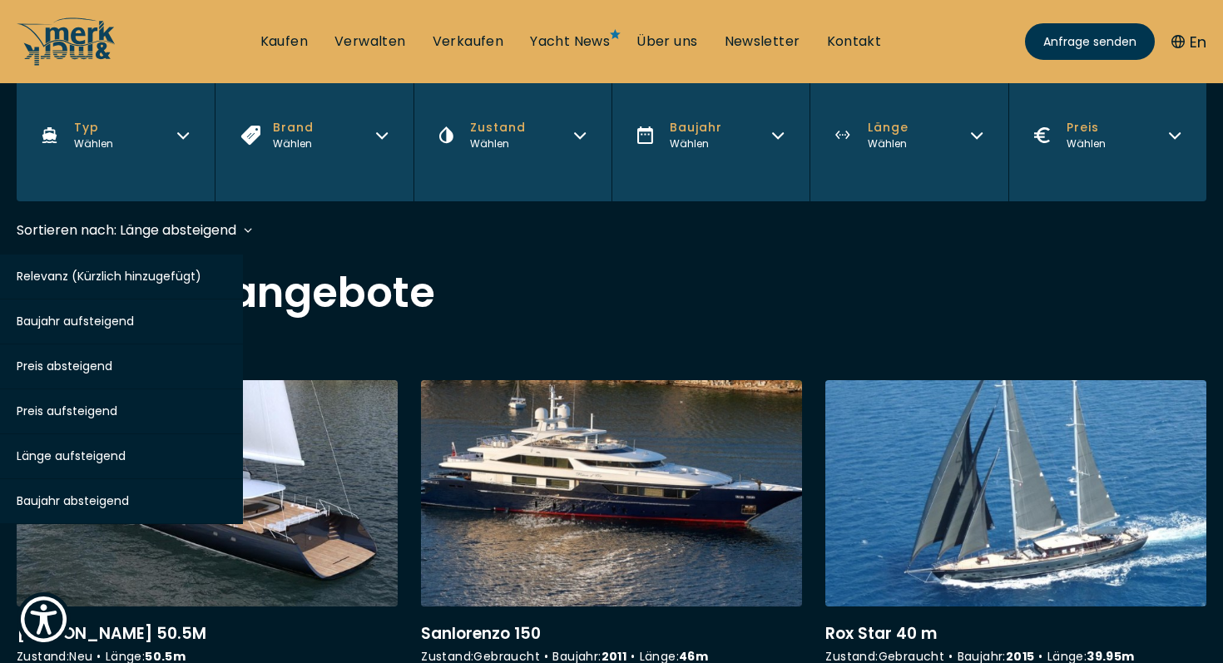
click at [98, 323] on span "Baujahr aufsteigend" at bounding box center [75, 321] width 117 height 17
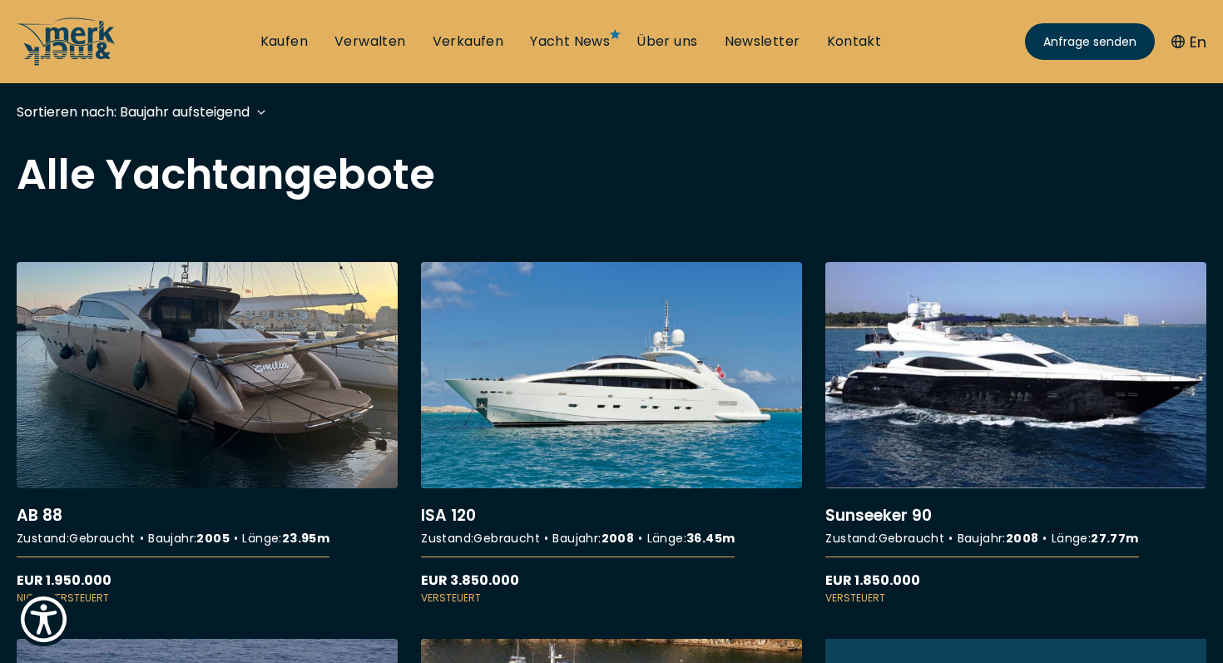
scroll to position [458, 0]
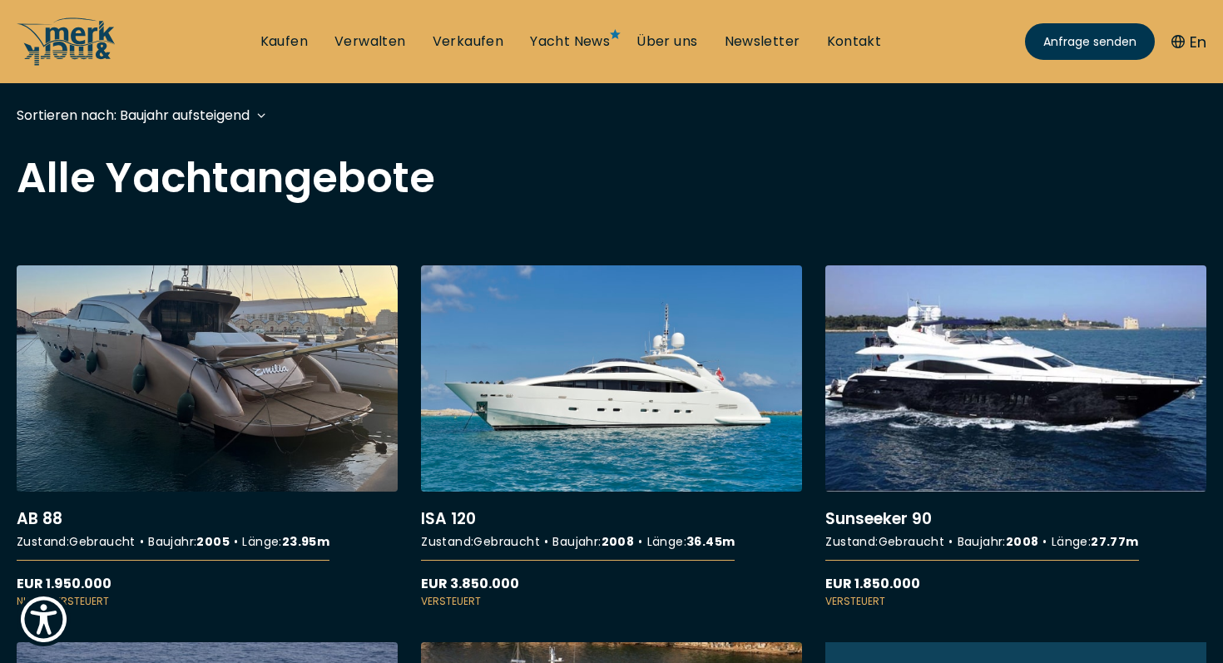
click at [196, 117] on div "Sortieren nach: Baujahr aufsteigend Relevanz (Kürzlich hinzugefügt) Baujahr auf…" at bounding box center [133, 115] width 233 height 21
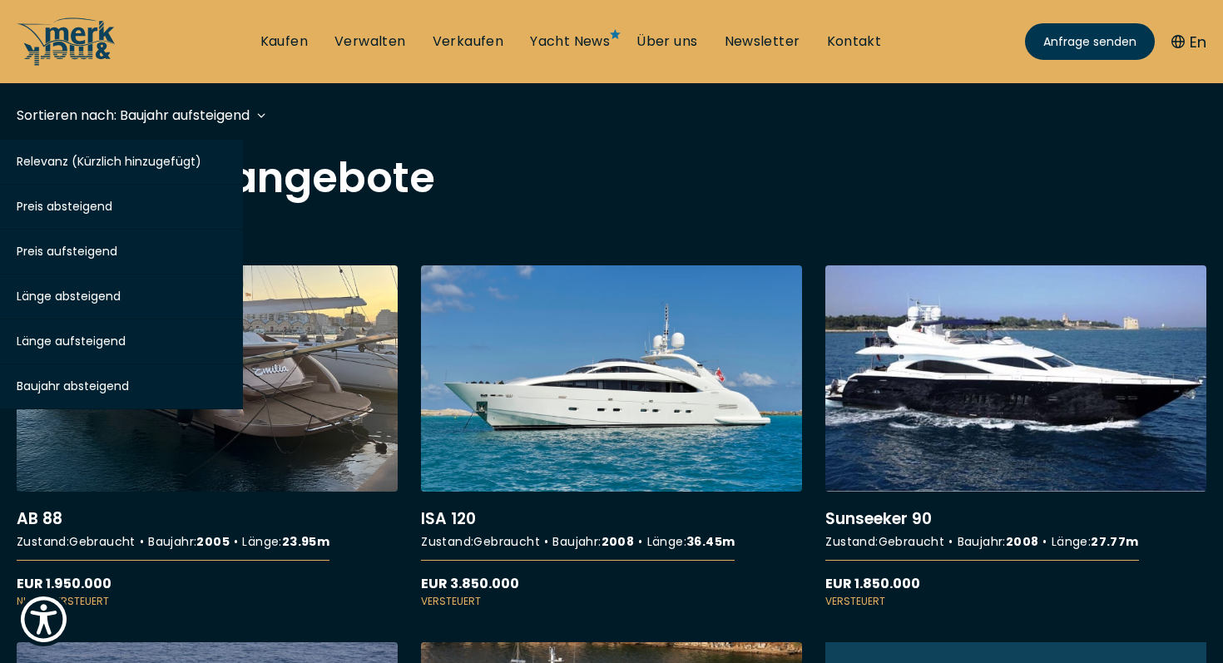
click at [89, 379] on span "Baujahr absteigend" at bounding box center [73, 386] width 112 height 17
